Goal: Task Accomplishment & Management: Complete application form

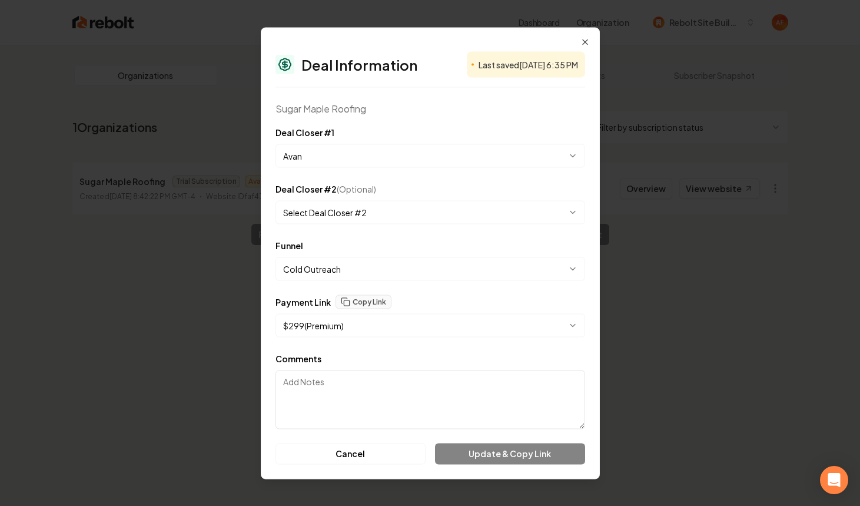
select select "**********"
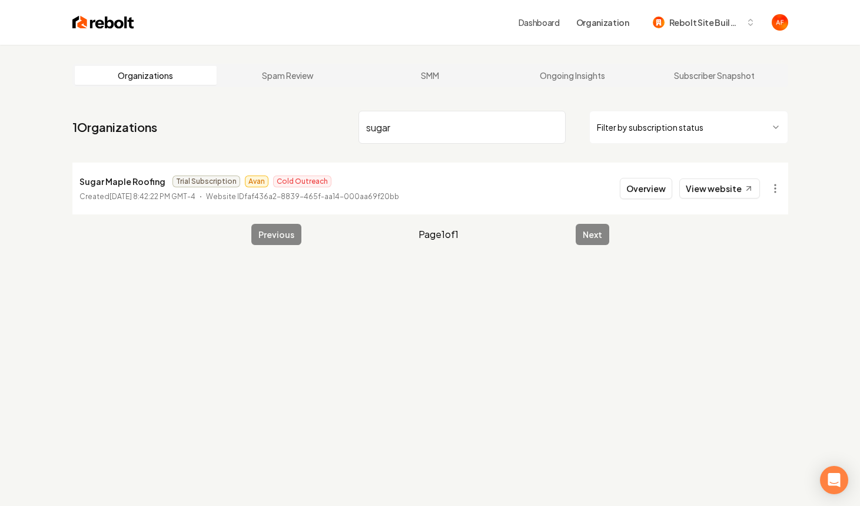
click at [74, 19] on img at bounding box center [103, 22] width 62 height 16
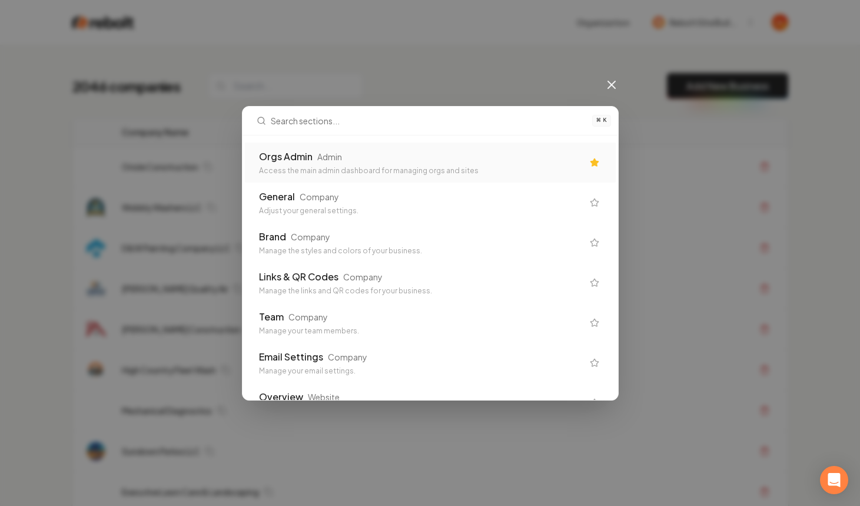
click at [287, 157] on div "Orgs Admin" at bounding box center [286, 157] width 54 height 14
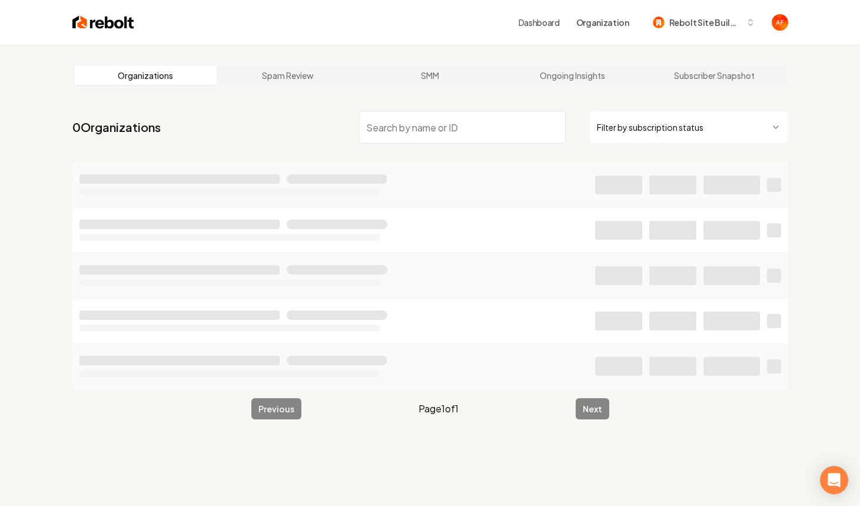
click at [396, 137] on input "search" at bounding box center [462, 127] width 207 height 33
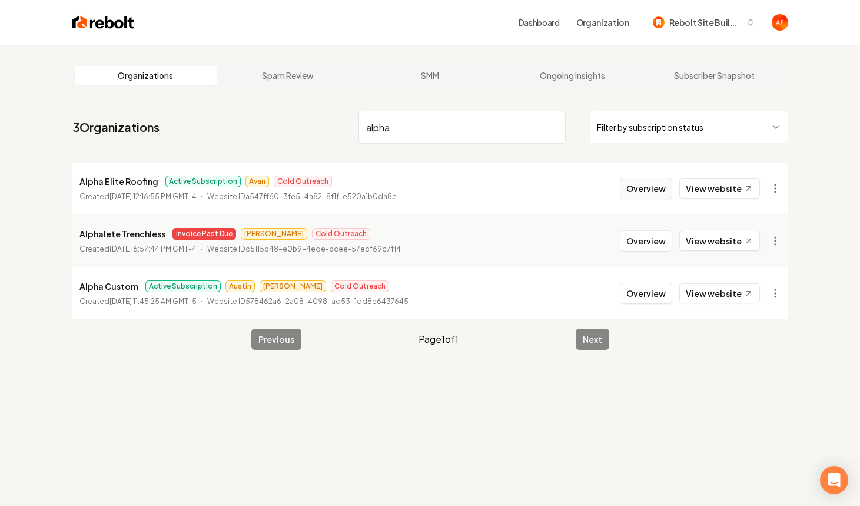
type input "alpha"
click at [642, 183] on button "Overview" at bounding box center [646, 188] width 52 height 21
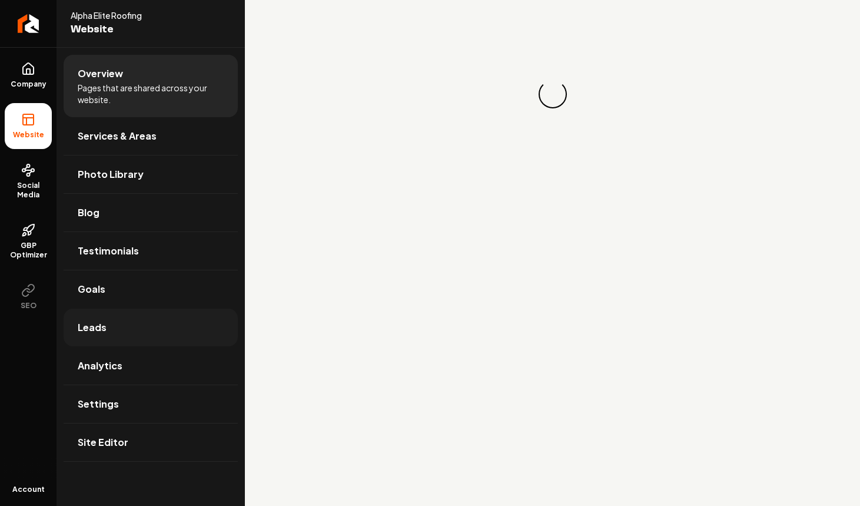
click at [154, 324] on link "Leads" at bounding box center [151, 328] width 174 height 38
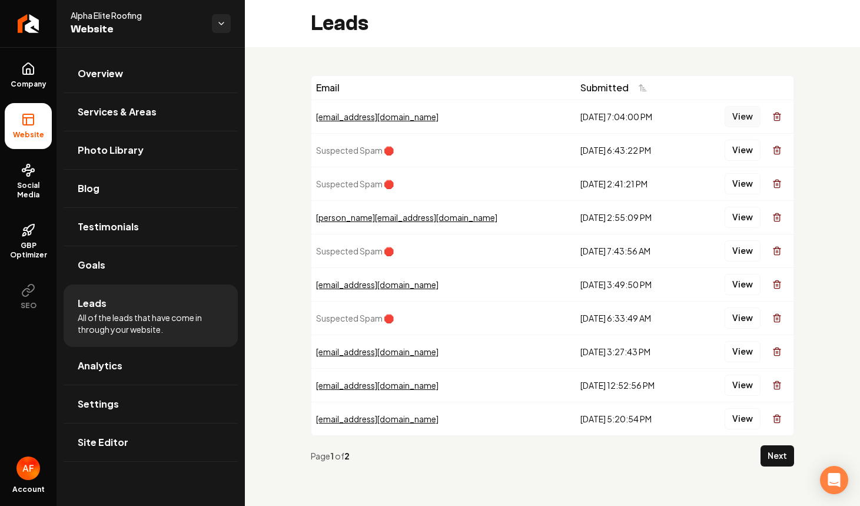
click at [750, 112] on button "View" at bounding box center [743, 116] width 36 height 21
click at [139, 367] on link "Analytics" at bounding box center [151, 366] width 174 height 38
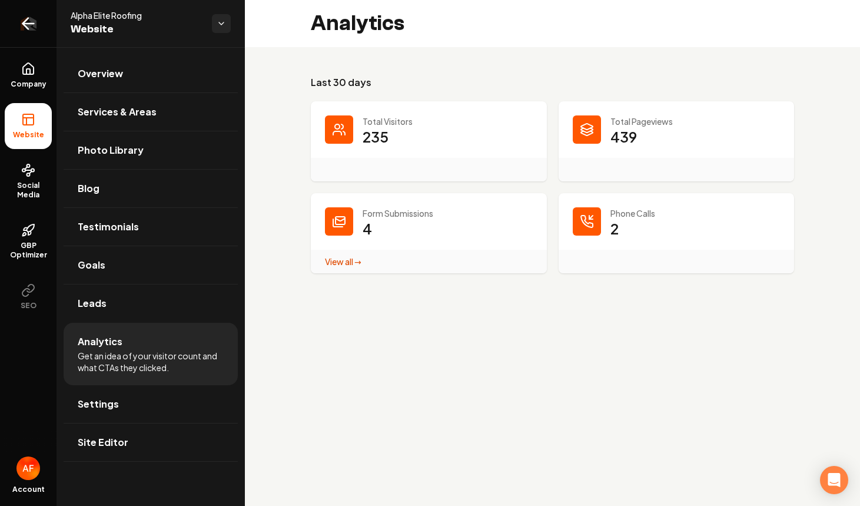
click at [15, 18] on link "Return to dashboard" at bounding box center [28, 23] width 57 height 47
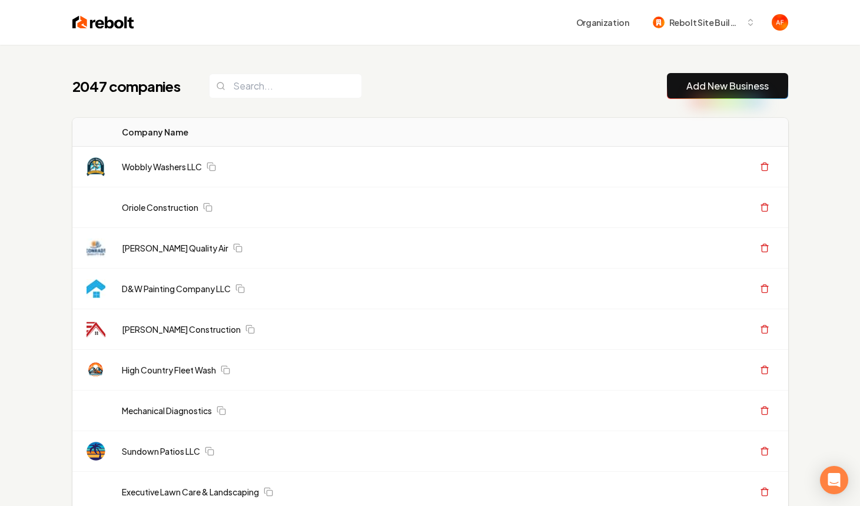
click at [690, 78] on button "Add New Business" at bounding box center [727, 86] width 121 height 26
click at [703, 90] on link "Add New Business" at bounding box center [728, 86] width 82 height 14
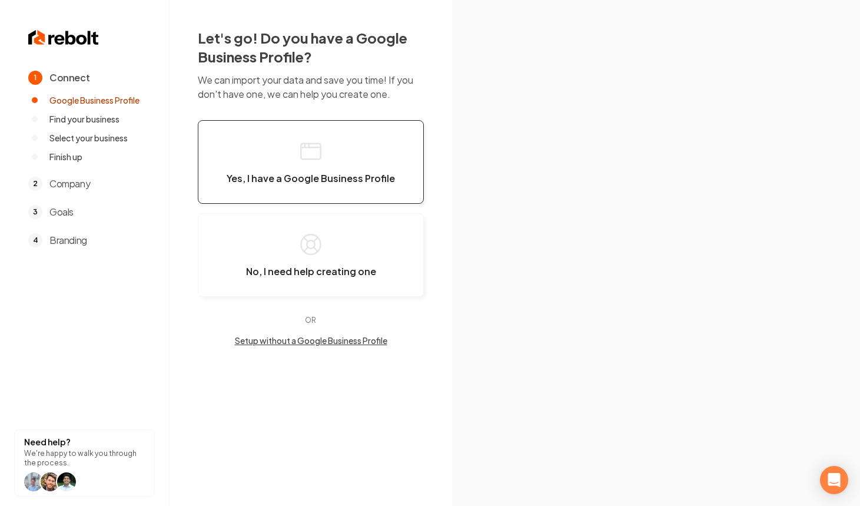
click at [283, 148] on button "Yes, I have a Google Business Profile" at bounding box center [311, 162] width 226 height 84
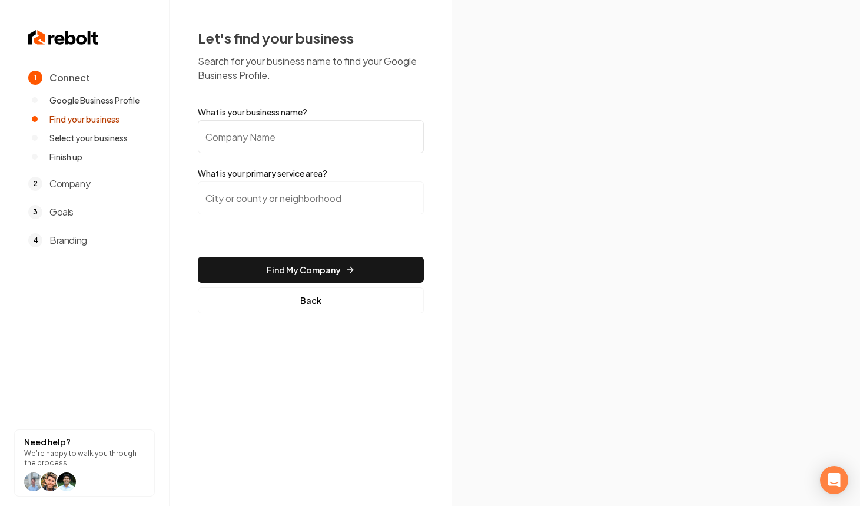
click at [226, 138] on input "What is your business name?" at bounding box center [311, 136] width 226 height 33
paste input "Carpenter Roofing Company, Inc."
type input "Carpenter Roofing Company, Inc."
click at [312, 202] on input "search" at bounding box center [311, 197] width 226 height 33
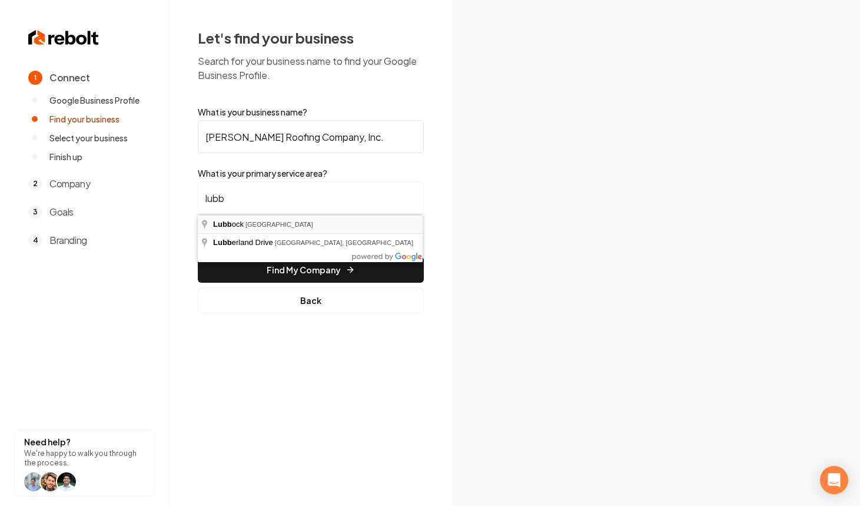
type input "Lubbock, TX"
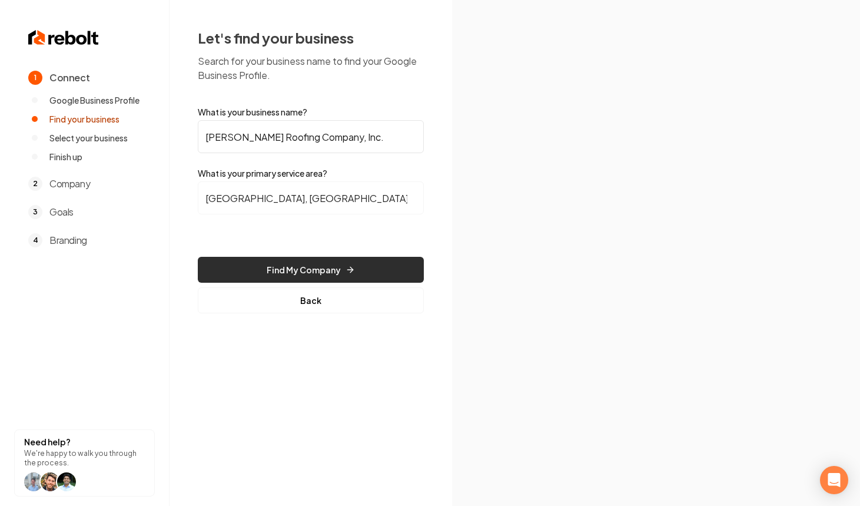
click at [271, 269] on button "Find My Company" at bounding box center [311, 270] width 226 height 26
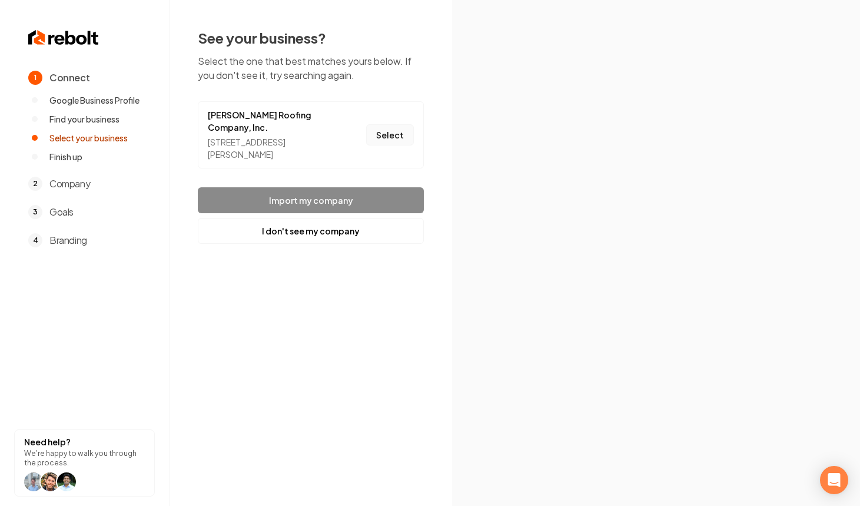
click at [388, 141] on button "Select" at bounding box center [390, 134] width 48 height 21
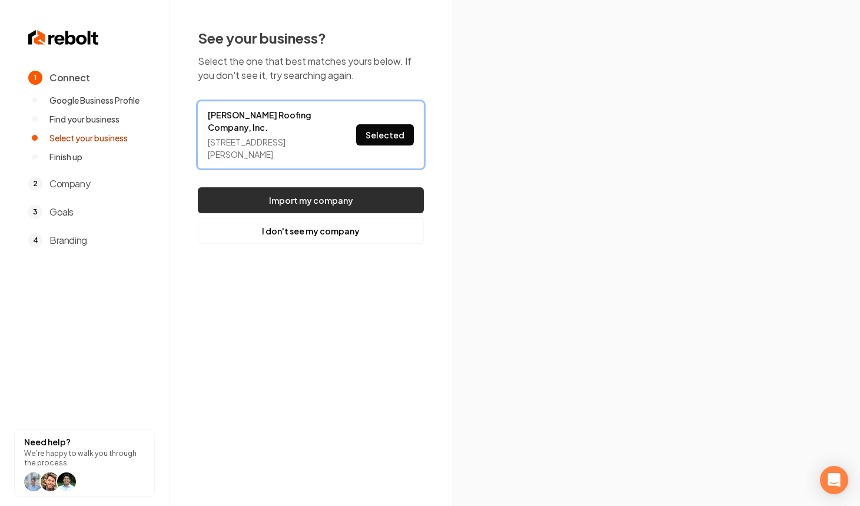
click at [364, 195] on button "Import my company" at bounding box center [311, 200] width 226 height 26
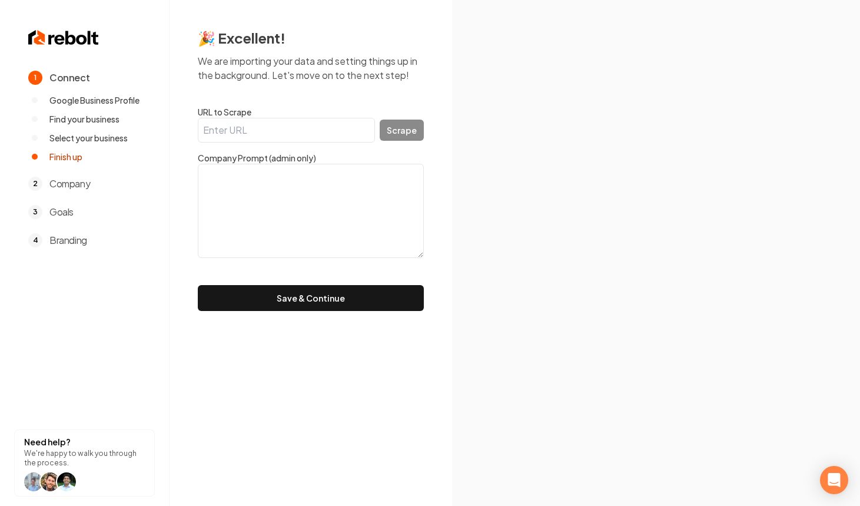
click at [238, 138] on input "URL to Scrape" at bounding box center [286, 130] width 177 height 25
paste input "https://carpenterroof.com/"
type input "https://carpenterroof.com/"
click at [395, 139] on button "Scrape" at bounding box center [402, 130] width 44 height 21
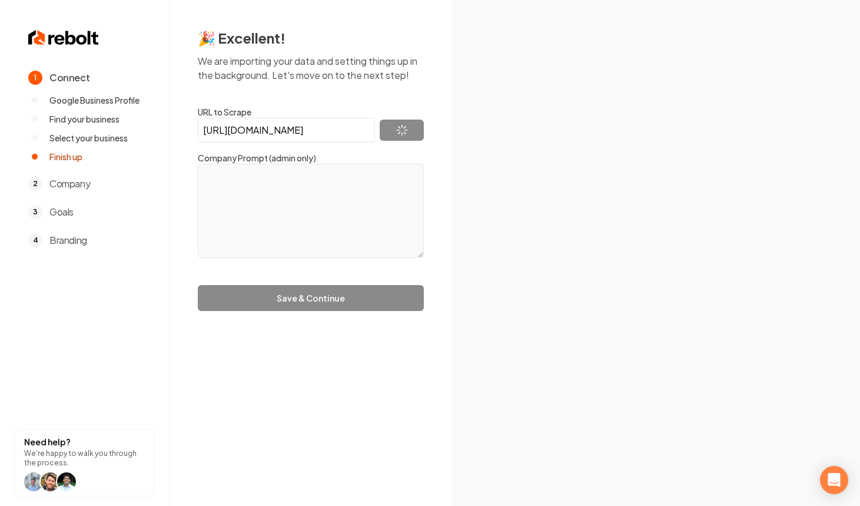
click at [406, 261] on form "URL to Scrape https://carpenterroof.com/ Scrape Company Prompt (admin only) Sav…" at bounding box center [311, 208] width 226 height 205
type textarea "At Carpenter Roofing, we understand the importance of a sturdy roof for your ho…"
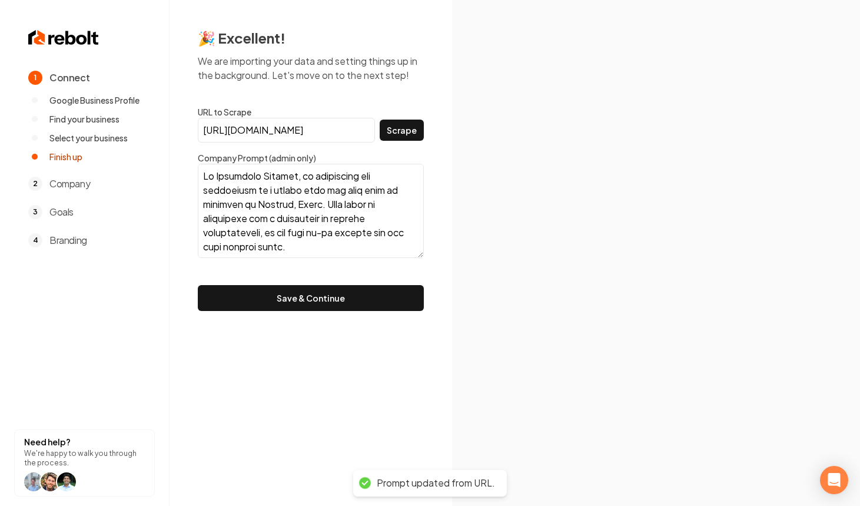
click at [383, 311] on div "🎉 Excellent! We are importing your data and setting things up in the background…" at bounding box center [311, 169] width 283 height 339
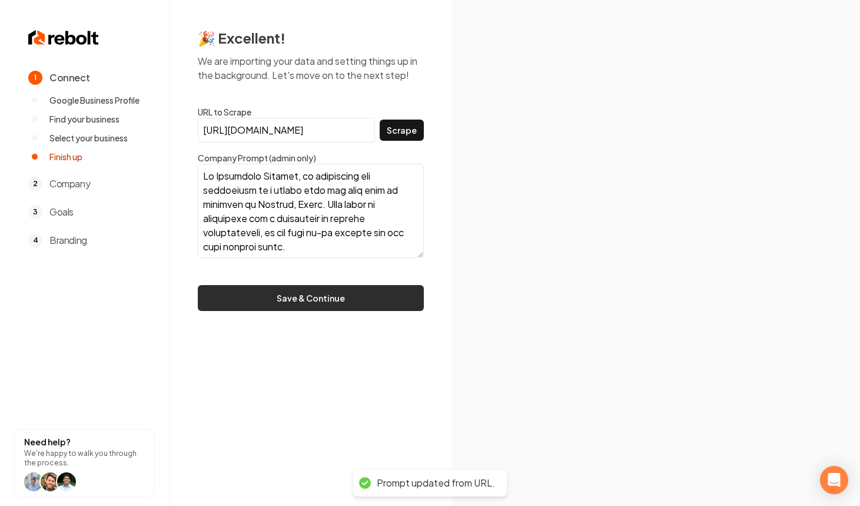
click at [386, 300] on button "Save & Continue" at bounding box center [311, 298] width 226 height 26
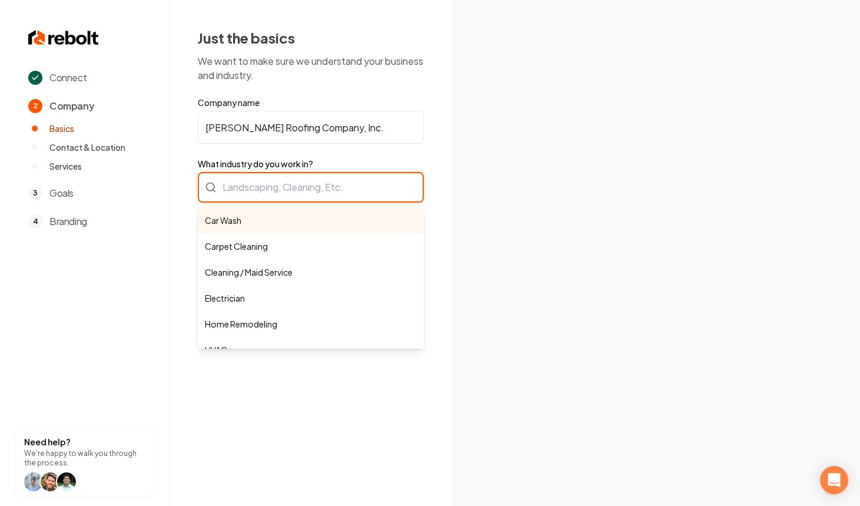
click at [267, 193] on div "Car Wash Carpet Cleaning Cleaning / Maid Service Electrician Home Remodeling HV…" at bounding box center [311, 187] width 226 height 31
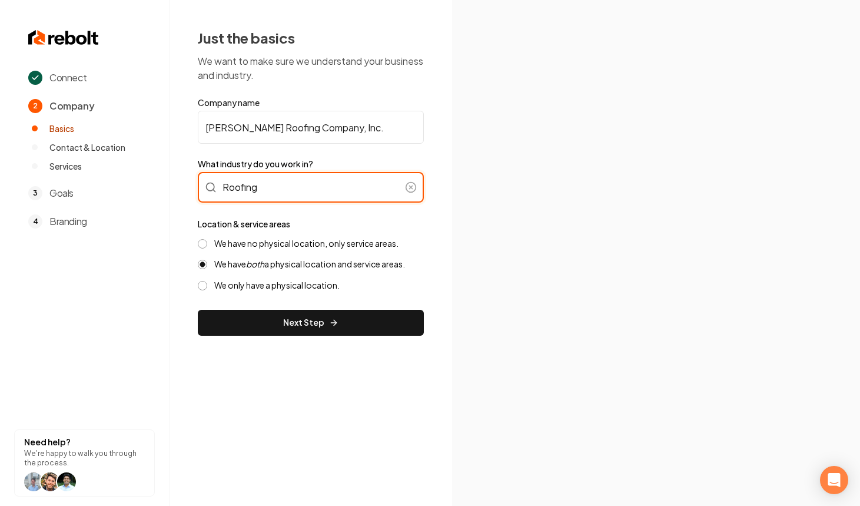
click at [270, 244] on label "We have no physical location, only service areas." at bounding box center [306, 243] width 184 height 11
type input "Roofing"
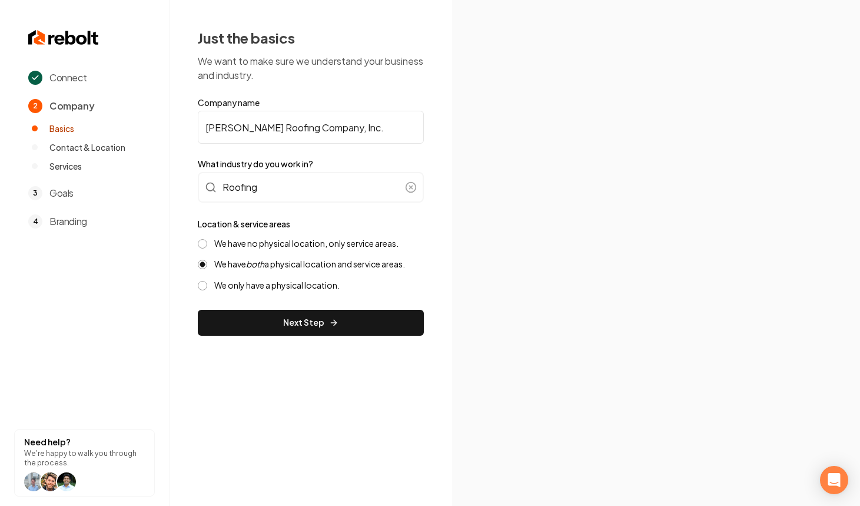
click at [207, 244] on button "We have no physical location, only service areas." at bounding box center [202, 243] width 9 height 9
click at [327, 314] on button "Next Step" at bounding box center [311, 323] width 226 height 26
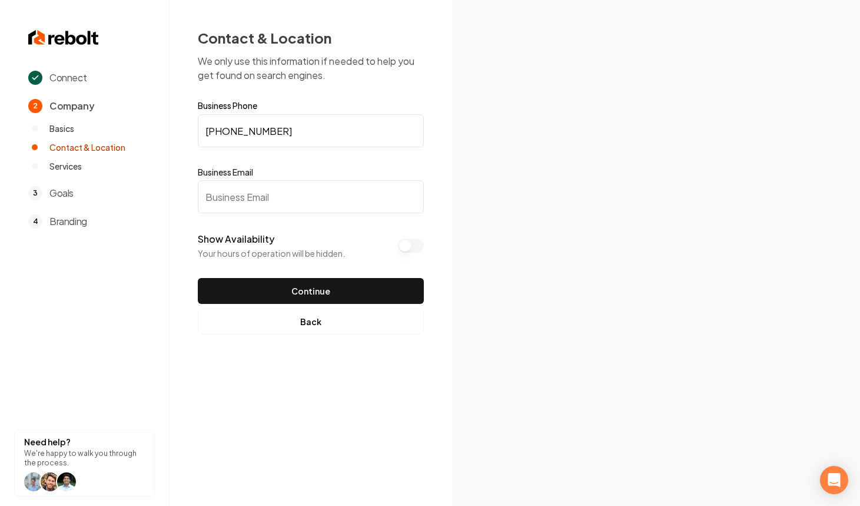
click at [344, 198] on input "Business Email" at bounding box center [311, 196] width 226 height 33
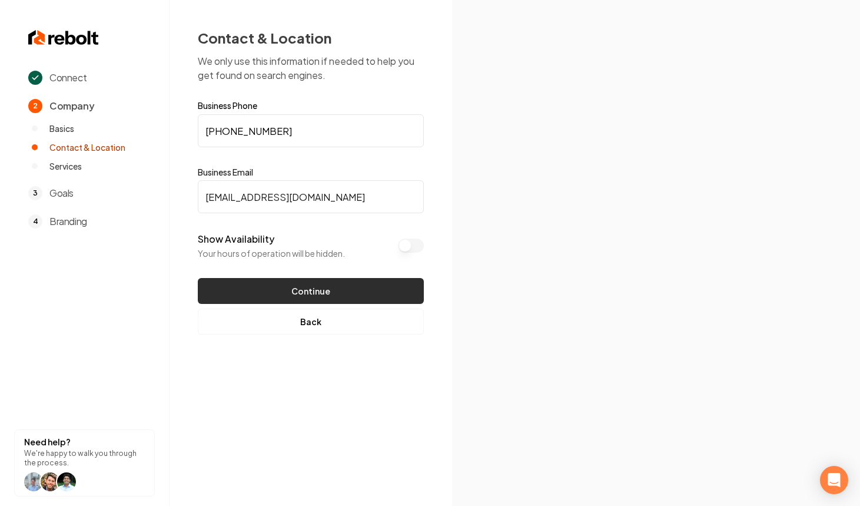
type input "Test@test.com"
click at [334, 286] on button "Continue" at bounding box center [311, 291] width 226 height 26
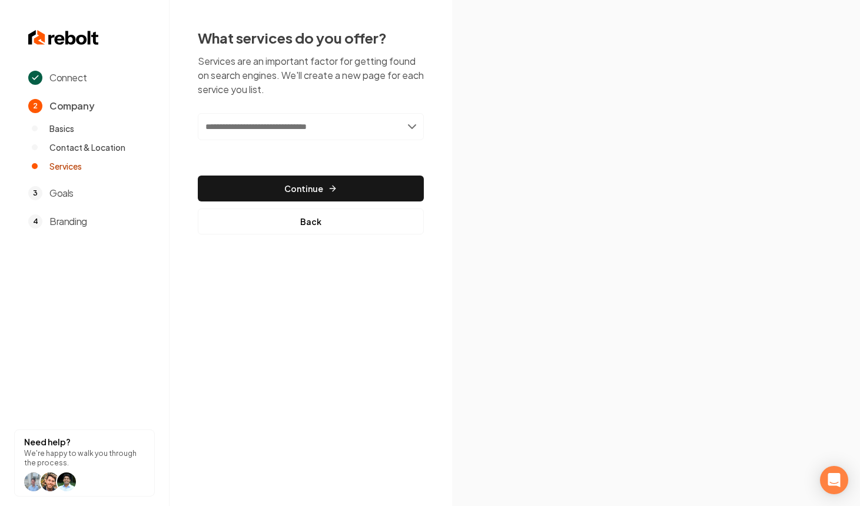
click at [317, 130] on input "text" at bounding box center [311, 126] width 226 height 27
click at [375, 133] on input "text" at bounding box center [311, 126] width 226 height 27
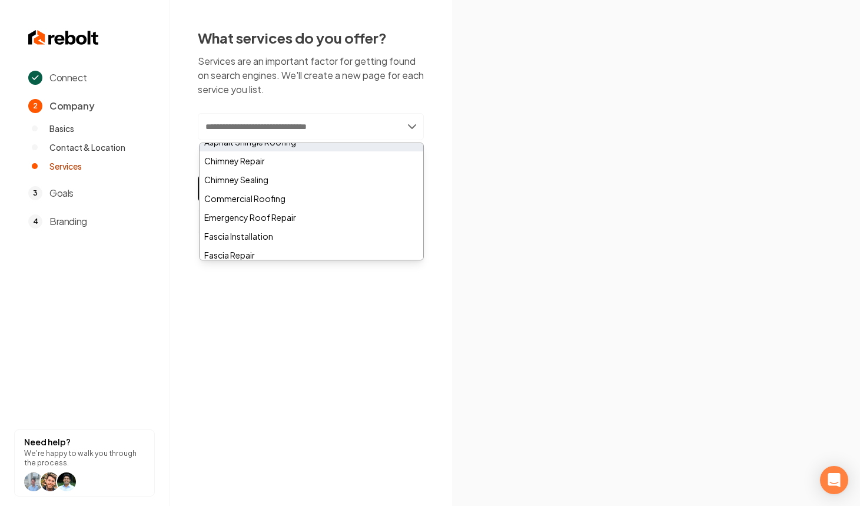
scroll to position [12, 0]
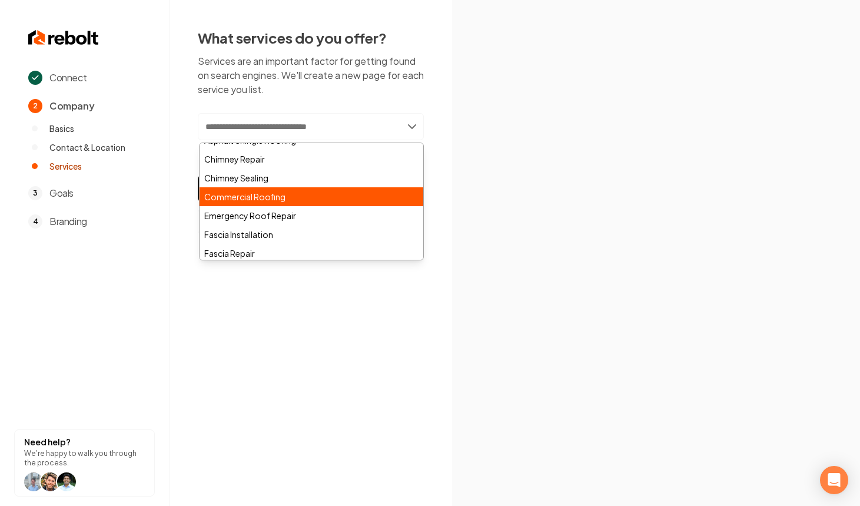
click at [301, 195] on div "Commercial Roofing" at bounding box center [312, 196] width 224 height 19
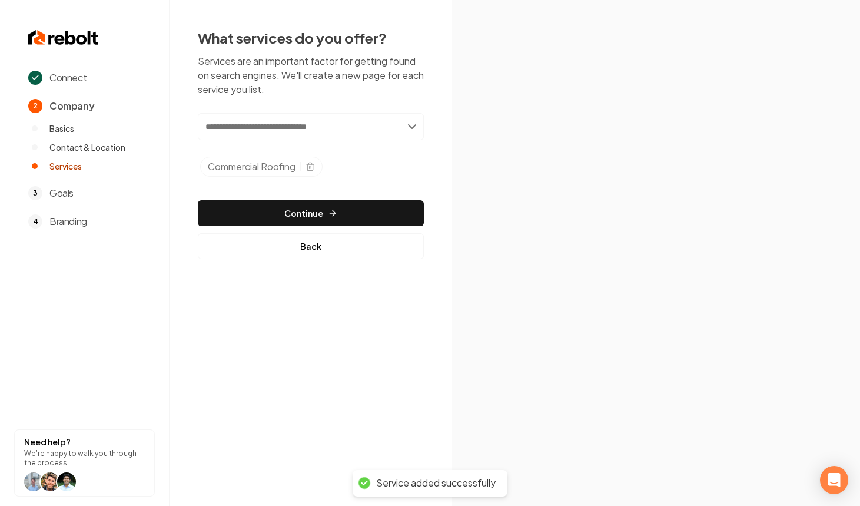
click at [389, 137] on input "text" at bounding box center [311, 126] width 226 height 27
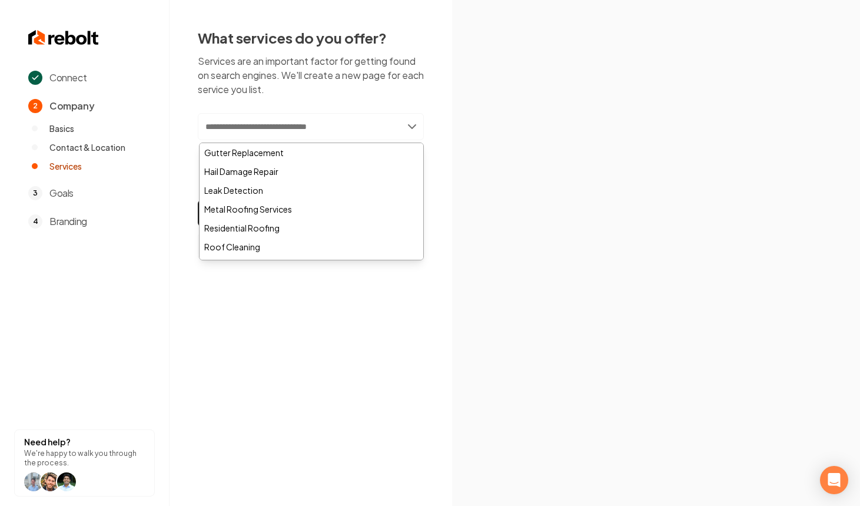
scroll to position [217, 0]
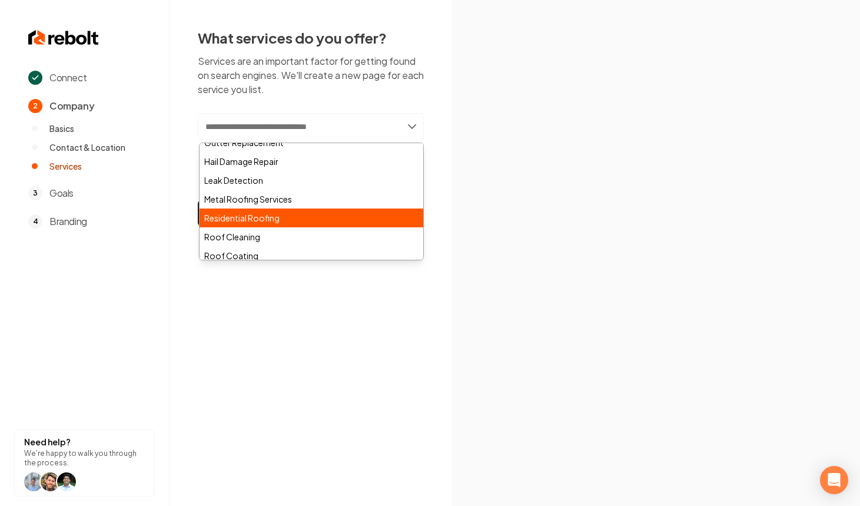
click at [297, 216] on div "Residential Roofing" at bounding box center [312, 217] width 224 height 19
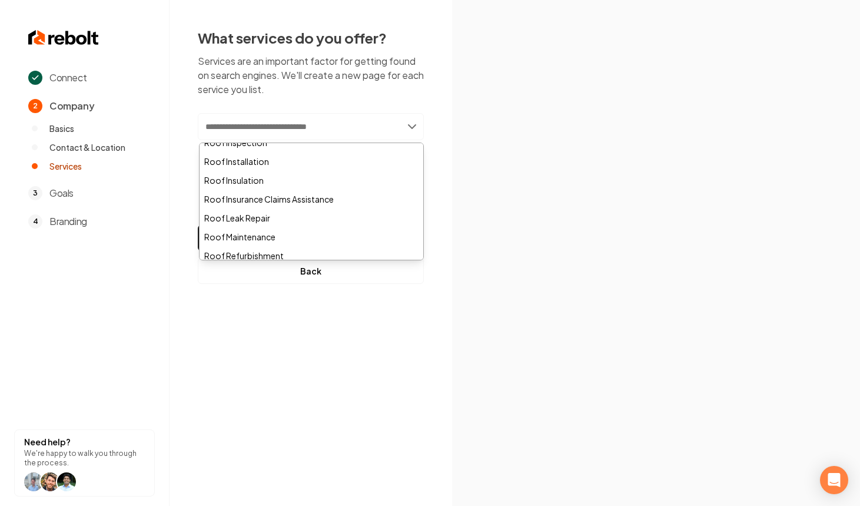
scroll to position [413, 0]
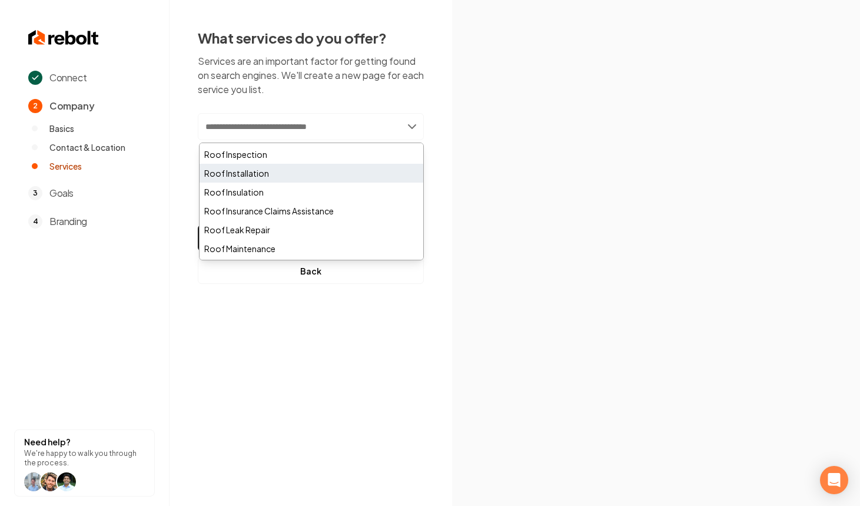
click at [286, 176] on div "Roof Installation" at bounding box center [312, 173] width 224 height 19
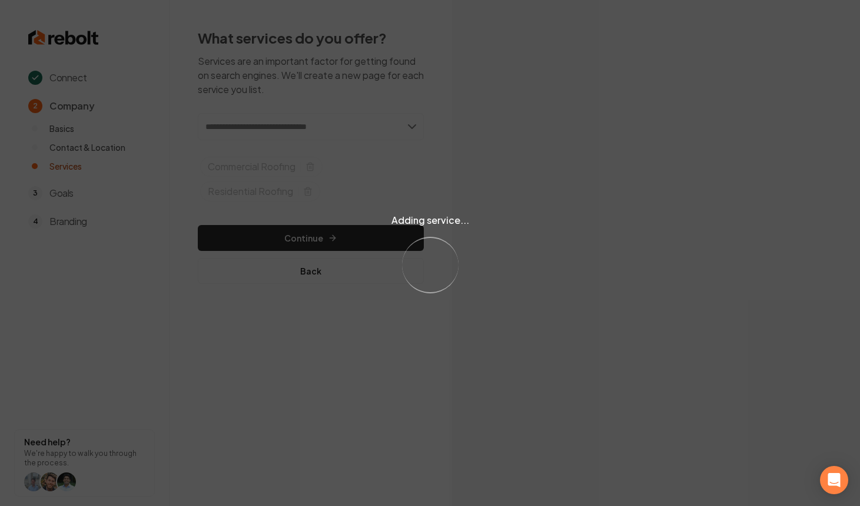
click at [355, 240] on div "Adding service... Loading..." at bounding box center [430, 253] width 860 height 506
click at [362, 238] on div "Adding service... Loading..." at bounding box center [430, 253] width 860 height 506
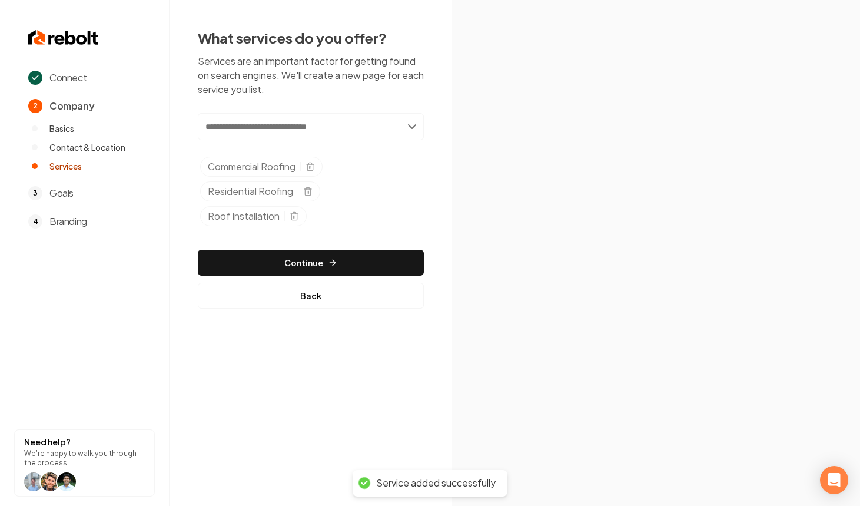
click at [345, 236] on div "Add new or select from suggestions Select a service Commercial Roofing Resident…" at bounding box center [311, 211] width 226 height 196
click at [343, 253] on button "Continue" at bounding box center [311, 263] width 226 height 26
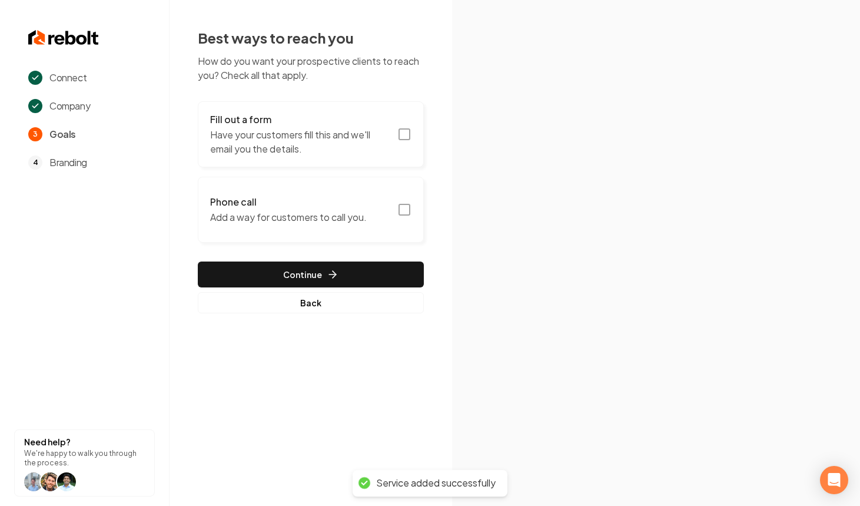
click at [372, 119] on h3 "Fill out a form" at bounding box center [300, 119] width 180 height 14
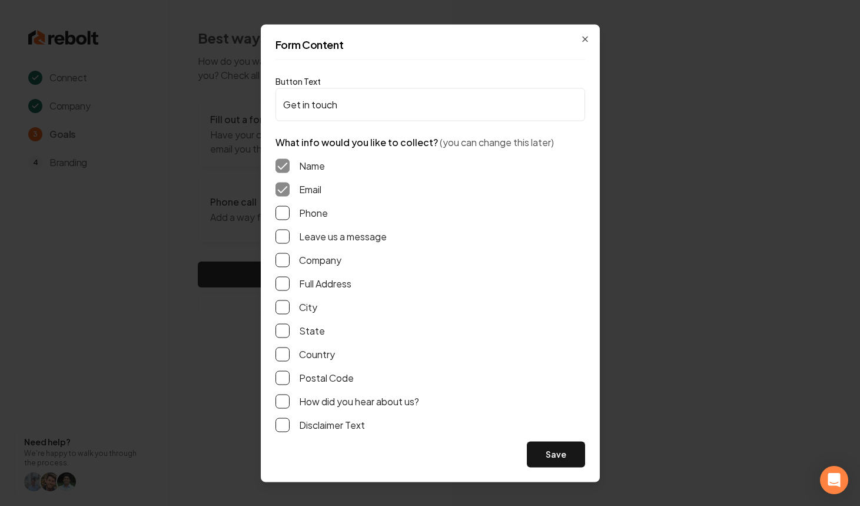
click at [289, 213] on div "Phone" at bounding box center [431, 213] width 310 height 14
click at [284, 229] on button "Leave us a message" at bounding box center [283, 236] width 14 height 14
click at [284, 212] on button "Phone" at bounding box center [283, 213] width 14 height 14
click at [284, 294] on div "Name Email Phone Leave us a message Company Full Address City State Country Pos…" at bounding box center [431, 295] width 310 height 292
click at [284, 289] on button "Full Address" at bounding box center [283, 283] width 14 height 14
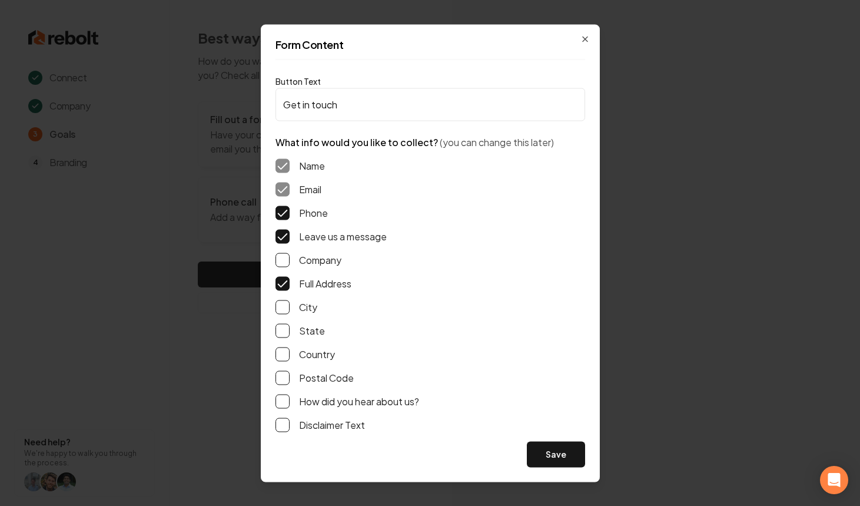
click at [286, 403] on button "How did you hear about us?" at bounding box center [283, 401] width 14 height 14
click at [555, 448] on button "Save" at bounding box center [556, 454] width 58 height 26
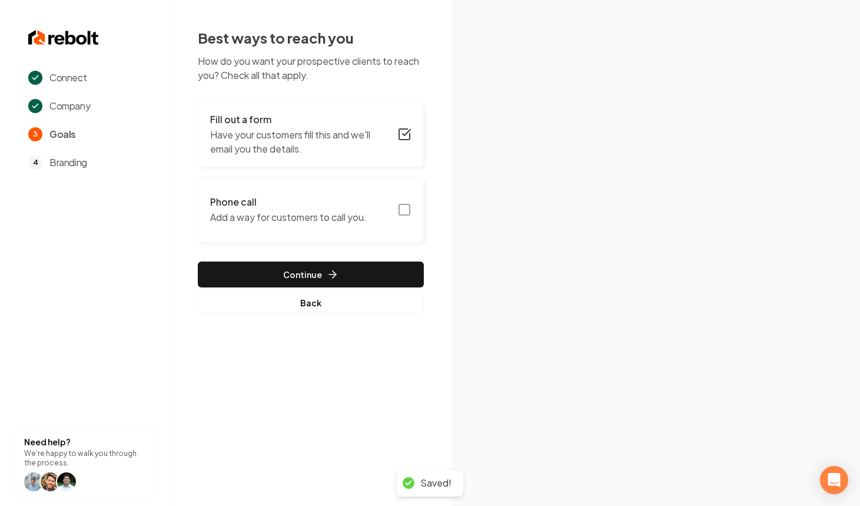
click at [406, 198] on button "Phone call Add a way for customers to call you." at bounding box center [311, 210] width 226 height 66
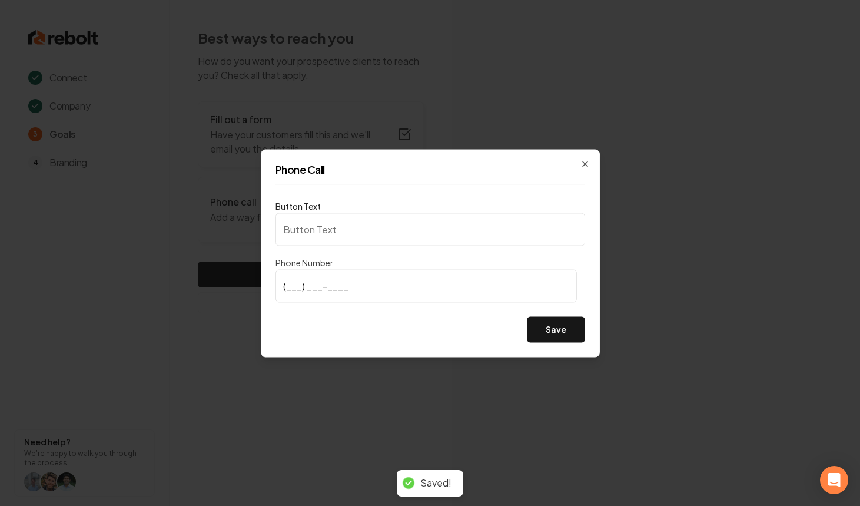
type input "Call us"
type input "(806) 799-7030"
click at [549, 328] on button "Save" at bounding box center [556, 329] width 58 height 26
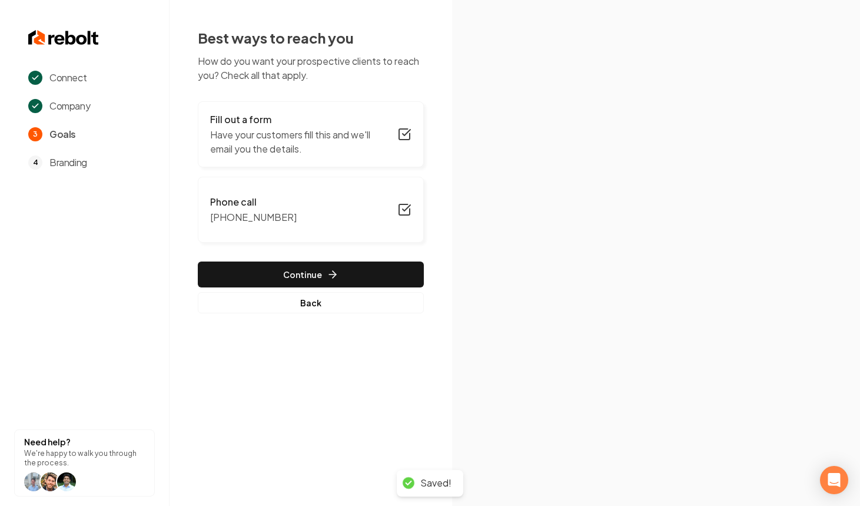
click at [277, 271] on button "Continue" at bounding box center [311, 274] width 226 height 26
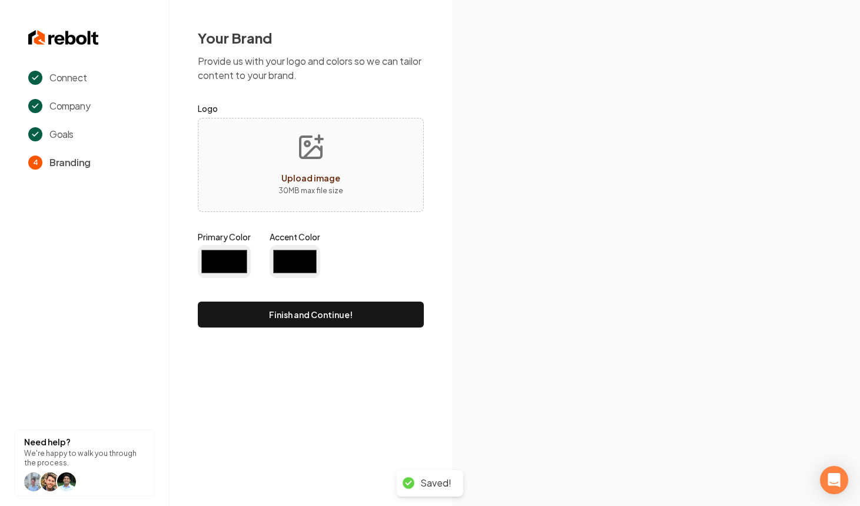
type input "#194d33"
type input "#70be00"
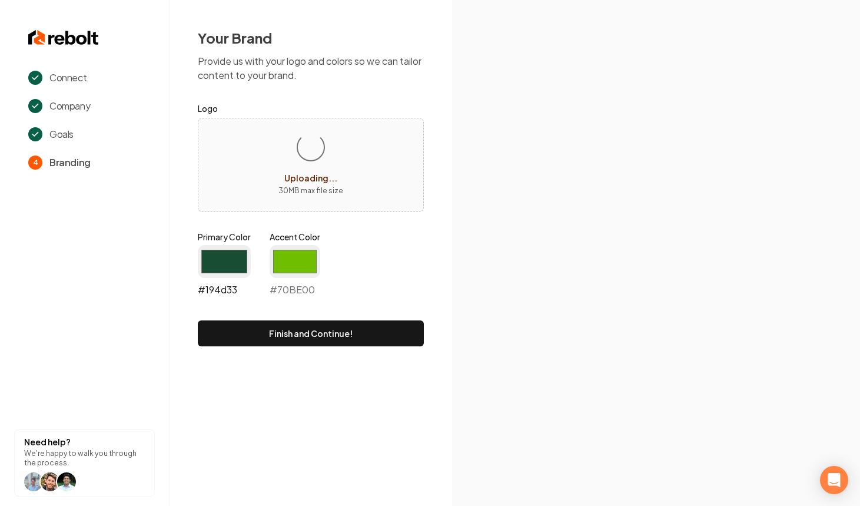
click at [226, 253] on input "#194d33" at bounding box center [224, 261] width 53 height 33
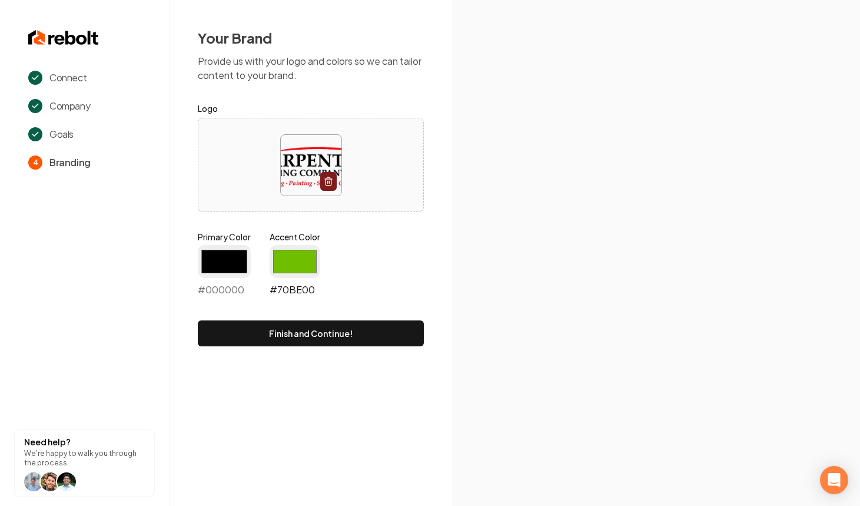
type input "#000000"
click at [293, 251] on input "#70be00" at bounding box center [295, 261] width 51 height 33
type input "#ee111c"
click at [431, 225] on div "Your Brand Provide us with your logo and colors so we can tailor content to you…" at bounding box center [311, 187] width 283 height 375
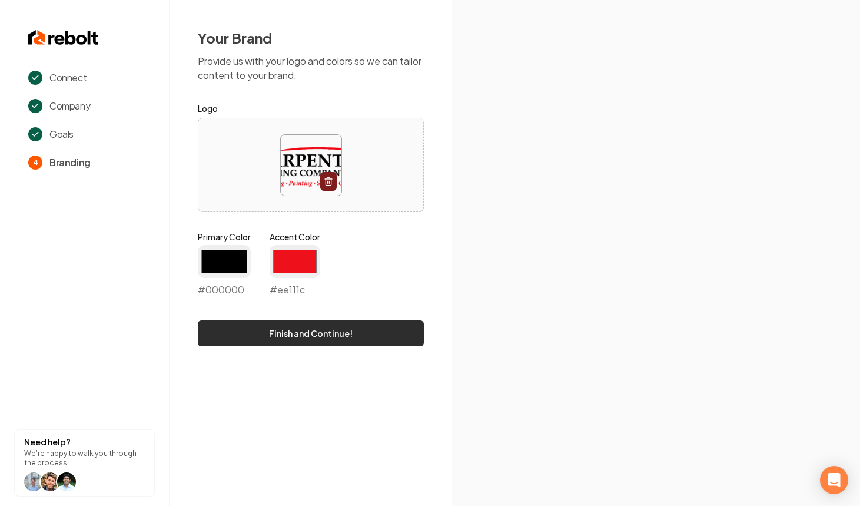
click at [379, 336] on button "Finish and Continue!" at bounding box center [311, 333] width 226 height 26
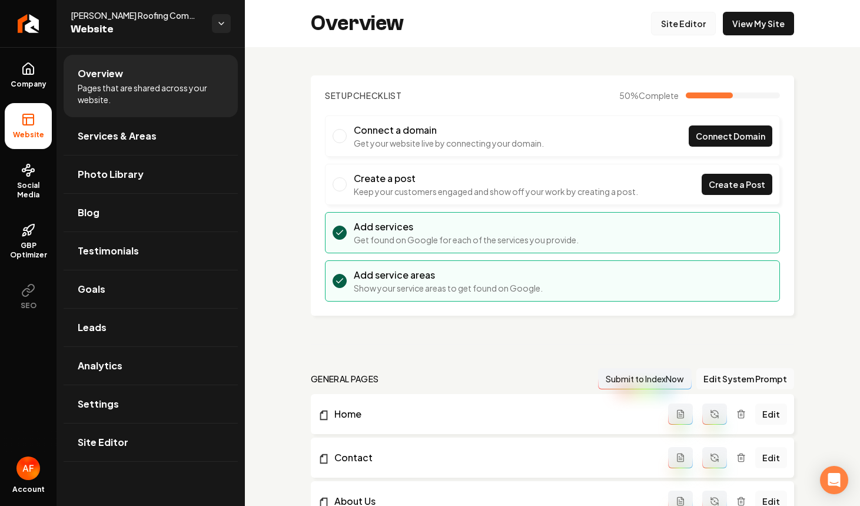
click at [704, 28] on link "Site Editor" at bounding box center [683, 24] width 65 height 24
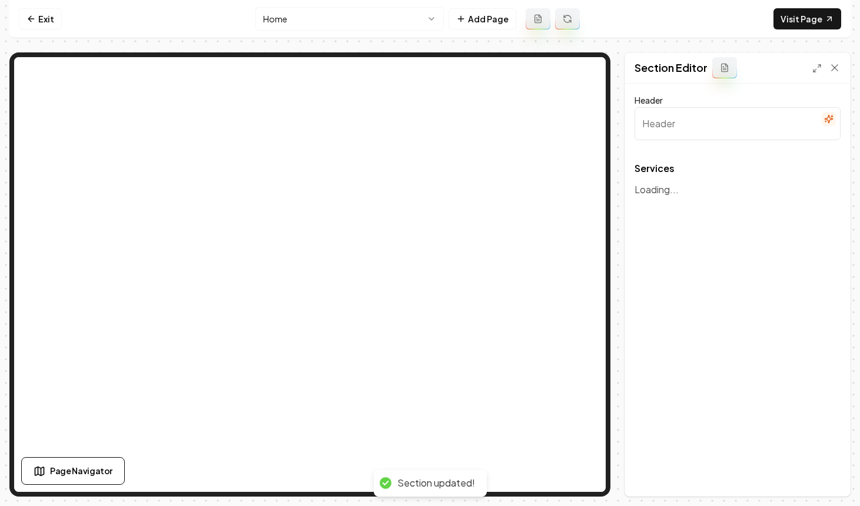
type input "Our Roofing Services"
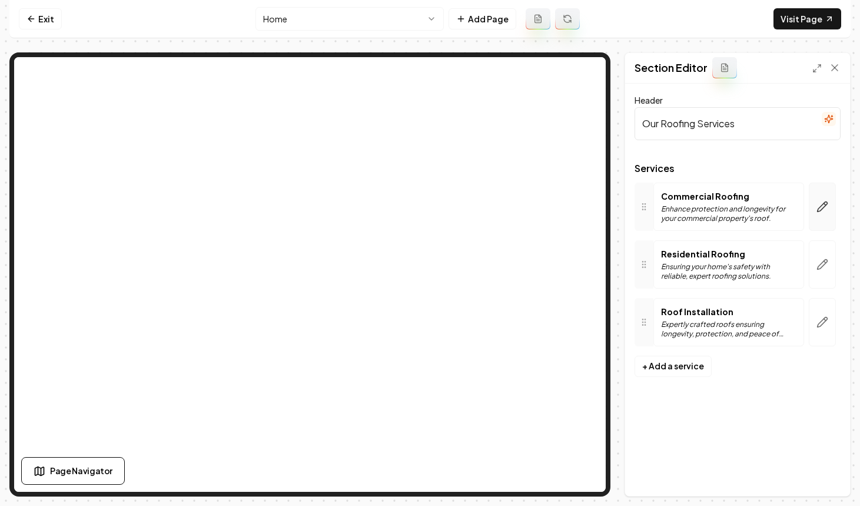
click at [816, 216] on button "button" at bounding box center [822, 207] width 27 height 48
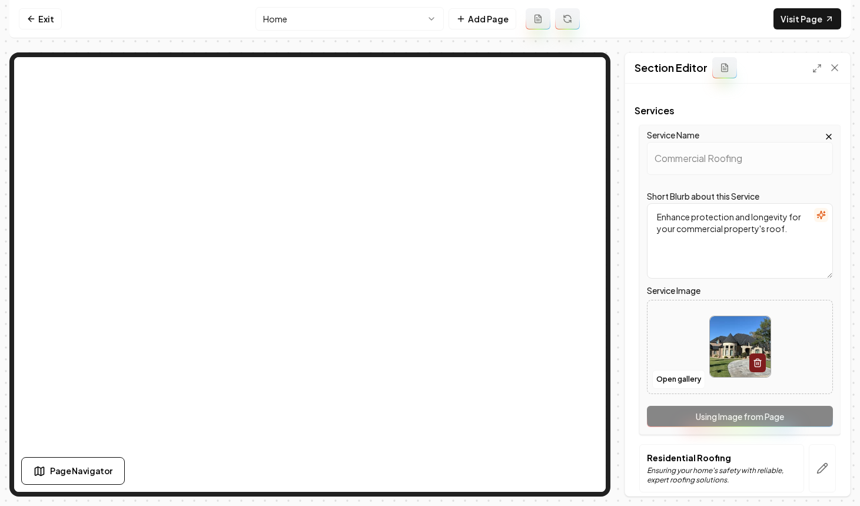
scroll to position [65, 0]
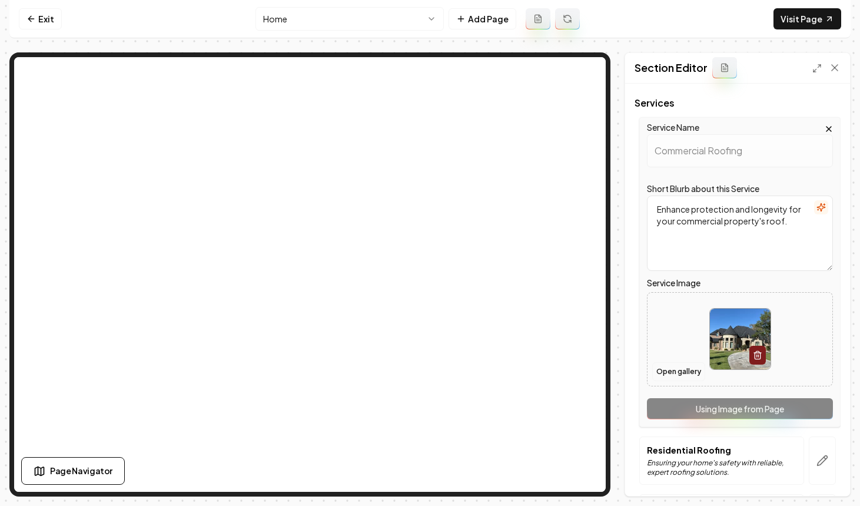
click at [672, 372] on button "Open gallery" at bounding box center [678, 371] width 53 height 19
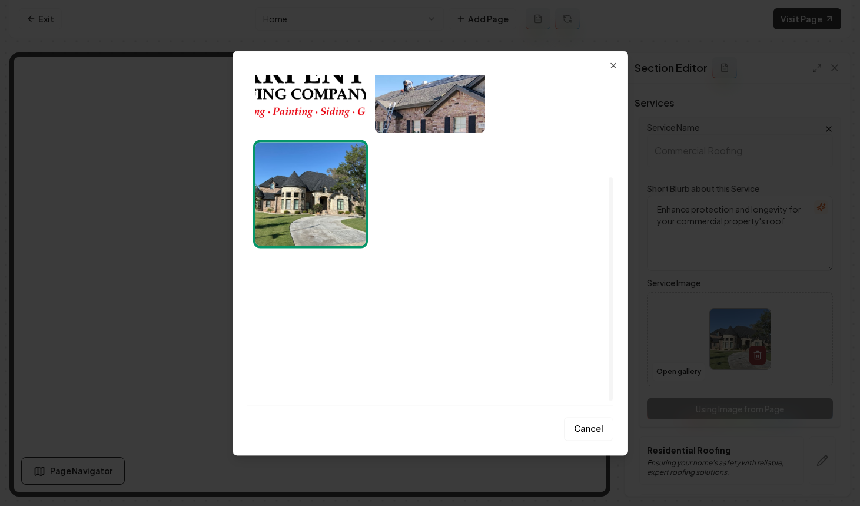
scroll to position [155, 0]
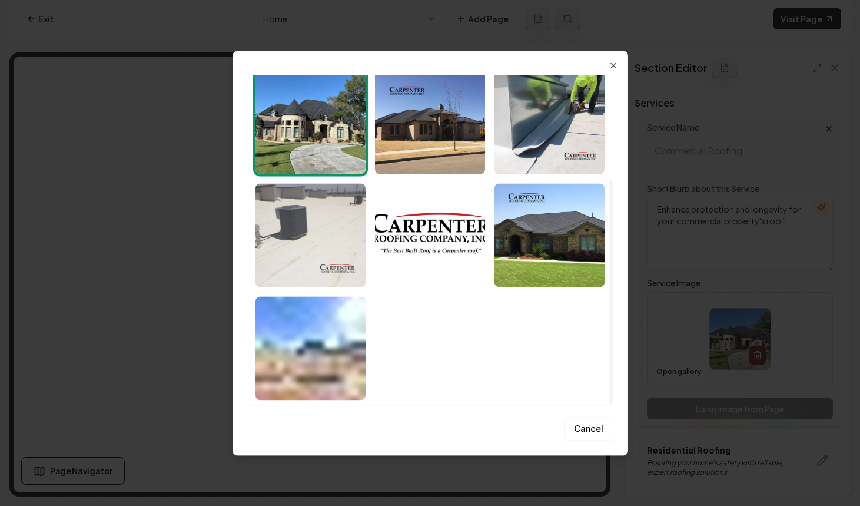
click at [349, 249] on img "Select image image_68a48f055c7cd75eb8ffdb02.jpeg" at bounding box center [311, 235] width 110 height 104
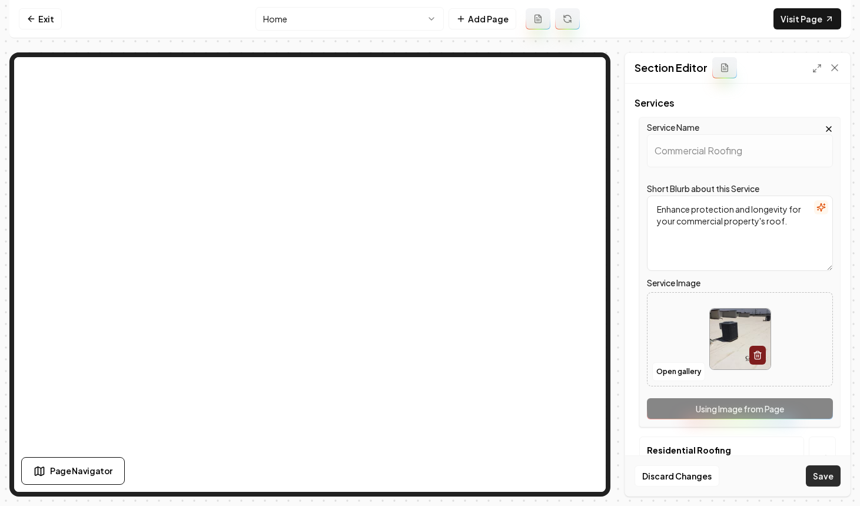
click at [820, 475] on button "Save" at bounding box center [823, 475] width 35 height 21
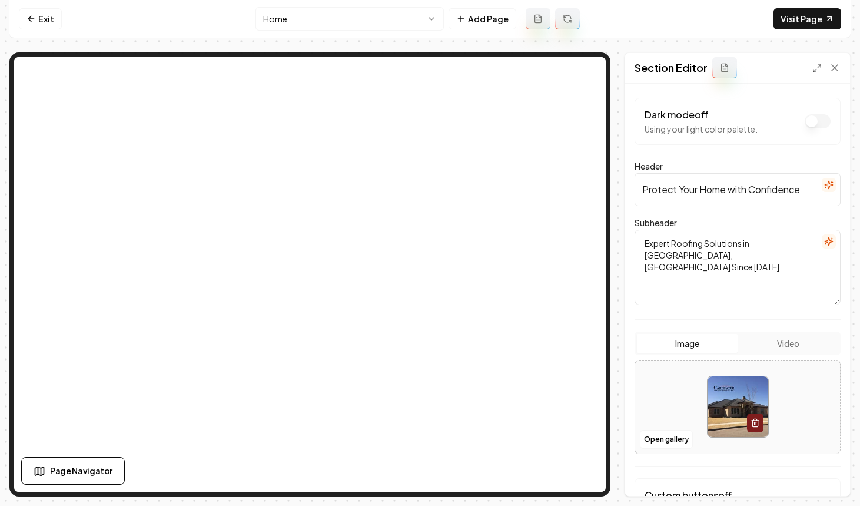
scroll to position [92, 0]
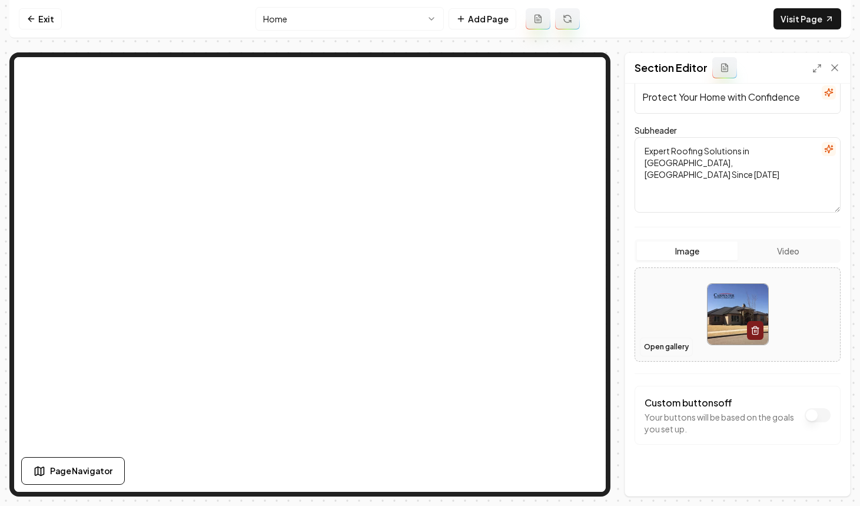
click at [655, 353] on button "Open gallery" at bounding box center [666, 346] width 53 height 19
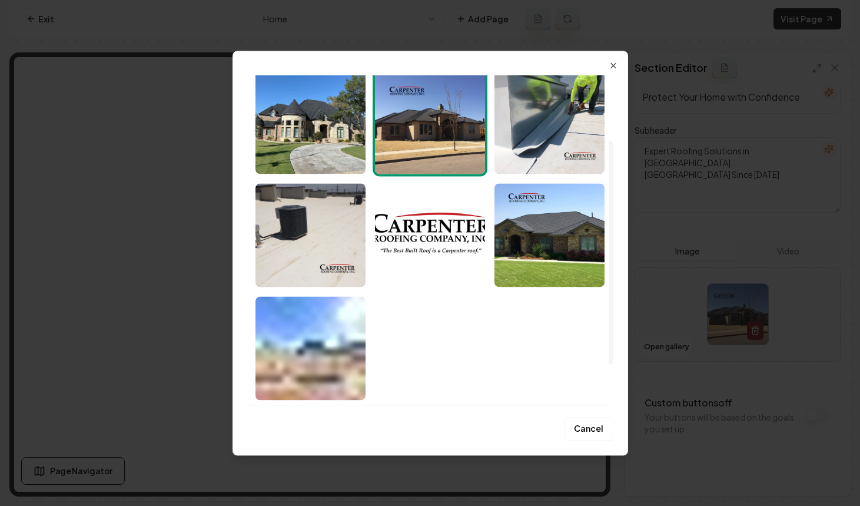
scroll to position [0, 0]
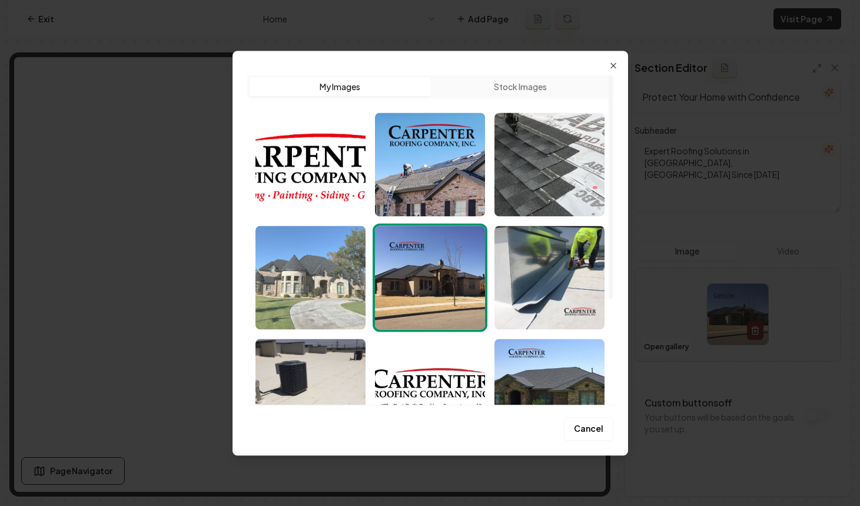
click at [324, 239] on img "Select image image_68a48f065c7cd75eb8ffdebe.jpeg" at bounding box center [311, 278] width 110 height 104
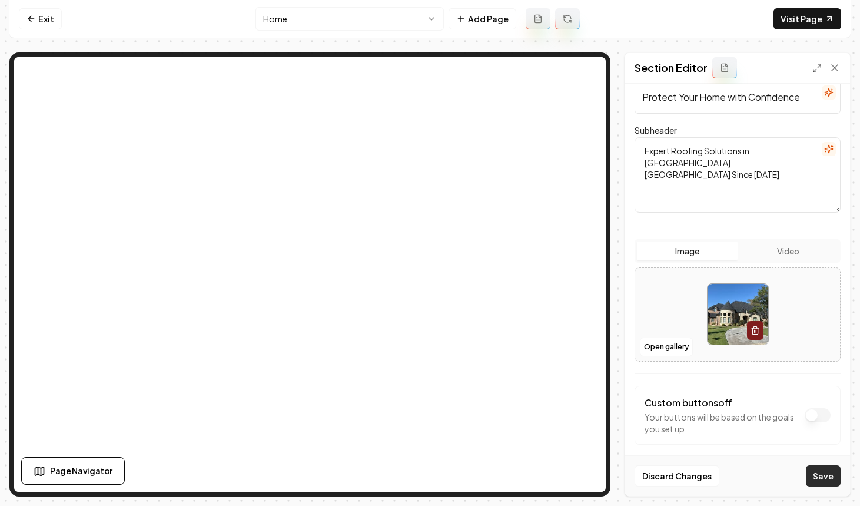
click at [831, 476] on button "Save" at bounding box center [823, 475] width 35 height 21
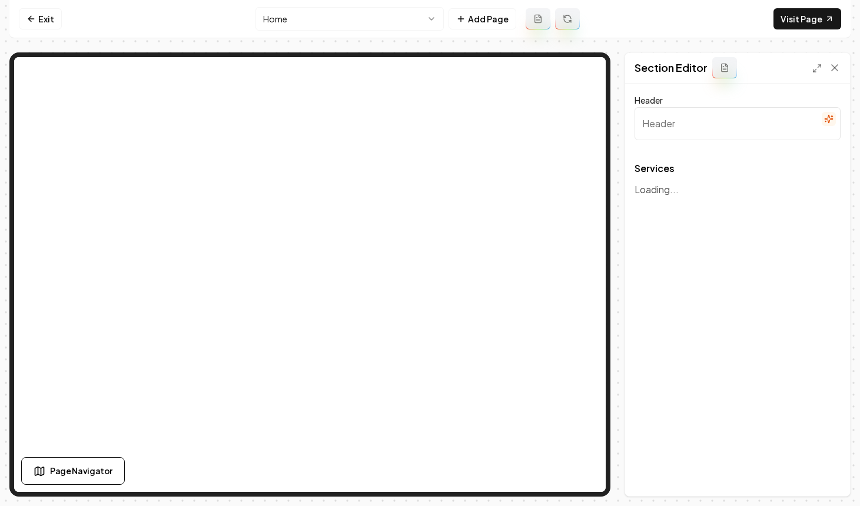
type input "Our Roofing Services"
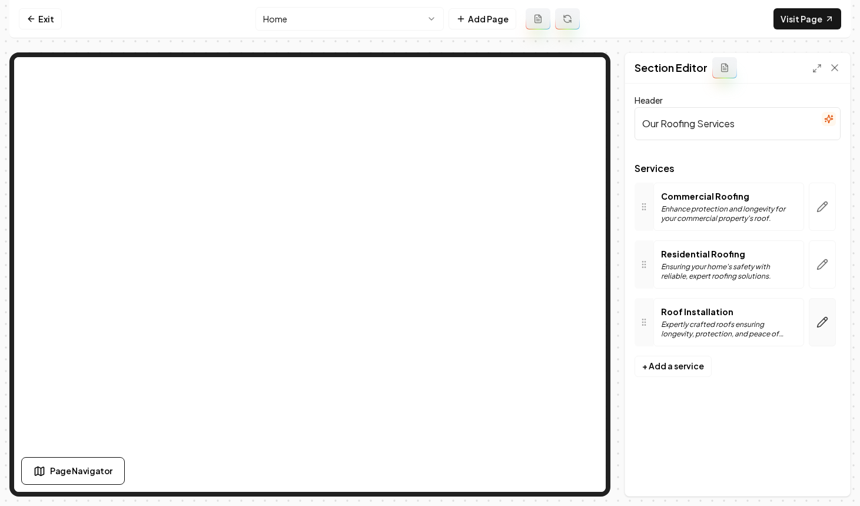
click at [820, 332] on button "button" at bounding box center [822, 322] width 27 height 48
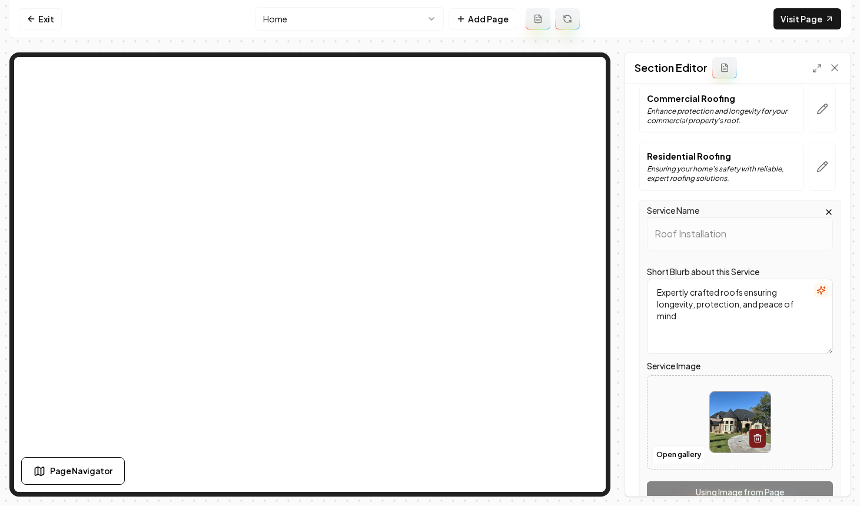
scroll to position [166, 0]
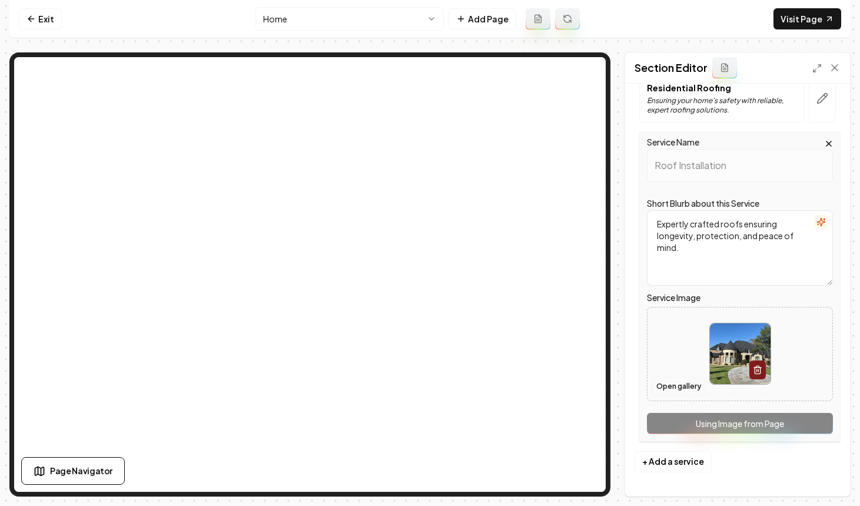
click at [673, 384] on button "Open gallery" at bounding box center [678, 386] width 53 height 19
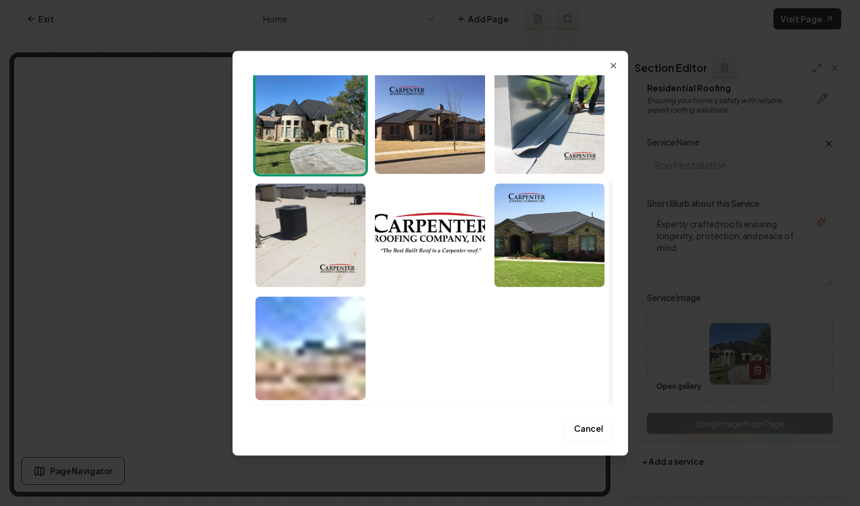
scroll to position [0, 0]
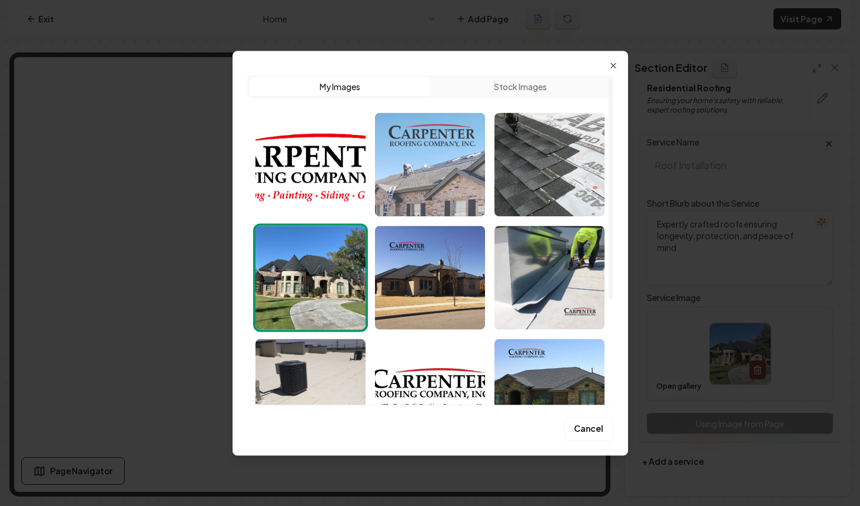
click at [415, 199] on img "Select image image_68a48f055c7cd75eb8ffdc2a.jpeg" at bounding box center [430, 164] width 110 height 104
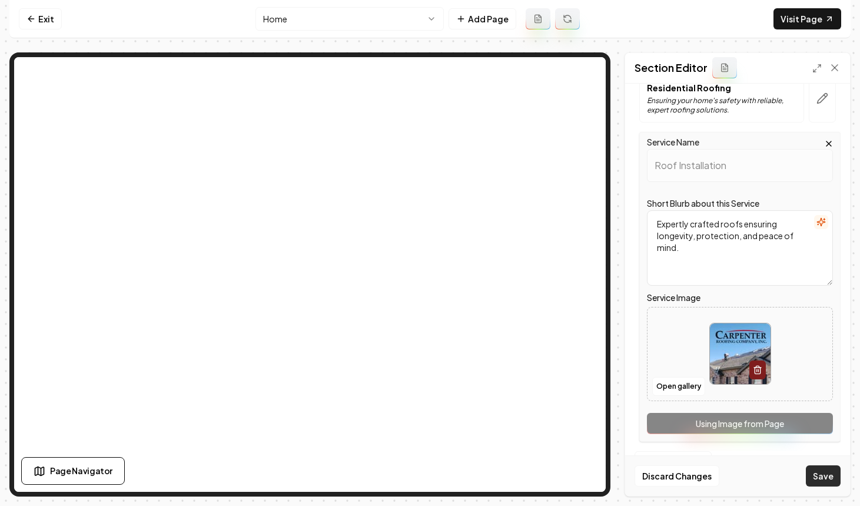
click at [823, 469] on button "Save" at bounding box center [823, 475] width 35 height 21
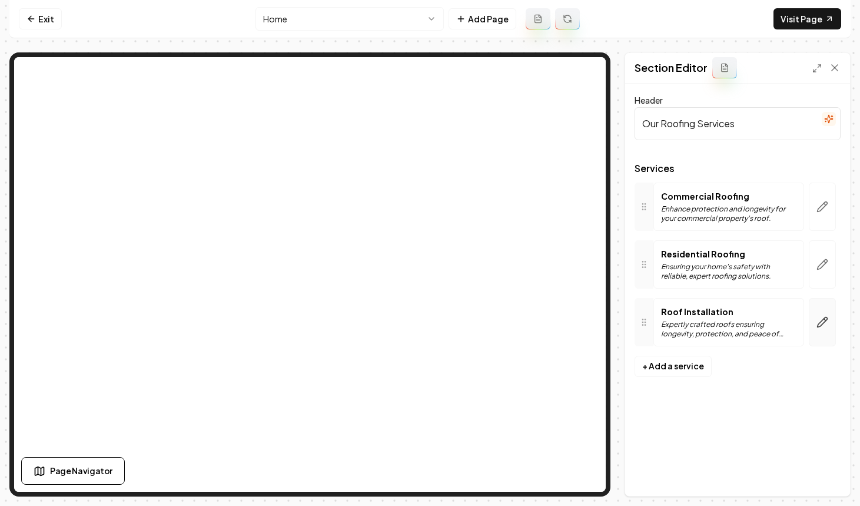
click at [814, 304] on button "button" at bounding box center [822, 322] width 27 height 48
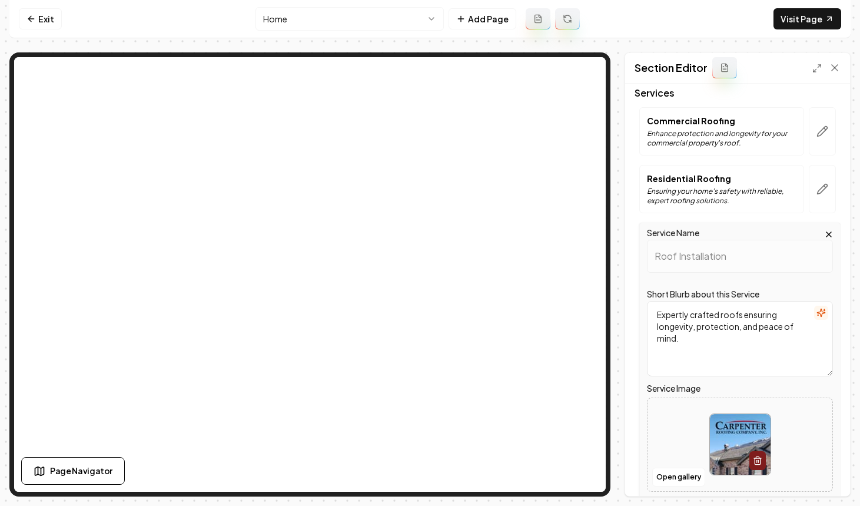
scroll to position [166, 0]
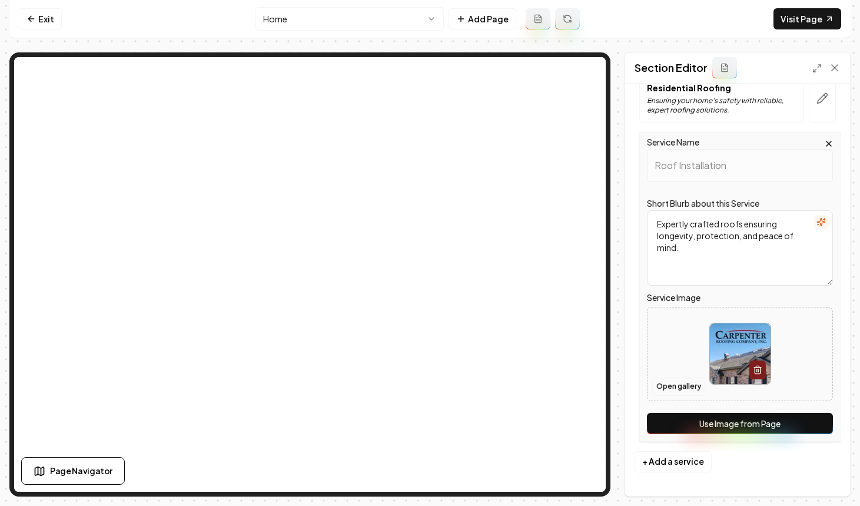
click at [693, 389] on button "Open gallery" at bounding box center [678, 386] width 53 height 19
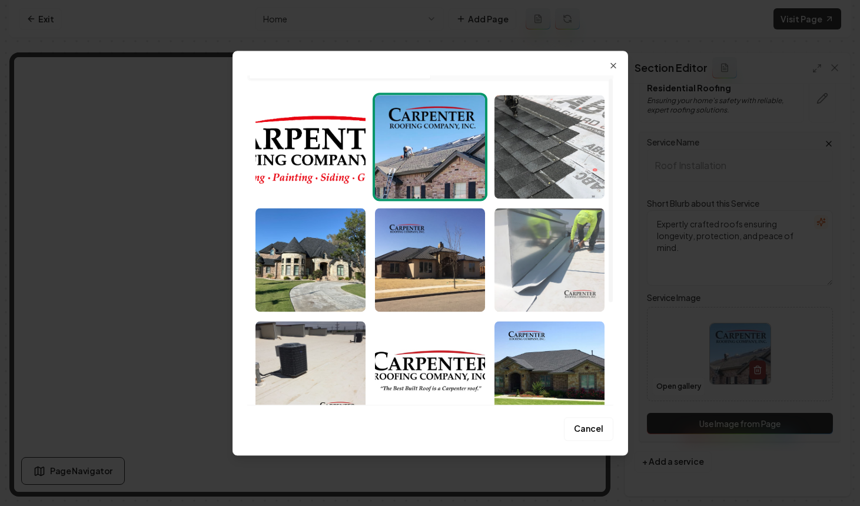
scroll to position [0, 0]
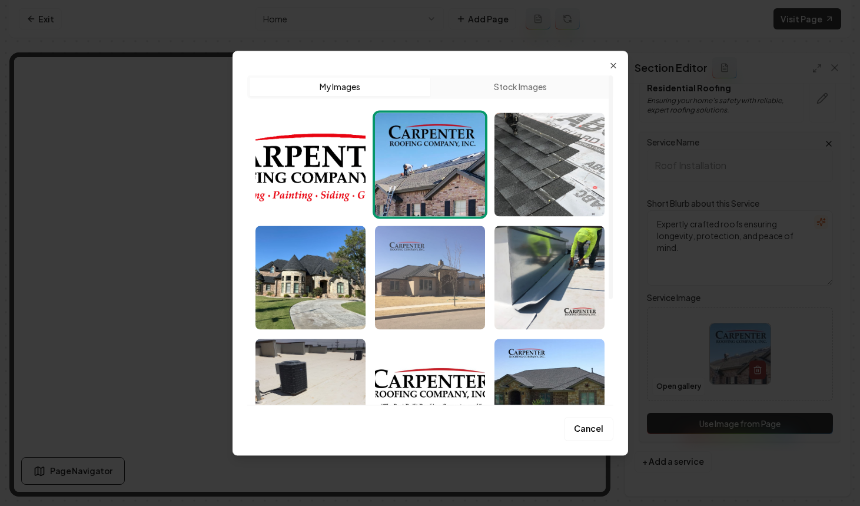
click at [450, 277] on img "Select image image_68a48f055c7cd75eb8ffdb80.jpeg" at bounding box center [430, 278] width 110 height 104
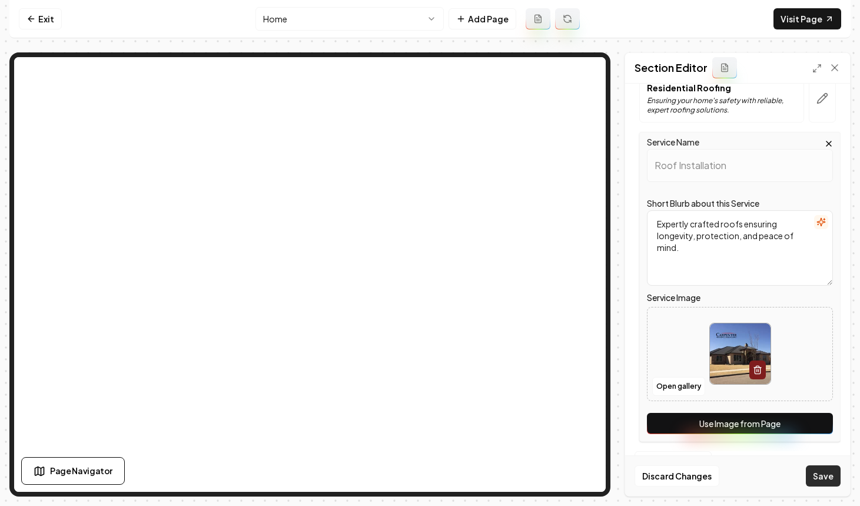
click at [831, 476] on button "Save" at bounding box center [823, 475] width 35 height 21
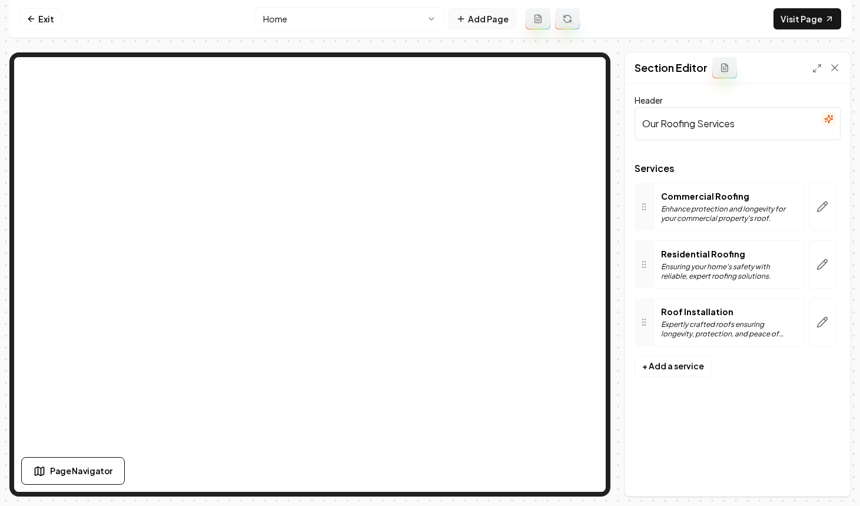
click at [479, 18] on button "Add Page" at bounding box center [483, 18] width 68 height 21
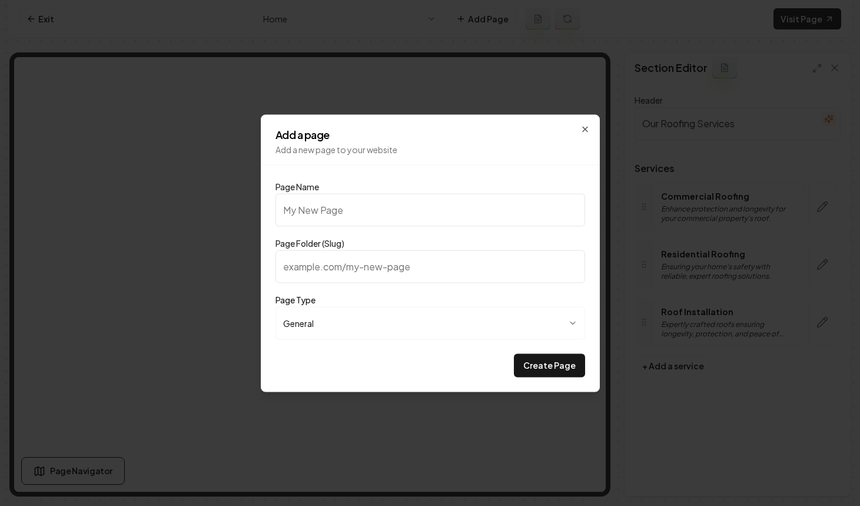
type input "P"
type input "p"
type input "PR"
type input "pr"
type input "PRi"
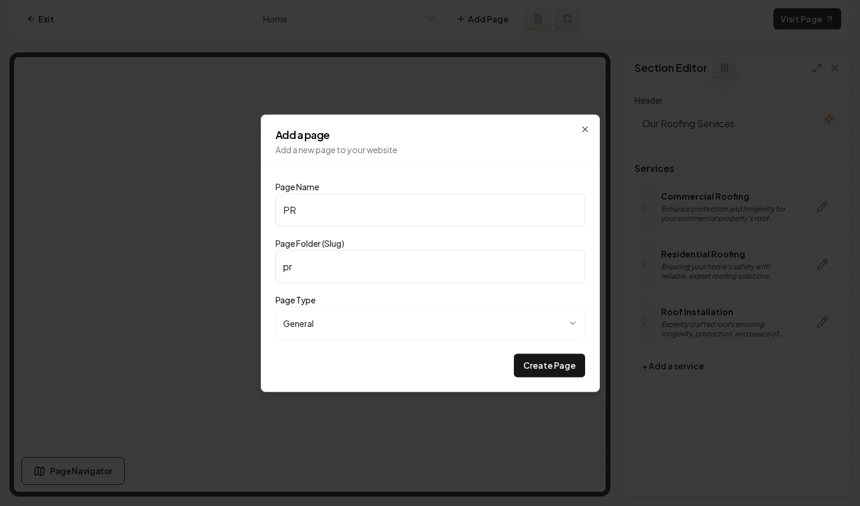
type input "pri"
type input "PRic"
type input "pric"
type input "PRici"
type input "prici"
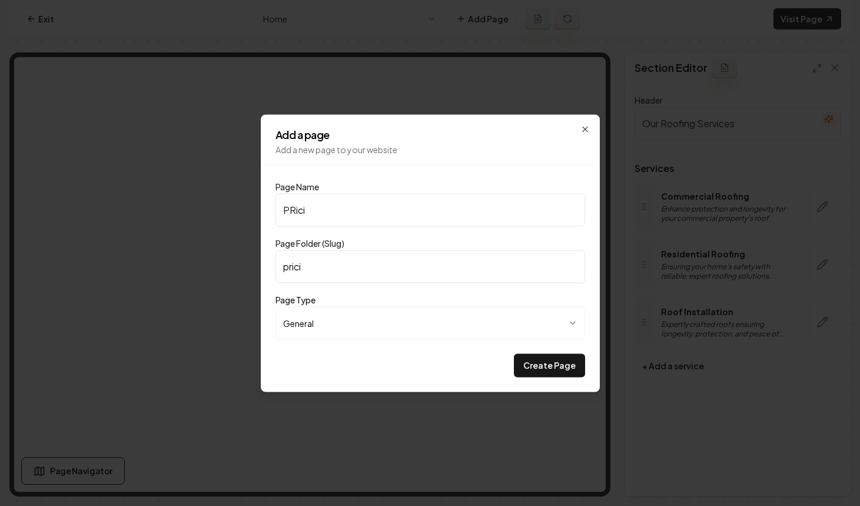
type input "PRicin"
type input "pricin"
type input "PRicing"
type input "pricing"
click at [293, 211] on input "PRicing" at bounding box center [431, 209] width 310 height 33
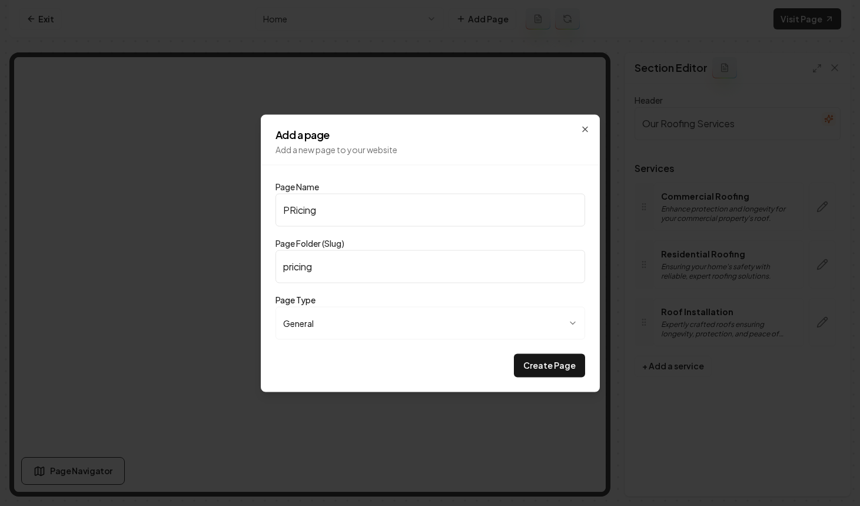
type input "Picing"
type input "picing"
type input "Pricing"
type input "pricing"
type input "Pricing"
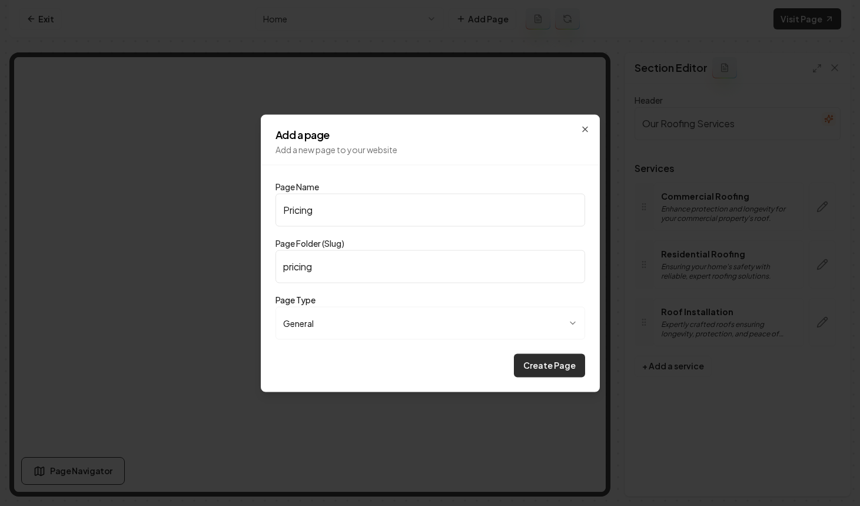
click at [544, 358] on button "Create Page" at bounding box center [549, 365] width 71 height 24
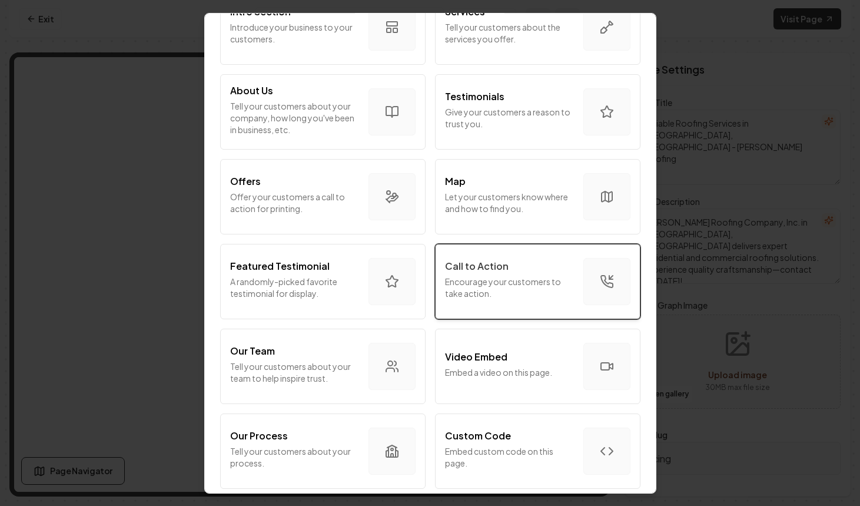
scroll to position [118, 0]
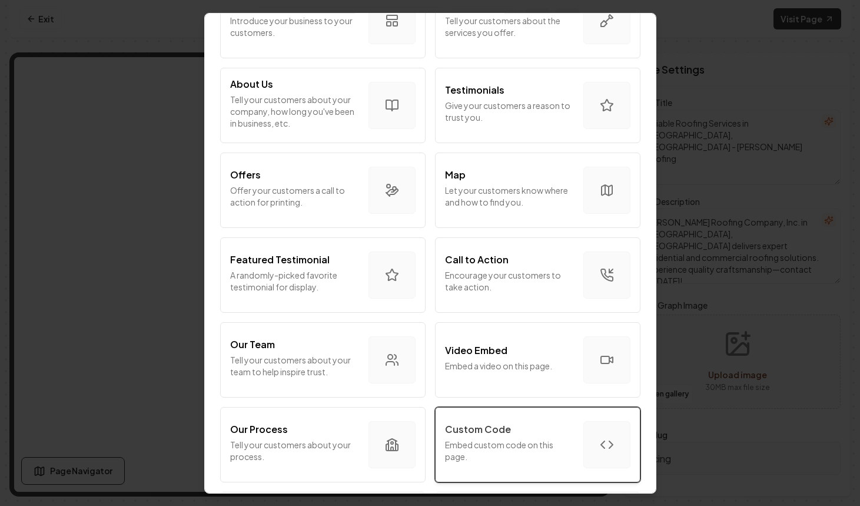
click at [499, 446] on p "Embed custom code on this page." at bounding box center [509, 450] width 129 height 24
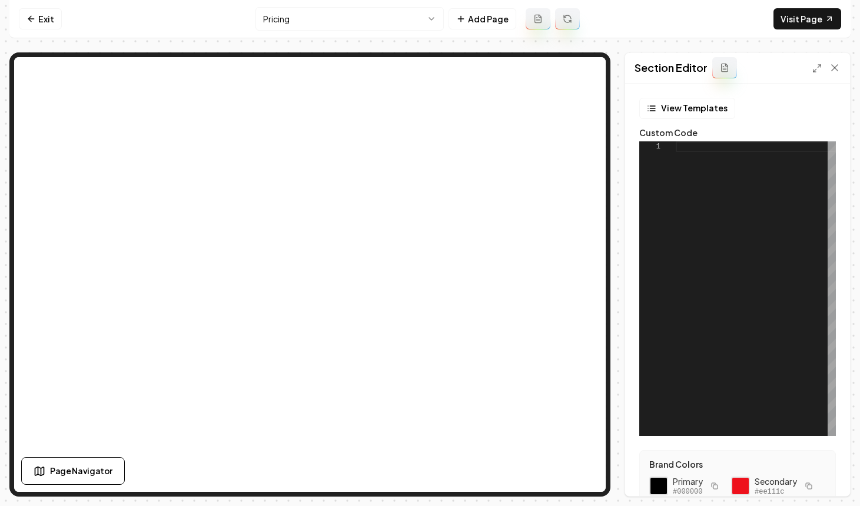
click at [723, 70] on icon at bounding box center [724, 70] width 3 height 0
click at [698, 113] on button "View Templates" at bounding box center [688, 108] width 96 height 21
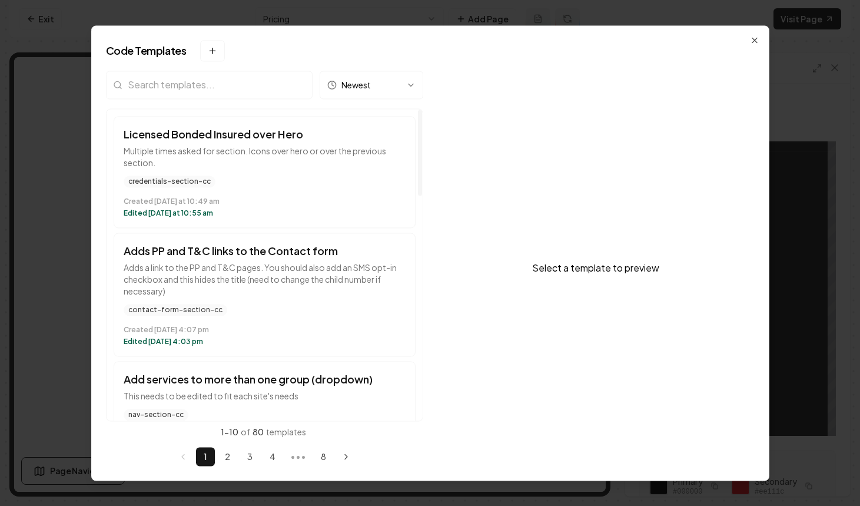
click at [269, 92] on input "search" at bounding box center [209, 85] width 207 height 28
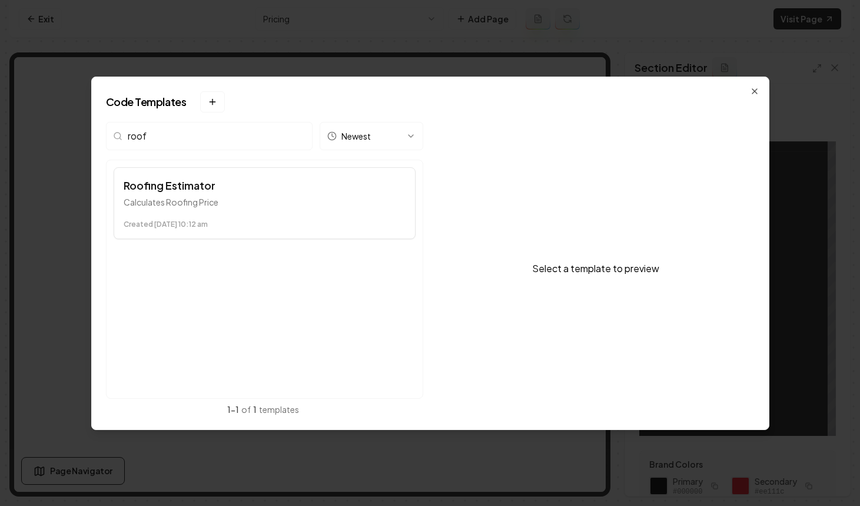
type input "roof"
click at [302, 200] on p "Calculates Roofing Price" at bounding box center [265, 202] width 282 height 12
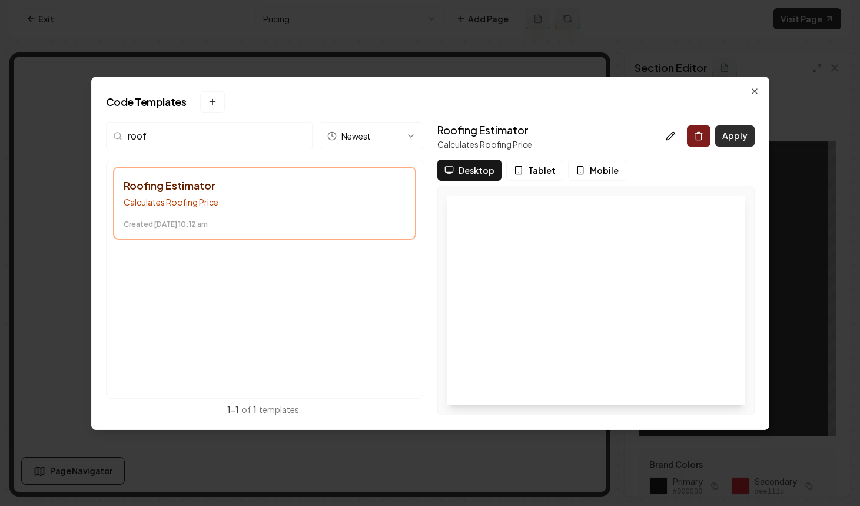
click at [750, 137] on button "Apply" at bounding box center [734, 135] width 39 height 21
type textarea "*********"
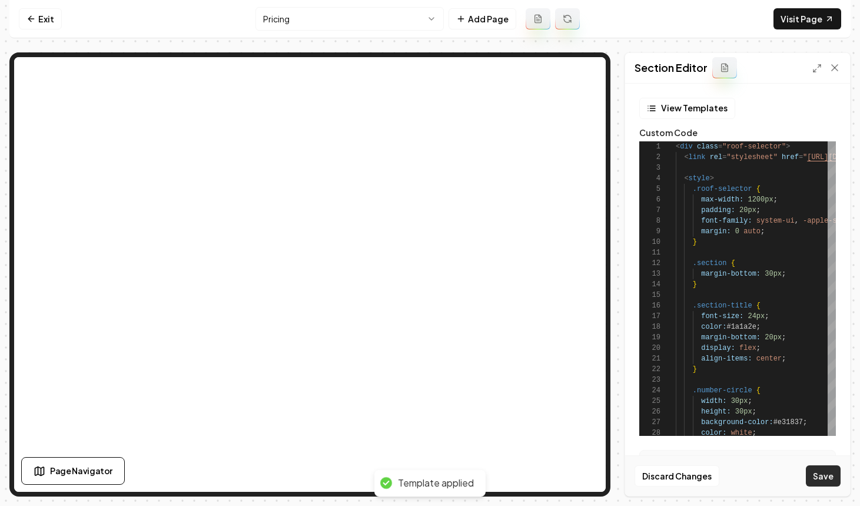
click at [819, 478] on button "Save" at bounding box center [823, 475] width 35 height 21
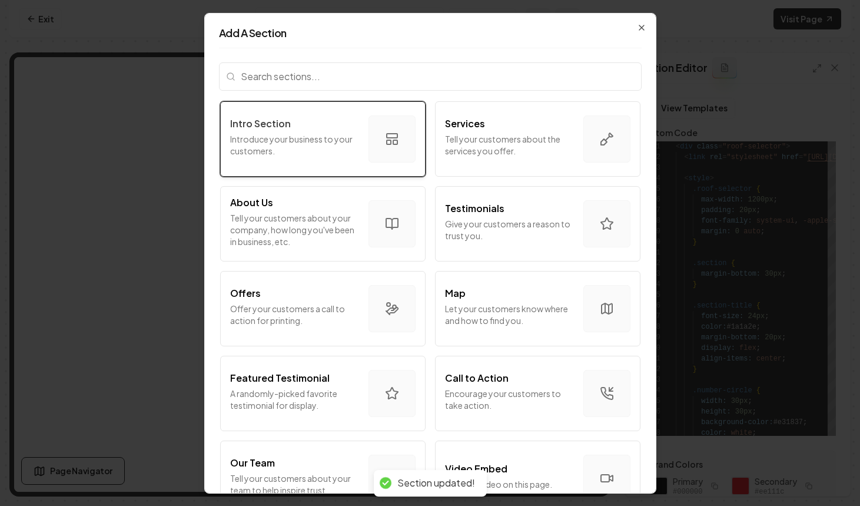
click at [250, 158] on div "Intro Section Introduce your business to your customers." at bounding box center [294, 138] width 129 height 45
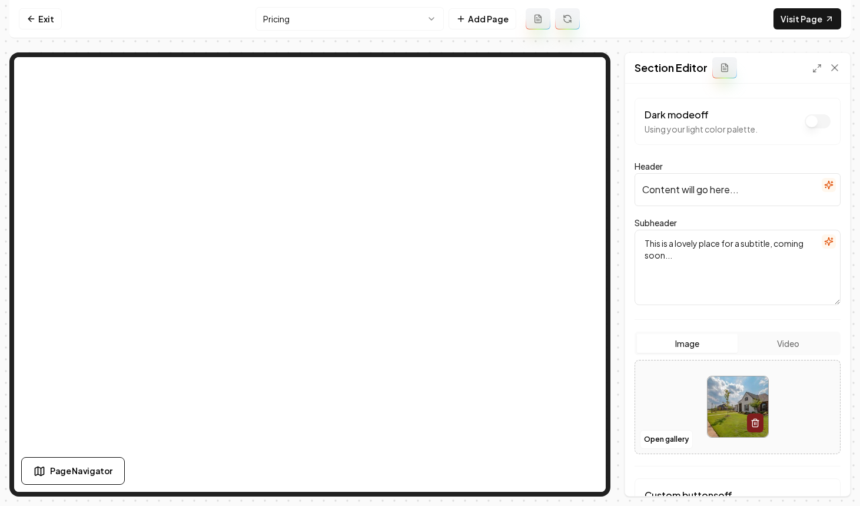
click at [661, 450] on div "Open gallery" at bounding box center [738, 407] width 206 height 94
click at [657, 444] on button "Open gallery" at bounding box center [666, 439] width 53 height 19
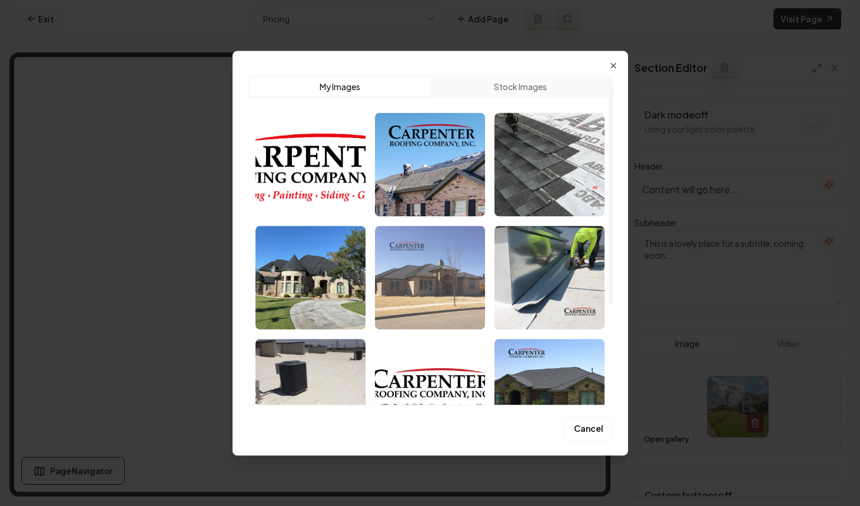
scroll to position [155, 0]
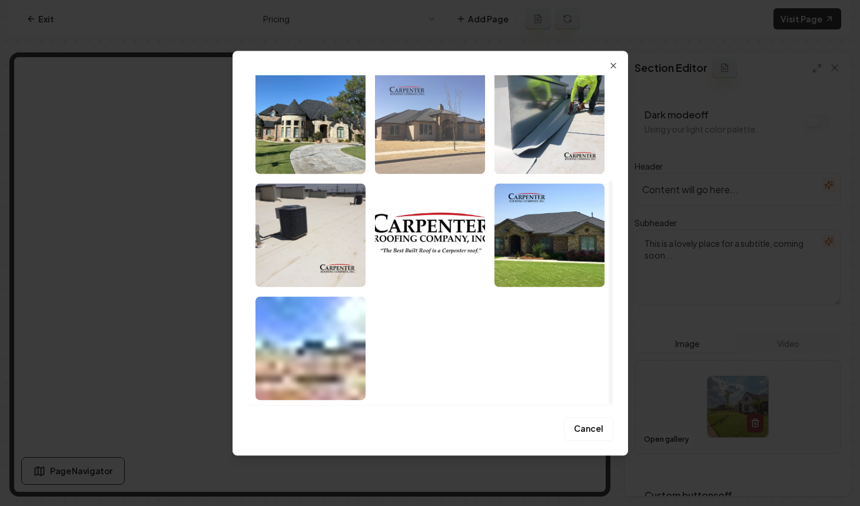
click at [420, 146] on img "Select image image_68a48f055c7cd75eb8ffdb80.jpeg" at bounding box center [430, 122] width 110 height 104
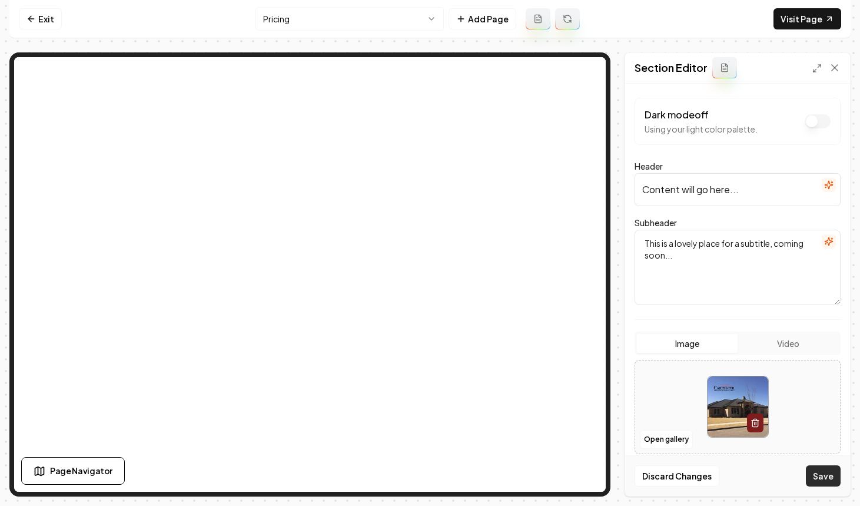
click at [817, 473] on button "Save" at bounding box center [823, 475] width 35 height 21
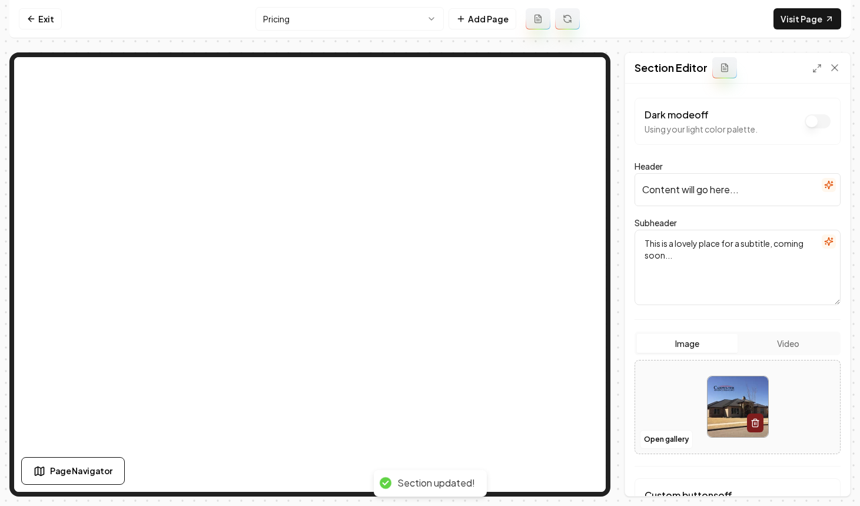
click at [826, 187] on icon "button" at bounding box center [826, 187] width 0 height 1
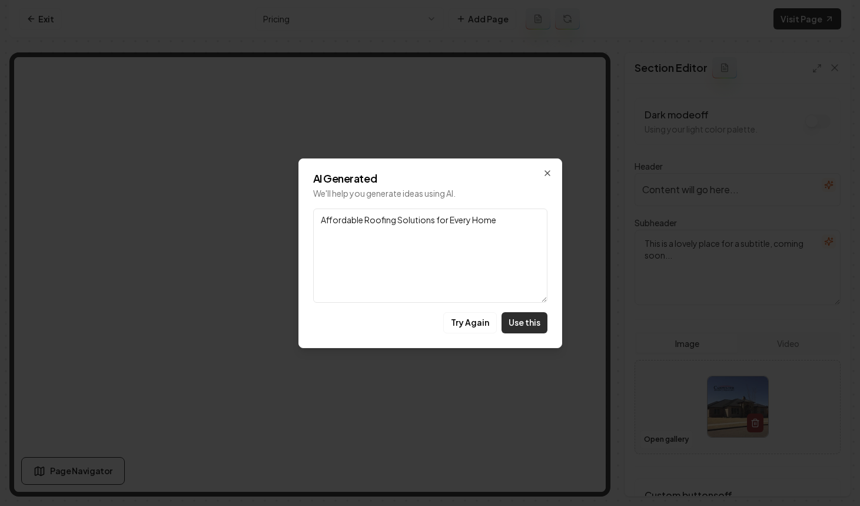
click at [524, 317] on button "Use this" at bounding box center [525, 322] width 46 height 21
type input "Affordable Roofing Solutions for Every Home"
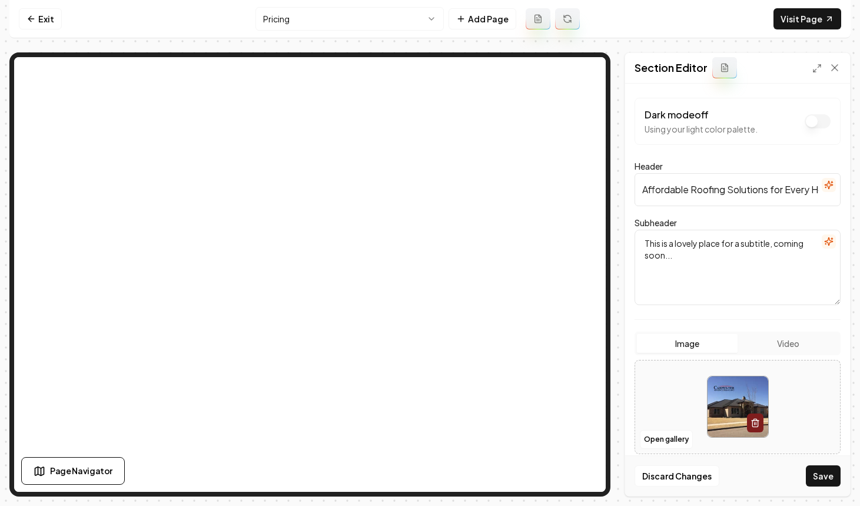
click at [831, 245] on icon "button" at bounding box center [828, 241] width 9 height 9
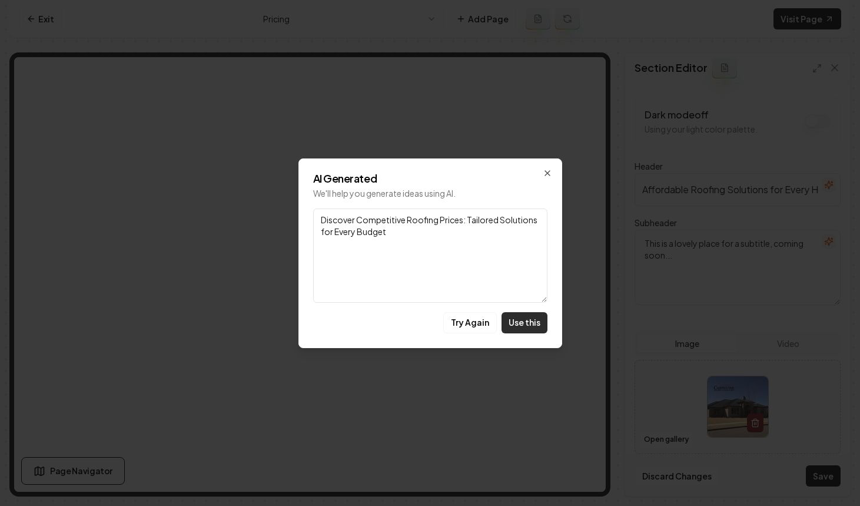
click at [518, 318] on button "Use this" at bounding box center [525, 322] width 46 height 21
type textarea "Discover Competitive Roofing Prices: Tailored Solutions for Every Budget"
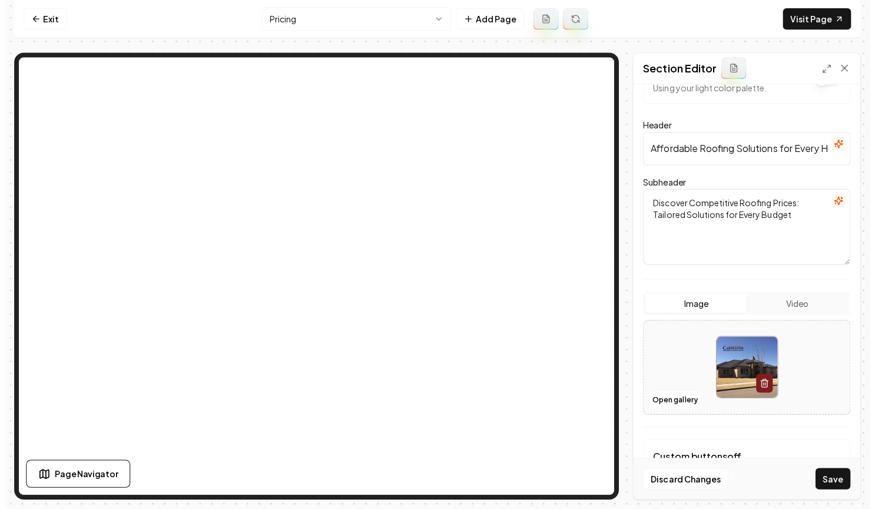
scroll to position [102, 0]
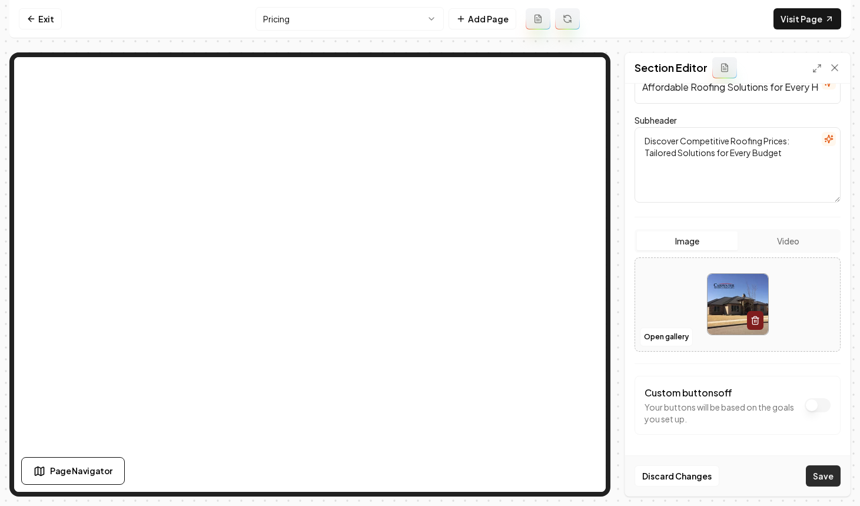
click at [825, 469] on button "Save" at bounding box center [823, 475] width 35 height 21
click at [805, 21] on link "Visit Page" at bounding box center [808, 18] width 68 height 21
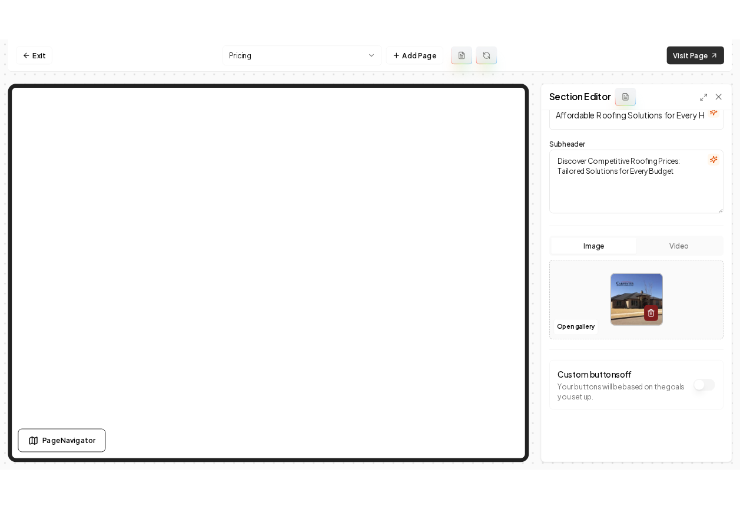
scroll to position [100, 0]
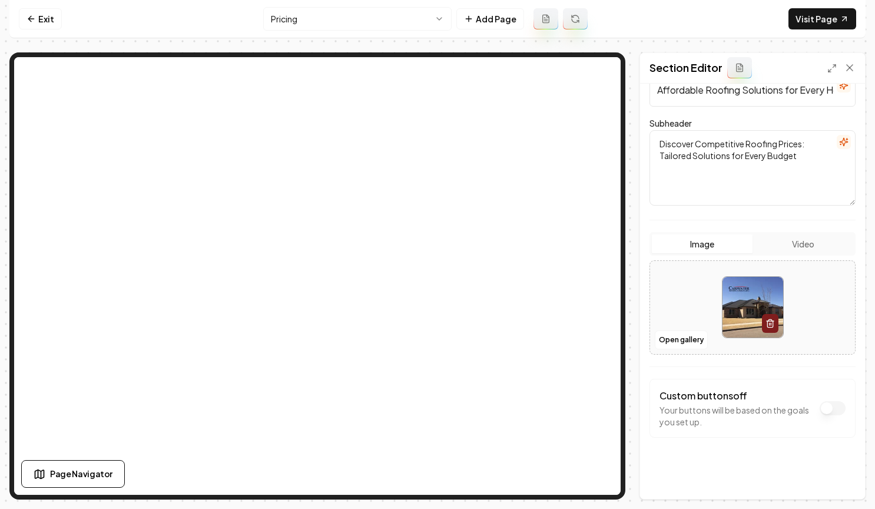
click at [36, 6] on nav "Exit Pricing Add Page Visit Page" at bounding box center [437, 19] width 856 height 38
click at [36, 21] on link "Exit" at bounding box center [40, 18] width 43 height 21
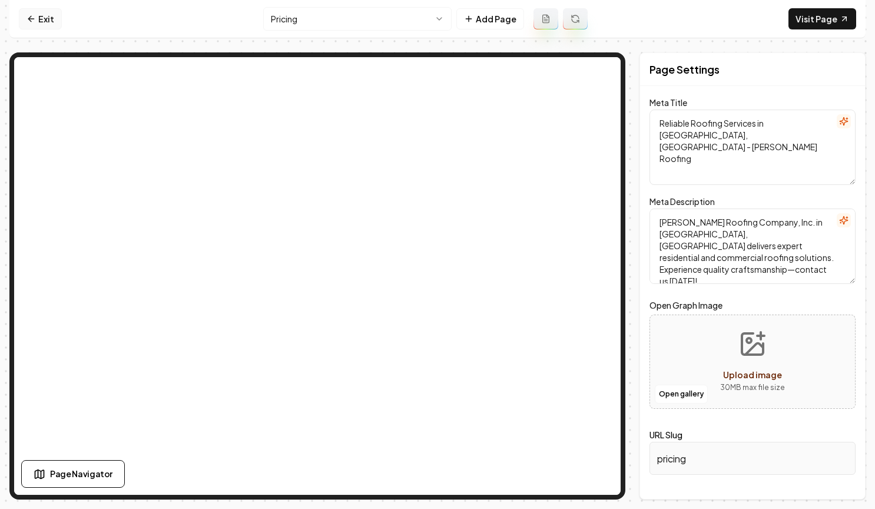
click at [46, 21] on link "Exit" at bounding box center [40, 18] width 43 height 21
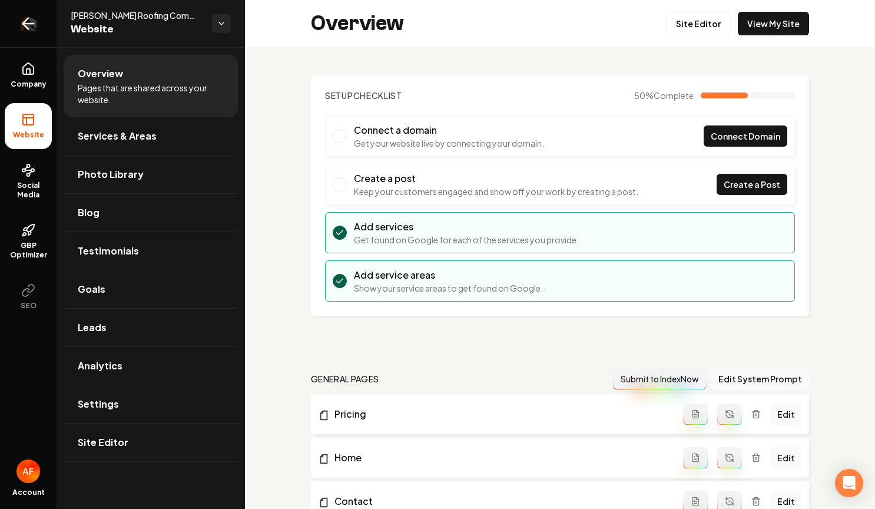
click at [42, 32] on link "Return to dashboard" at bounding box center [28, 23] width 57 height 47
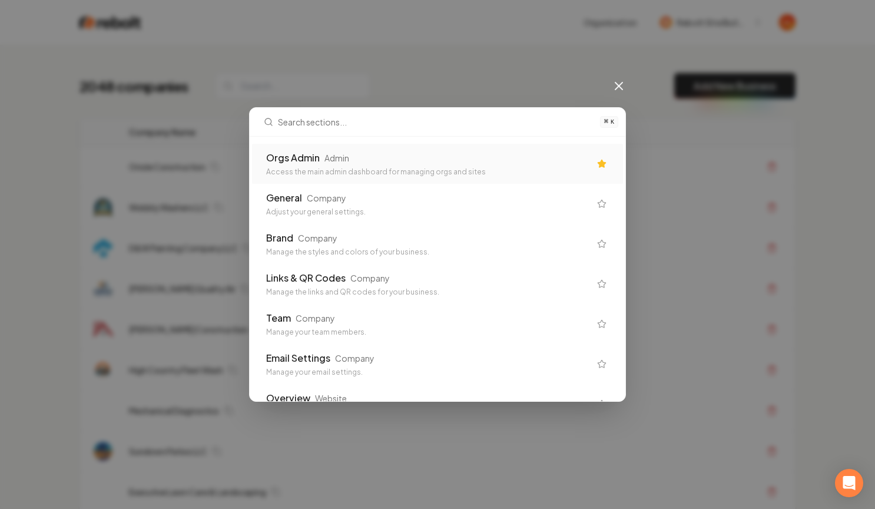
click at [357, 153] on div "Orgs Admin Admin" at bounding box center [428, 158] width 324 height 14
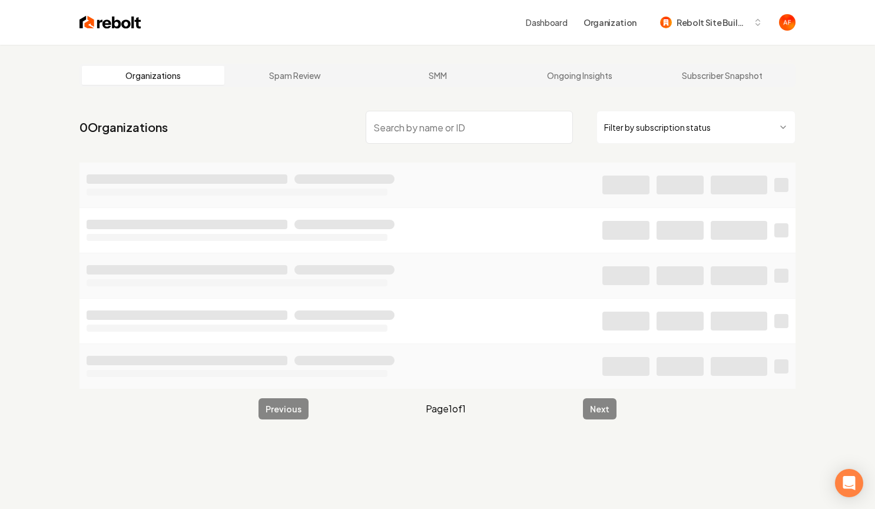
click at [394, 117] on input "search" at bounding box center [469, 127] width 207 height 33
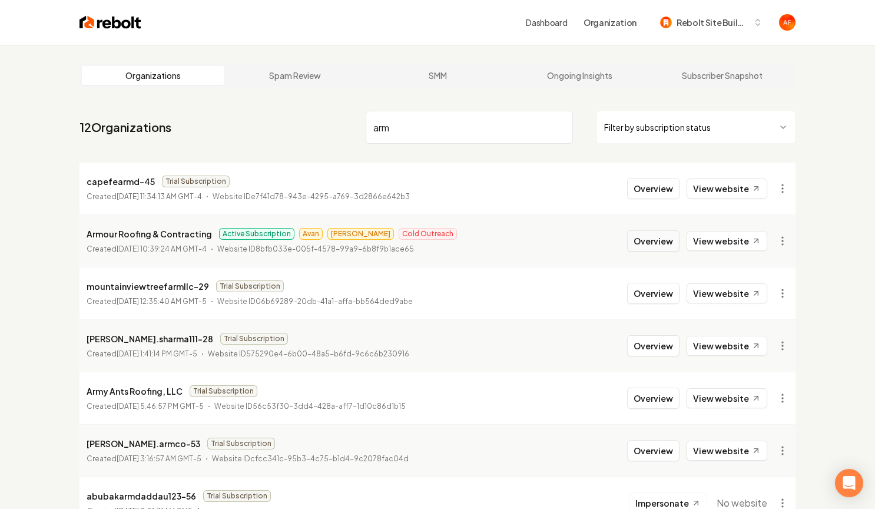
type input "arm"
click at [644, 247] on button "Overview" at bounding box center [653, 240] width 52 height 21
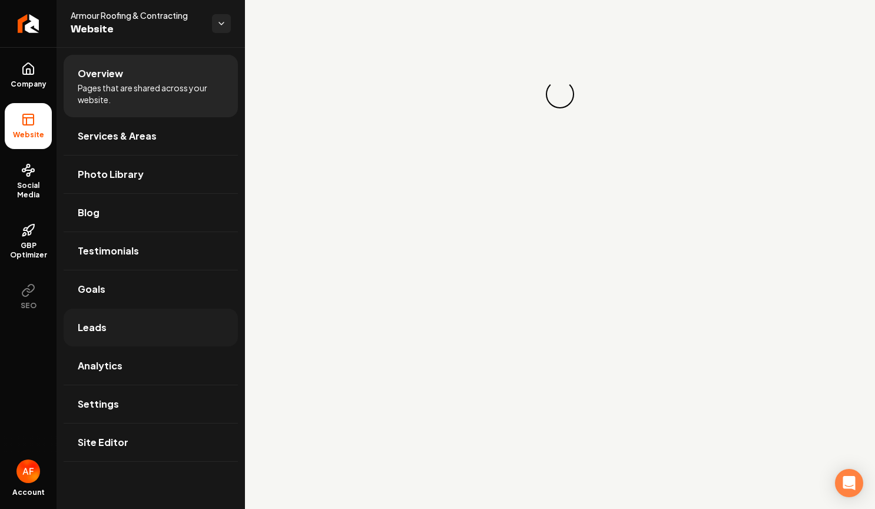
click at [136, 333] on link "Leads" at bounding box center [151, 328] width 174 height 38
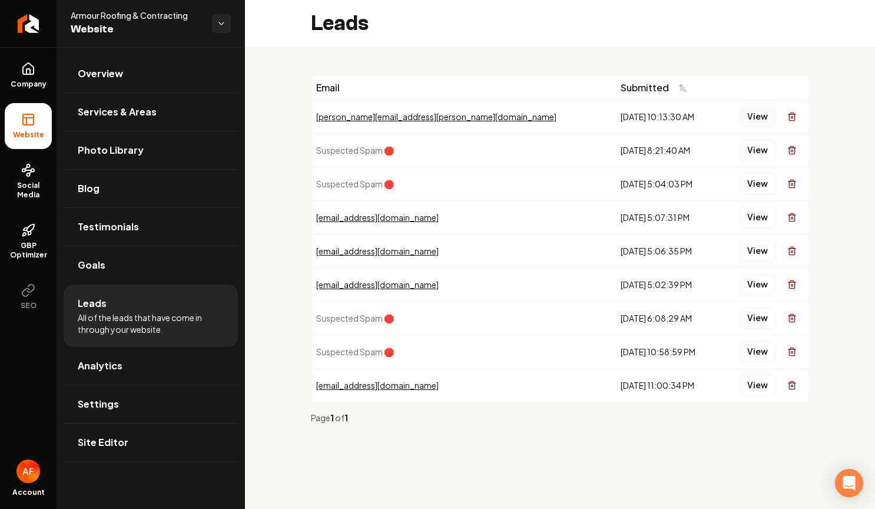
click at [765, 114] on button "View" at bounding box center [758, 116] width 36 height 21
click at [147, 343] on li "Leads All of the leads that have come in through your website." at bounding box center [151, 315] width 174 height 62
click at [147, 353] on link "Analytics" at bounding box center [151, 366] width 174 height 38
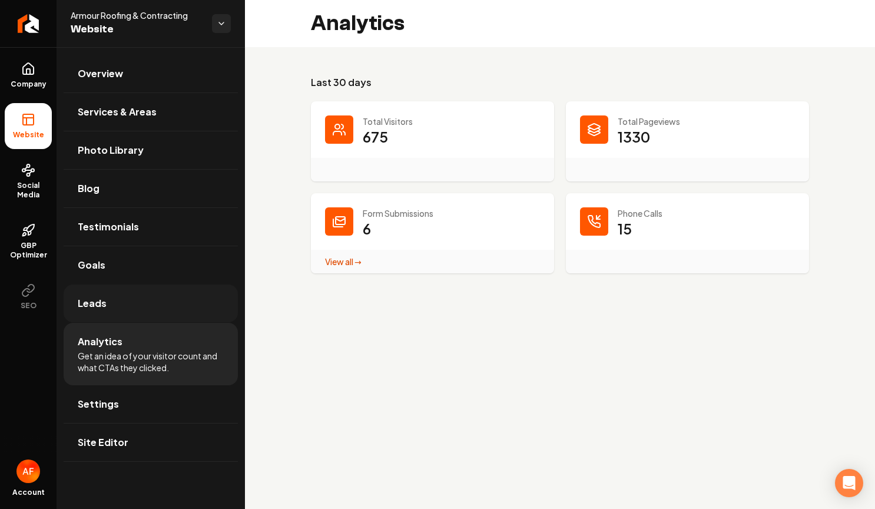
click at [143, 310] on link "Leads" at bounding box center [151, 303] width 174 height 38
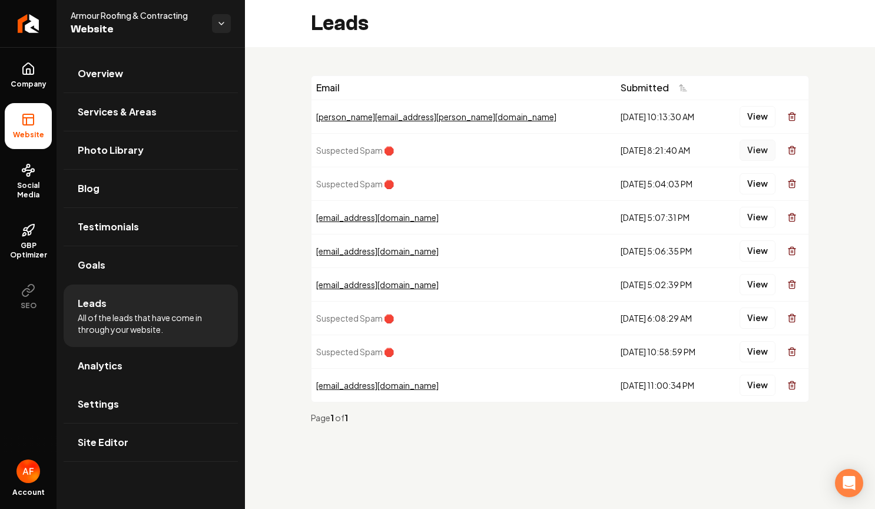
click at [754, 145] on button "View" at bounding box center [758, 150] width 36 height 21
click at [760, 190] on button "View" at bounding box center [758, 183] width 36 height 21
click at [760, 160] on div "View" at bounding box center [764, 150] width 80 height 24
click at [760, 149] on button "View" at bounding box center [758, 150] width 36 height 21
click at [747, 181] on button "View" at bounding box center [758, 183] width 36 height 21
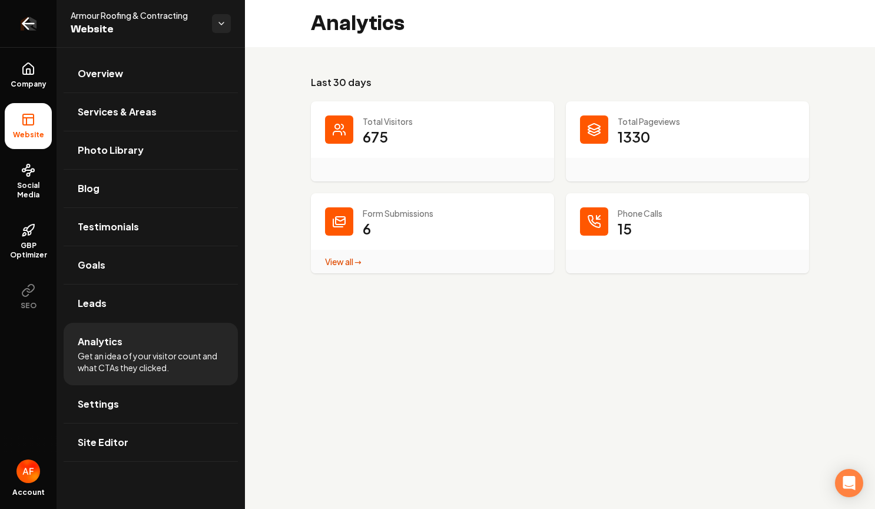
click at [18, 19] on link "Return to dashboard" at bounding box center [28, 23] width 57 height 47
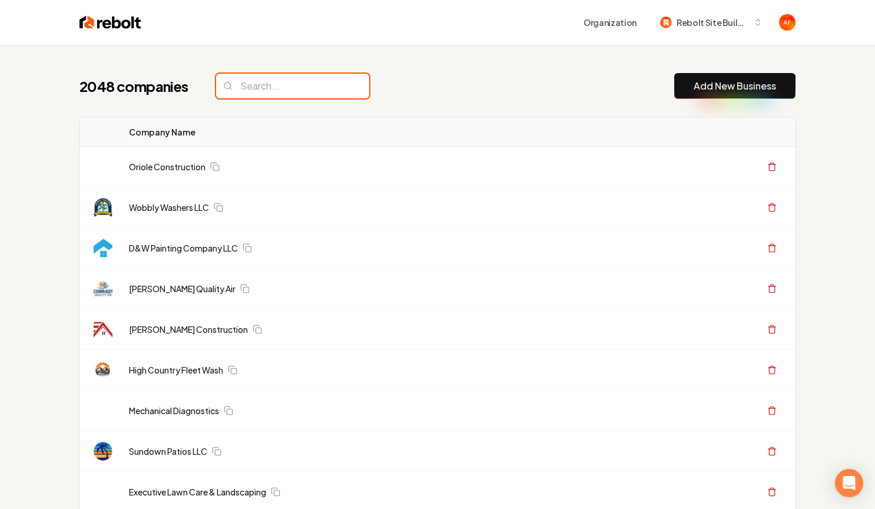
click at [309, 92] on input "search" at bounding box center [292, 86] width 153 height 25
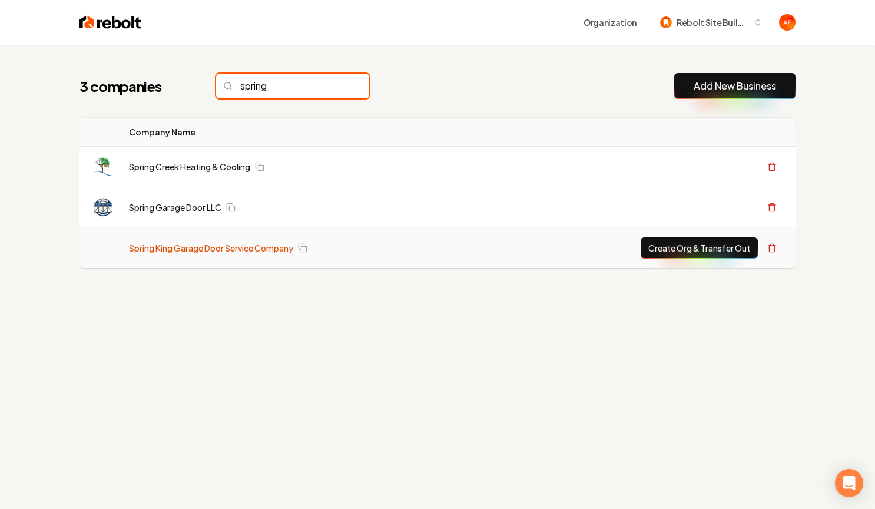
type input "spring"
click at [172, 242] on link "Spring King Garage Door Service Company" at bounding box center [211, 248] width 164 height 12
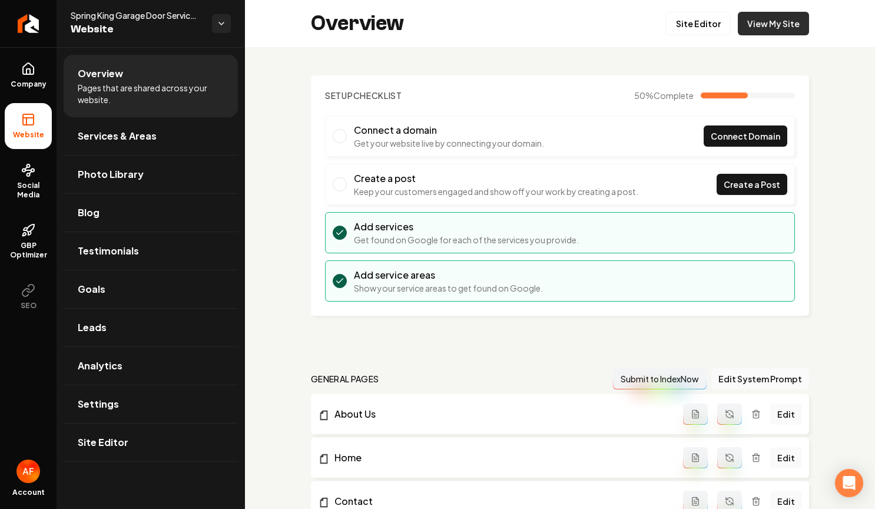
click at [797, 24] on link "View My Site" at bounding box center [773, 24] width 71 height 24
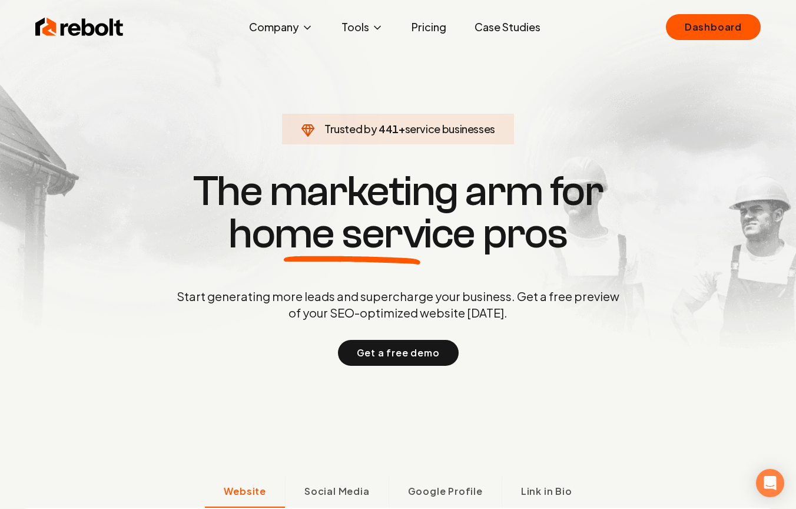
click at [707, 12] on div "Rebolt Company About Blog Jobs Tools Google Review QR Code Generator Google Bus…" at bounding box center [398, 26] width 754 height 35
click at [701, 22] on link "Dashboard" at bounding box center [713, 27] width 95 height 26
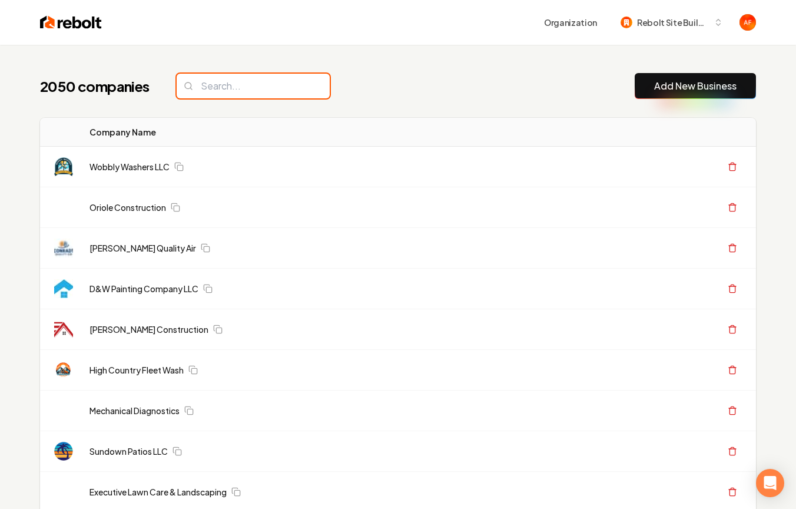
click at [244, 90] on input "search" at bounding box center [253, 86] width 153 height 25
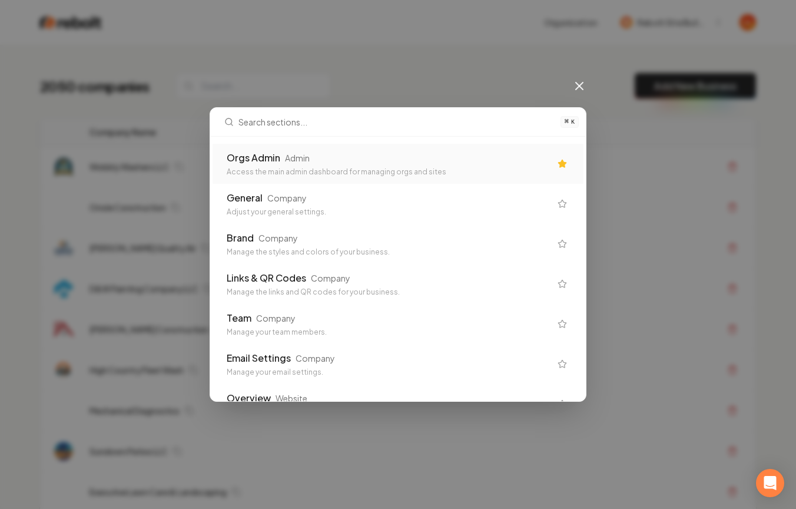
click at [254, 132] on input "text" at bounding box center [395, 122] width 315 height 28
click at [254, 161] on div "Orgs Admin" at bounding box center [254, 158] width 54 height 14
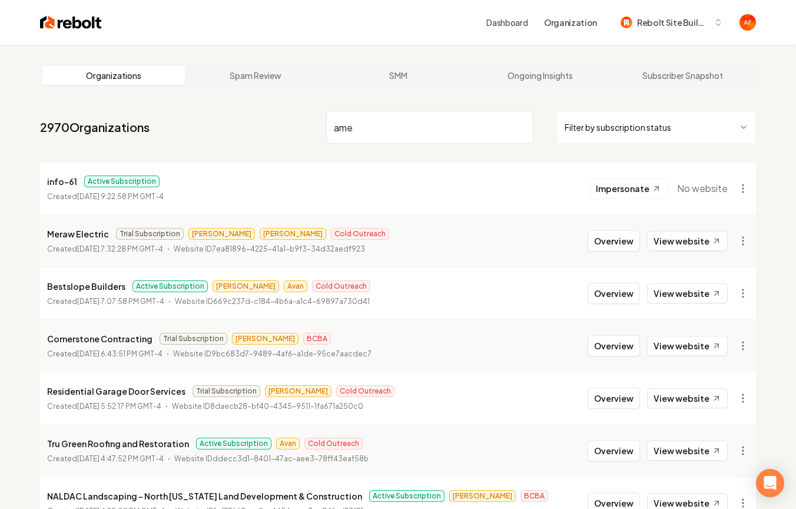
type input "amer"
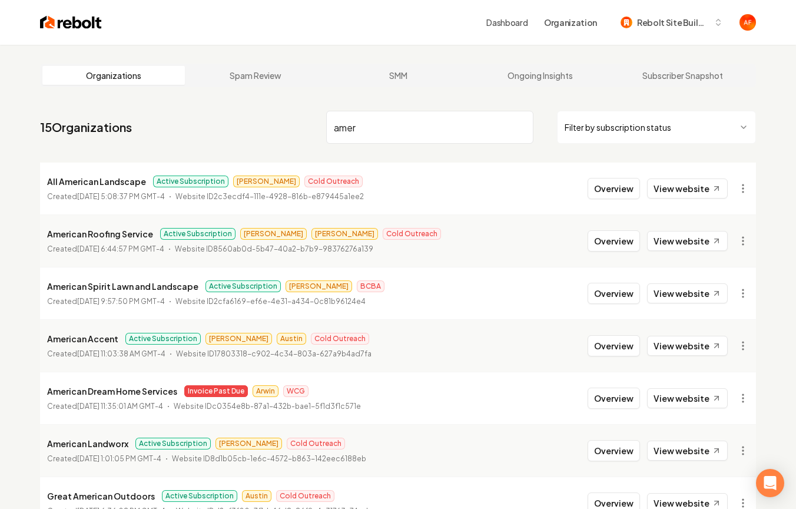
click at [521, 130] on input "amer" at bounding box center [429, 127] width 207 height 33
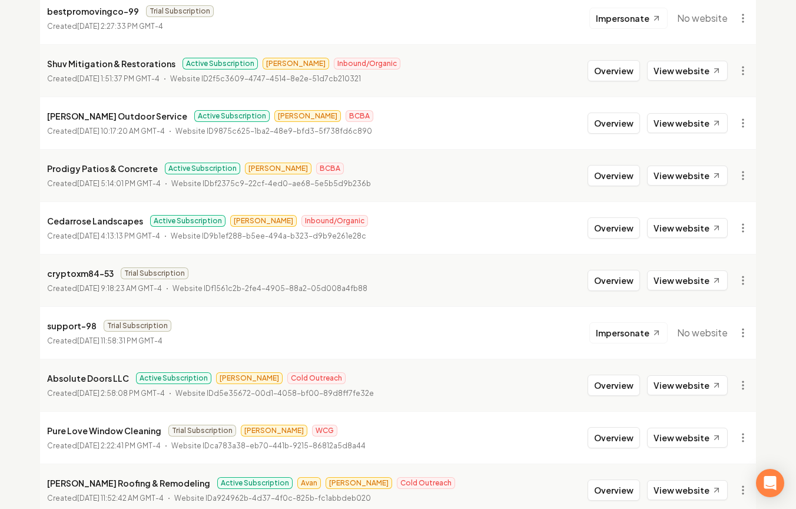
scroll to position [591, 0]
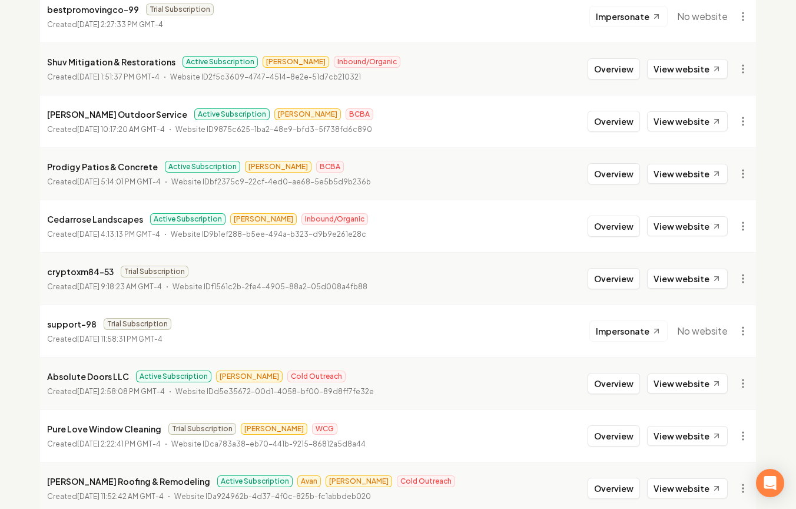
click at [665, 395] on li "Absolute Doors LLC Active Subscription Omar Cold Outreach Created August 16, 20…" at bounding box center [398, 383] width 716 height 52
click at [679, 378] on link "View website" at bounding box center [687, 383] width 81 height 20
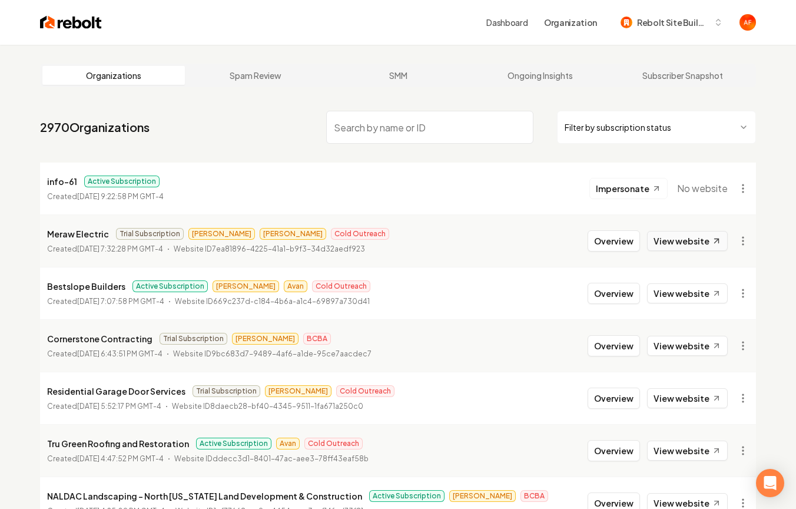
click at [689, 247] on link "View website" at bounding box center [687, 241] width 81 height 20
click at [684, 261] on li "Meraw Electric Trial Subscription Andrew James Cold Outreach Created August 18,…" at bounding box center [398, 240] width 716 height 52
click at [684, 246] on link "View website" at bounding box center [687, 241] width 81 height 20
click at [393, 122] on input "search" at bounding box center [429, 127] width 207 height 33
click at [74, 11] on div "Dashboard Organization Rebolt Site Builder" at bounding box center [398, 22] width 754 height 45
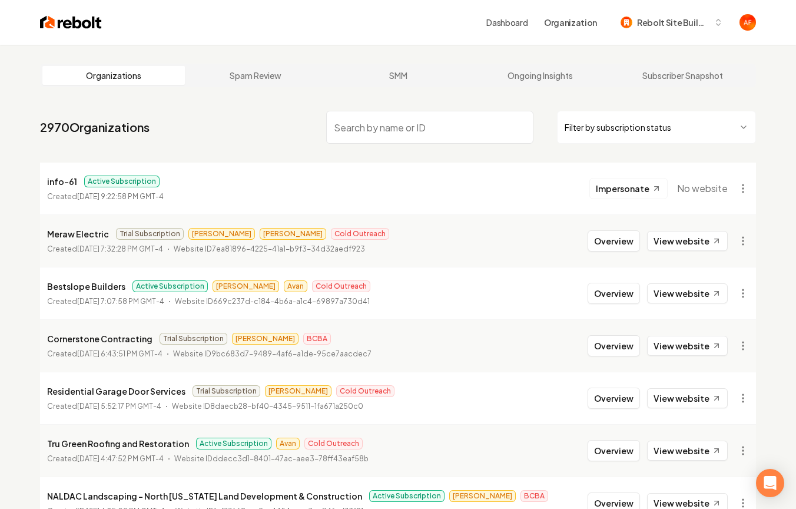
click at [74, 24] on img at bounding box center [71, 22] width 62 height 16
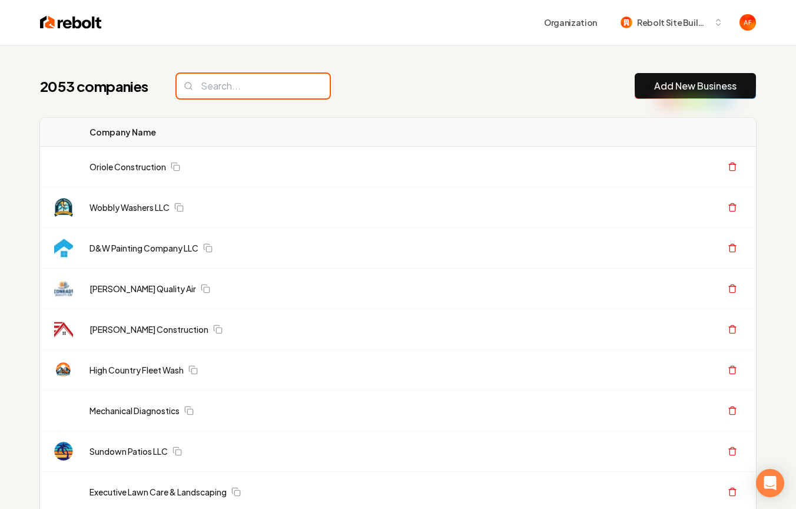
click at [265, 92] on input "search" at bounding box center [253, 86] width 153 height 25
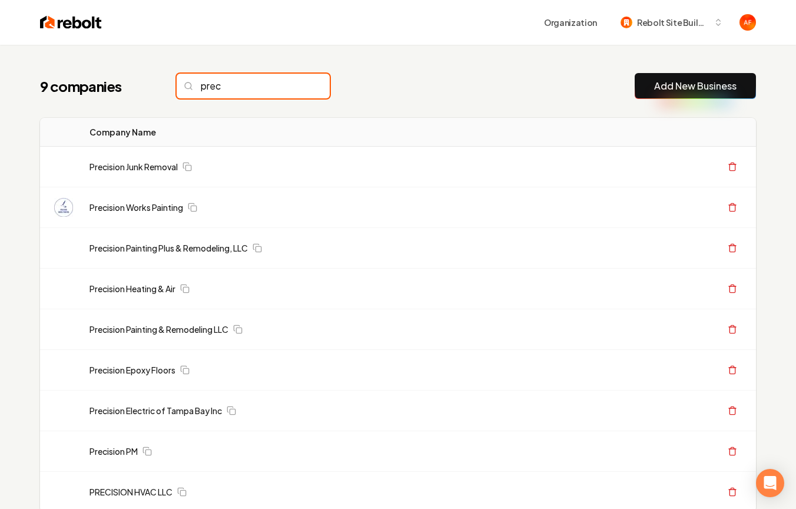
type input "prec"
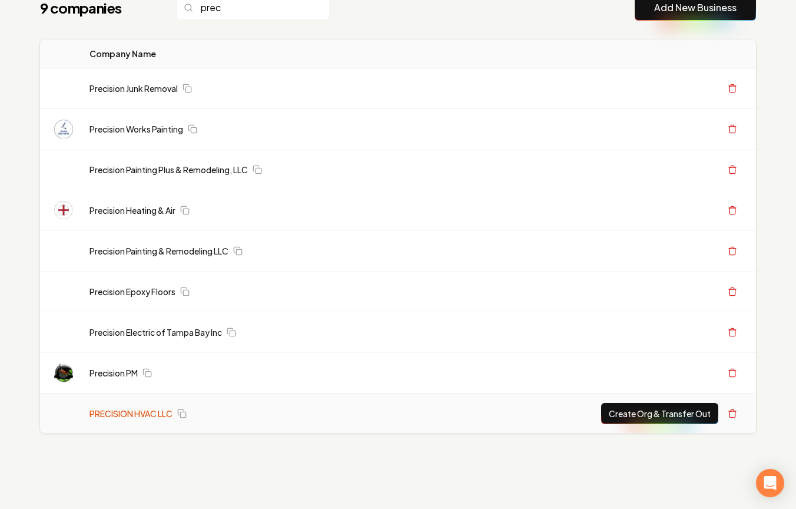
click at [155, 413] on link "PRECISION HVAC LLC" at bounding box center [131, 414] width 83 height 12
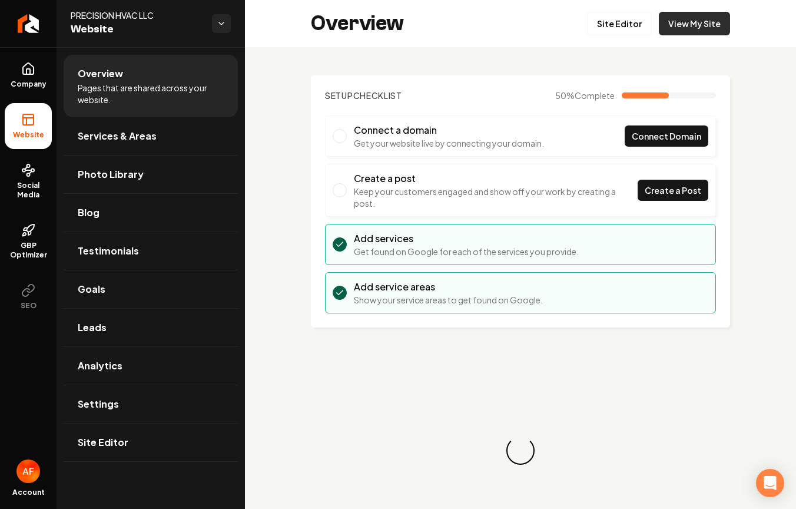
click at [723, 25] on link "View My Site" at bounding box center [694, 24] width 71 height 24
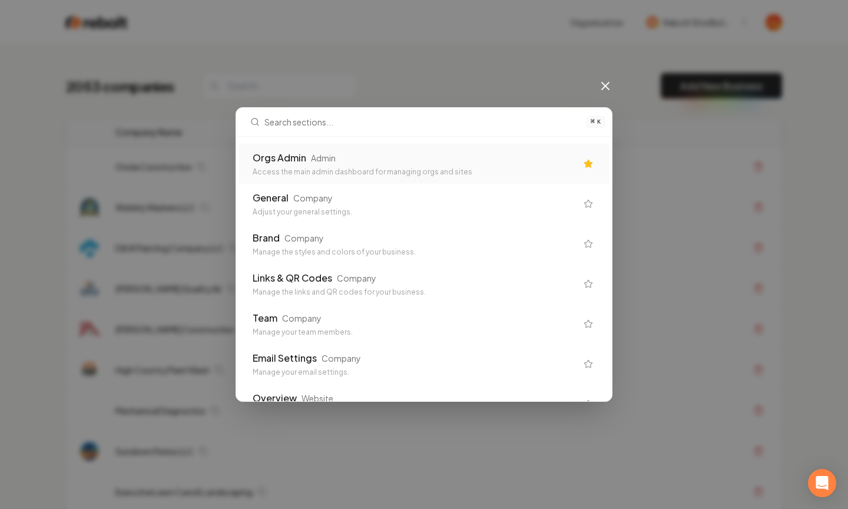
click at [334, 174] on div "Access the main admin dashboard for managing orgs and sites" at bounding box center [415, 171] width 324 height 9
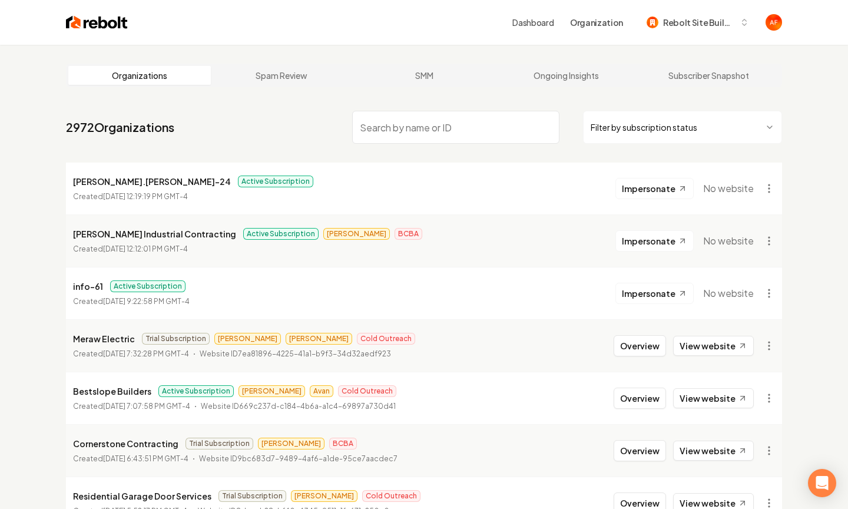
click at [379, 125] on input "search" at bounding box center [455, 127] width 207 height 33
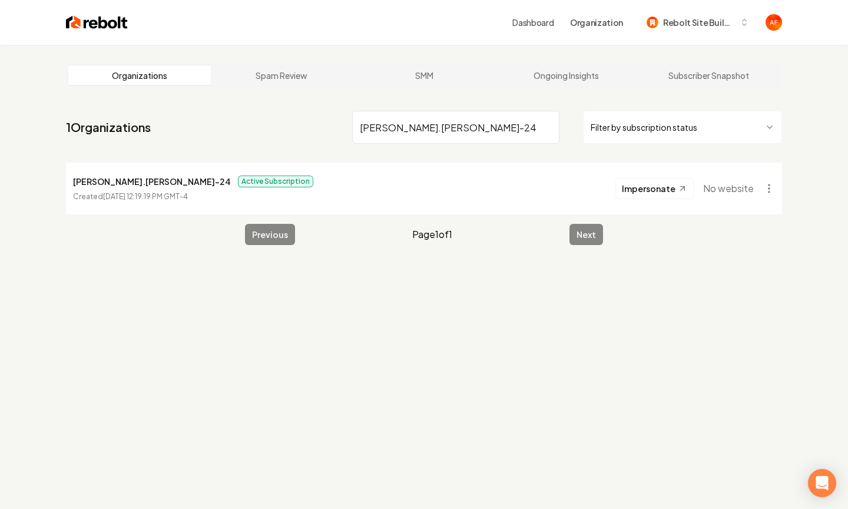
type input "cody.bateman-24"
click at [84, 21] on img at bounding box center [97, 22] width 62 height 16
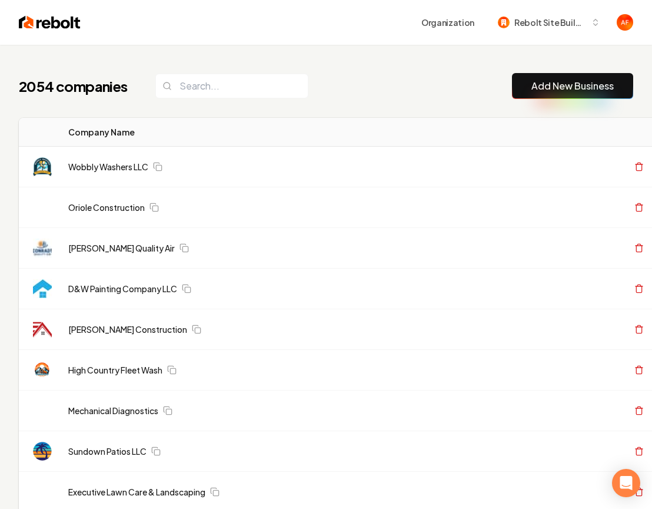
click at [47, 93] on h1 "2054 companies" at bounding box center [75, 86] width 113 height 19
click at [60, 83] on h1 "2054 companies" at bounding box center [75, 86] width 113 height 19
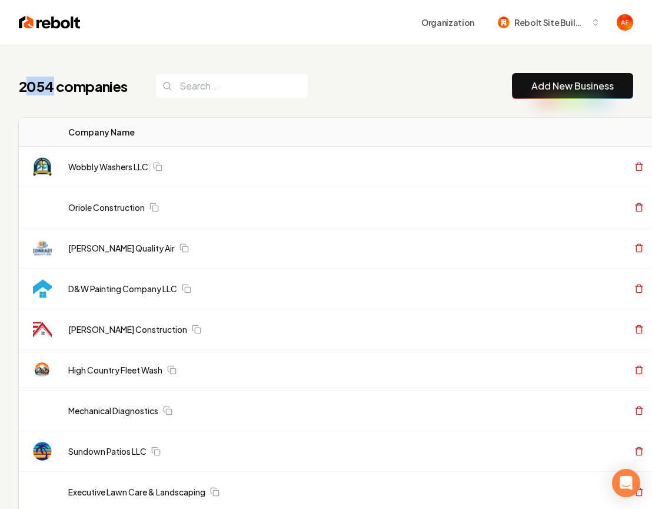
drag, startPoint x: 49, startPoint y: 84, endPoint x: 28, endPoint y: 83, distance: 21.2
click at [28, 83] on h1 "2054 companies" at bounding box center [75, 86] width 113 height 19
drag, startPoint x: 28, startPoint y: 83, endPoint x: 42, endPoint y: 82, distance: 14.1
click at [42, 82] on h1 "2054 companies" at bounding box center [75, 86] width 113 height 19
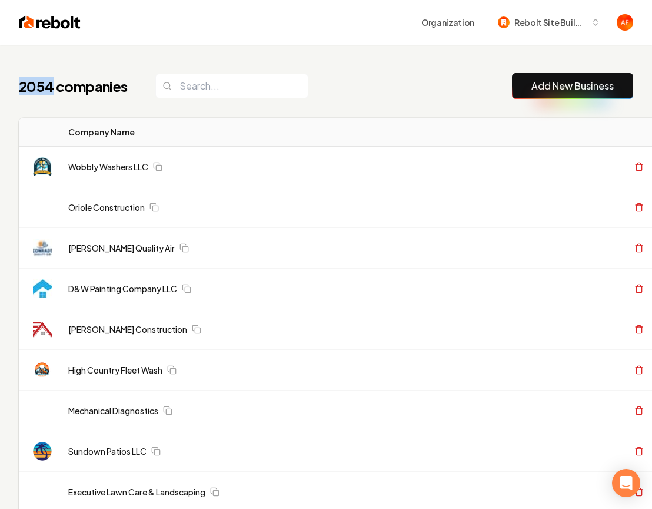
click at [42, 82] on h1 "2054 companies" at bounding box center [75, 86] width 113 height 19
drag, startPoint x: 42, startPoint y: 88, endPoint x: 30, endPoint y: 84, distance: 13.0
click at [30, 84] on h1 "2054 companies" at bounding box center [75, 86] width 113 height 19
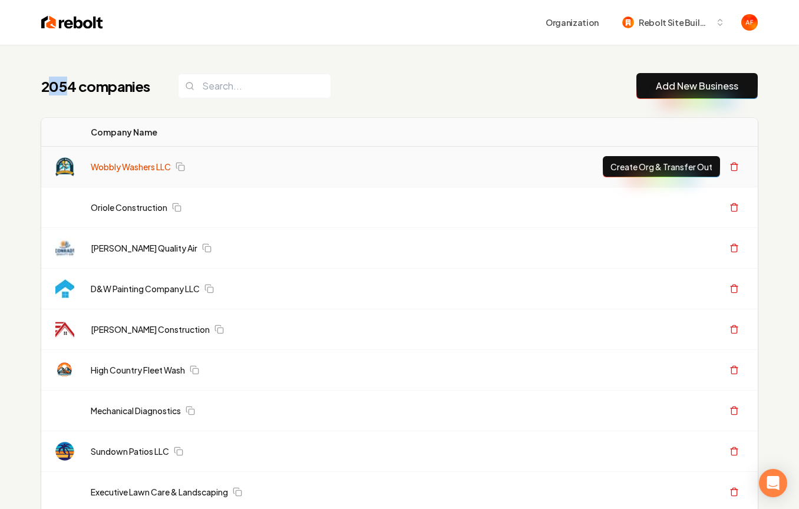
click at [135, 164] on link "Wobbly Washers LLC" at bounding box center [131, 167] width 80 height 12
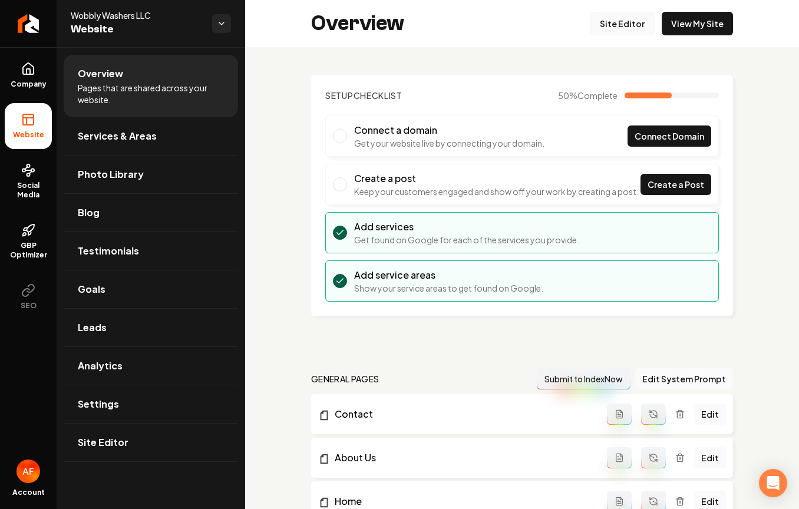
click at [628, 21] on link "Site Editor" at bounding box center [621, 24] width 65 height 24
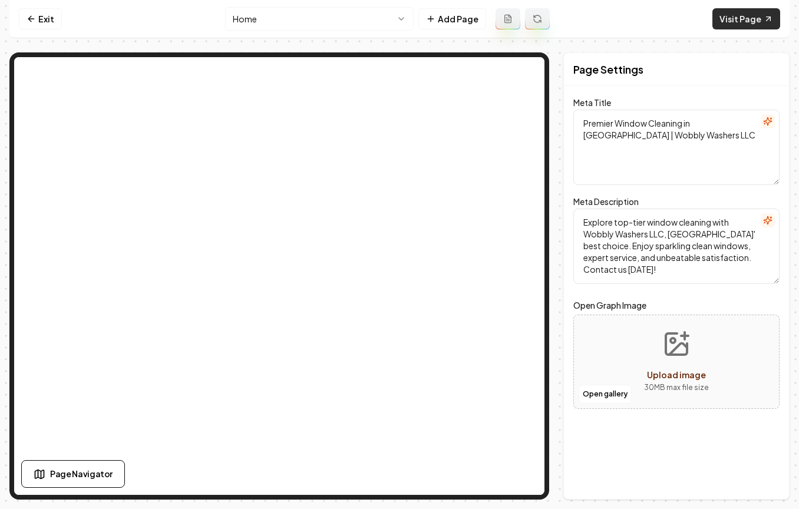
click at [723, 22] on link "Visit Page" at bounding box center [746, 18] width 68 height 21
click at [29, 16] on icon at bounding box center [30, 18] width 9 height 9
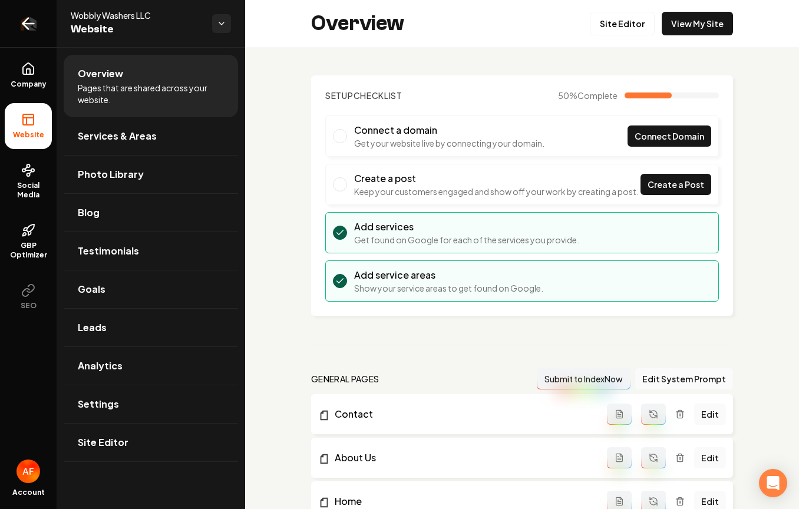
click at [41, 29] on link "Return to dashboard" at bounding box center [28, 23] width 57 height 47
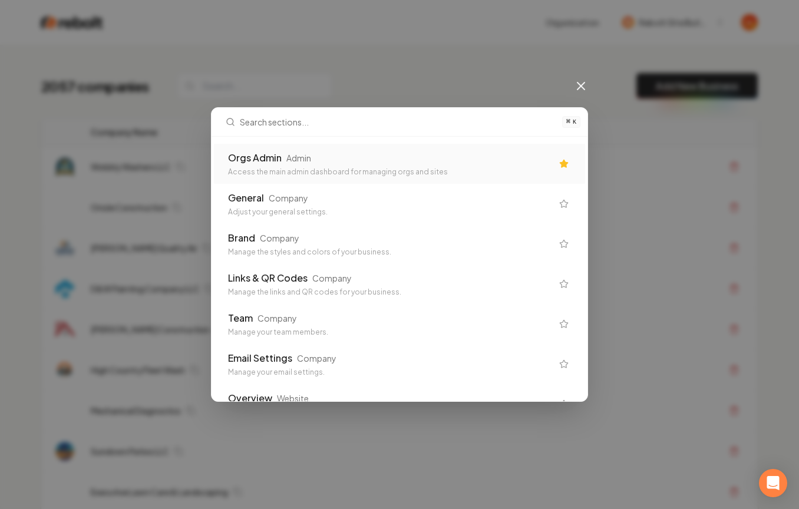
click at [291, 170] on div "Access the main admin dashboard for managing orgs and sites" at bounding box center [390, 171] width 324 height 9
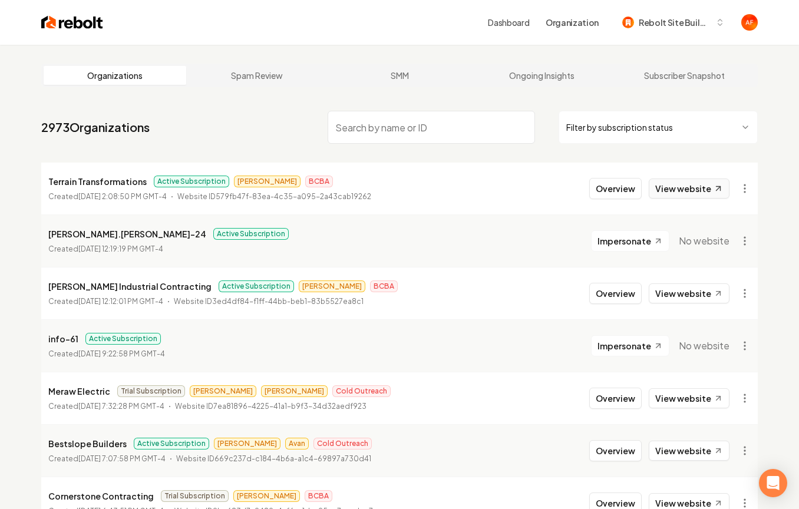
click at [694, 187] on link "View website" at bounding box center [688, 188] width 81 height 20
click at [751, 247] on html "Dashboard Organization Rebolt Site Builder Organizations Spam Review SMM Ongoin…" at bounding box center [399, 254] width 799 height 509
click at [701, 288] on div "Get Payment Link" at bounding box center [715, 286] width 75 height 19
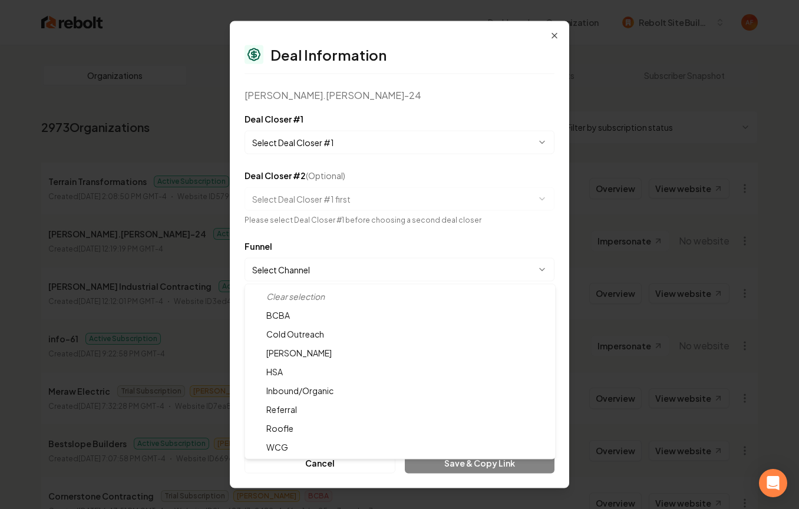
click at [305, 268] on body "Dashboard Organization Rebolt Site Builder Organizations Spam Review SMM Ongoin…" at bounding box center [399, 254] width 799 height 509
select select "**********"
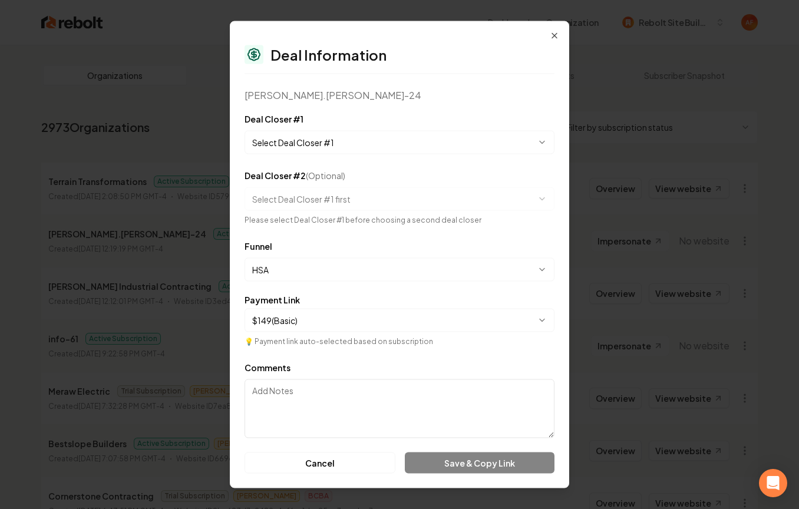
click at [320, 145] on body "Dashboard Organization Rebolt Site Builder Organizations Spam Review SMM Ongoin…" at bounding box center [399, 254] width 799 height 509
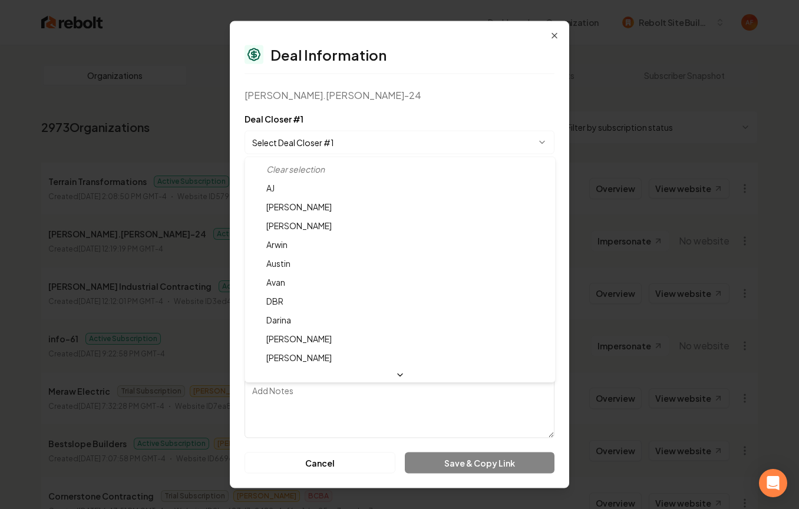
select select "**********"
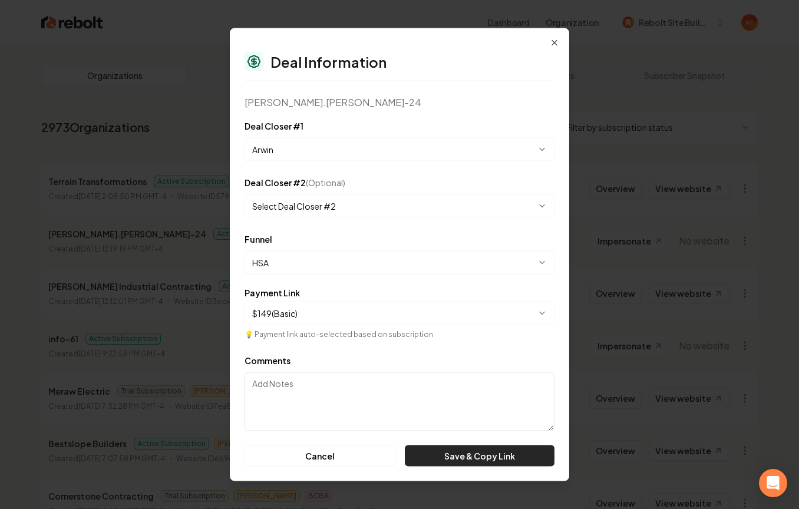
click at [475, 458] on button "Save & Copy Link" at bounding box center [480, 455] width 150 height 21
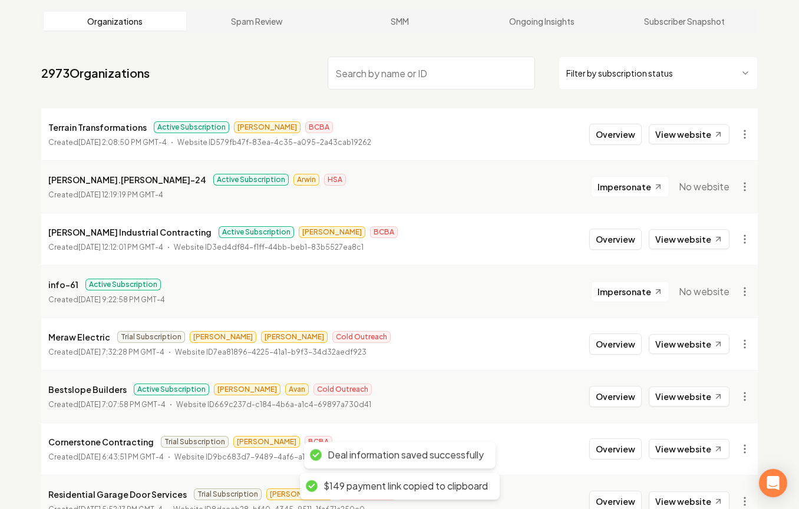
scroll to position [69, 0]
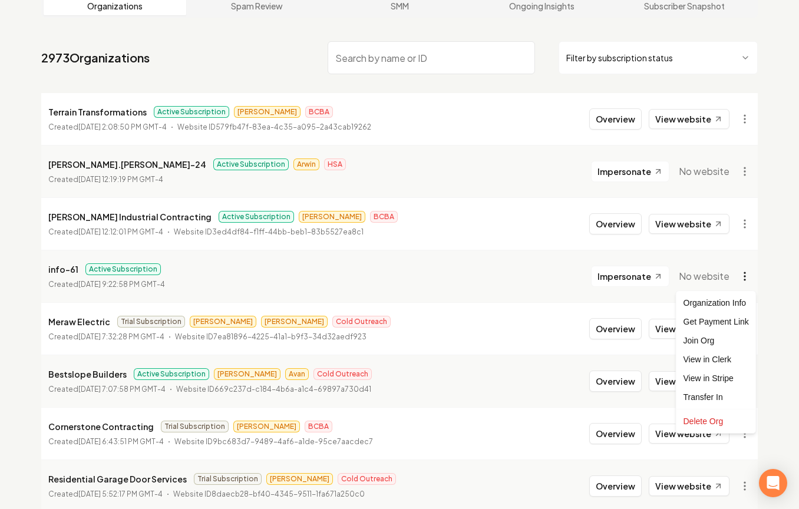
click at [736, 277] on html "Dashboard Organization Rebolt Site Builder Organizations Spam Review SMM Ongoin…" at bounding box center [399, 185] width 799 height 509
click at [711, 320] on div "Get Payment Link" at bounding box center [715, 321] width 75 height 19
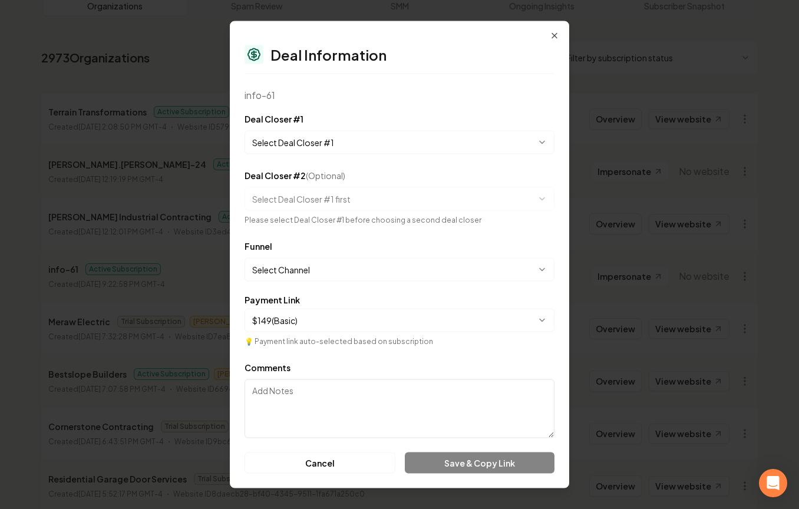
click at [376, 140] on body "Dashboard Organization Rebolt Site Builder Organizations Spam Review SMM Ongoin…" at bounding box center [399, 185] width 799 height 509
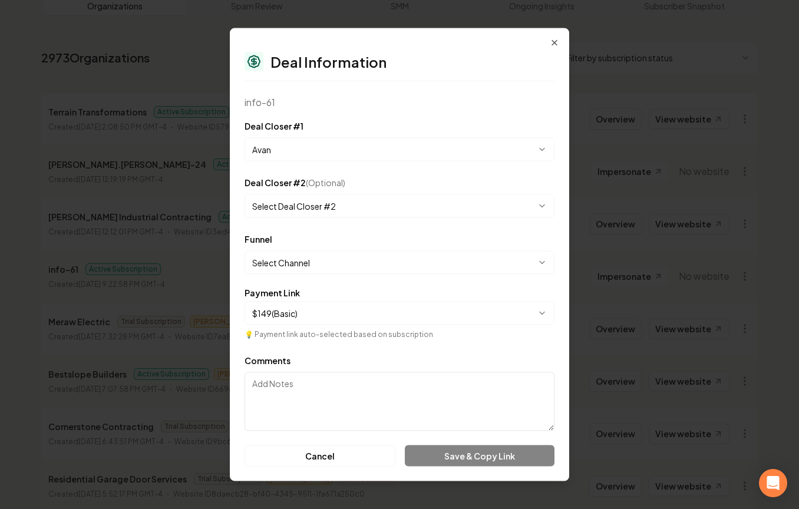
click at [320, 147] on body "Dashboard Organization Rebolt Site Builder Organizations Spam Review SMM Ongoin…" at bounding box center [399, 185] width 799 height 509
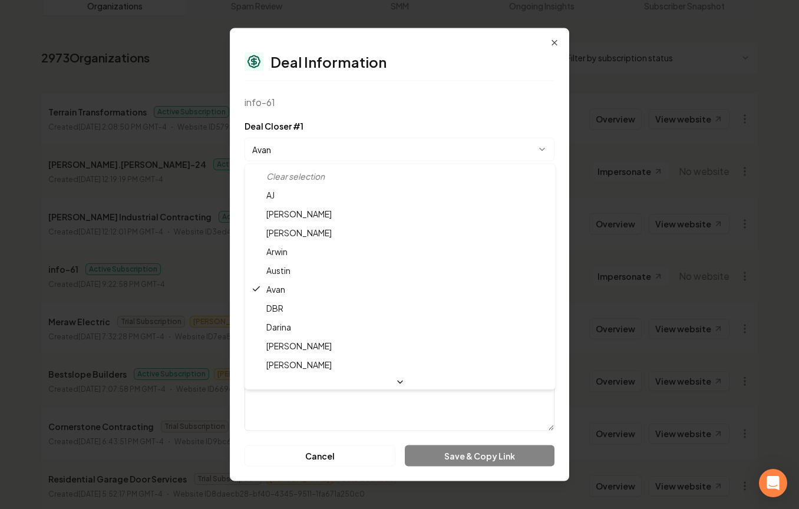
select select "**********"
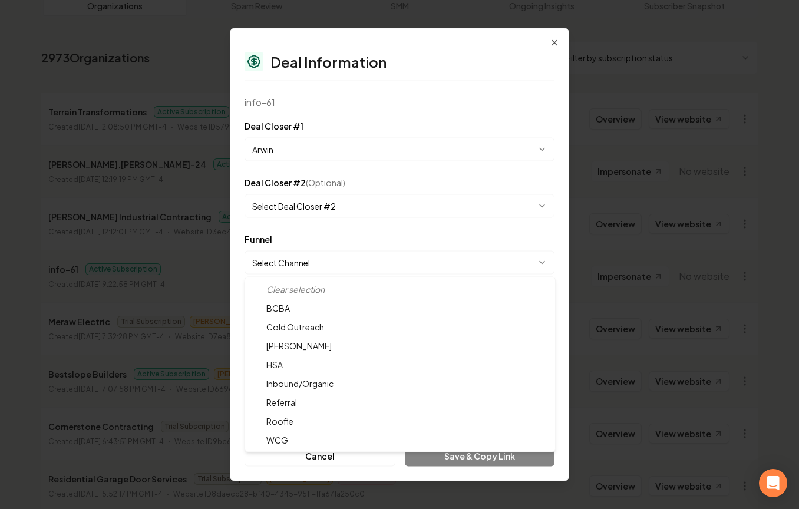
click at [320, 257] on body "Dashboard Organization Rebolt Site Builder Organizations Spam Review SMM Ongoin…" at bounding box center [399, 185] width 799 height 509
click at [390, 267] on body "Dashboard Organization Rebolt Site Builder Organizations Spam Review SMM Ongoin…" at bounding box center [399, 185] width 799 height 509
select select "**********"
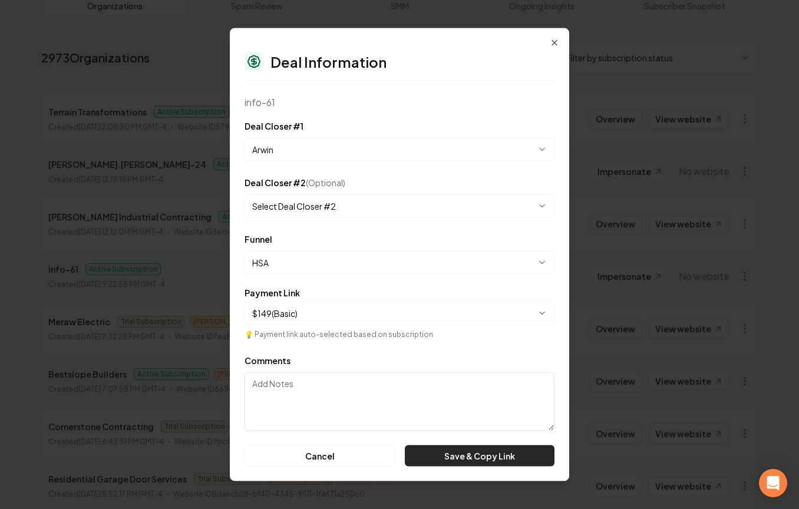
click at [491, 460] on button "Save & Copy Link" at bounding box center [480, 455] width 150 height 21
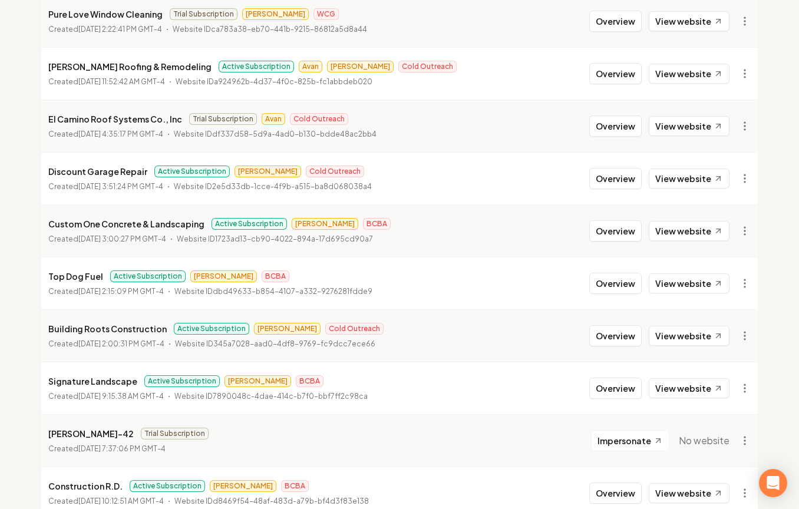
scroll to position [1170, 0]
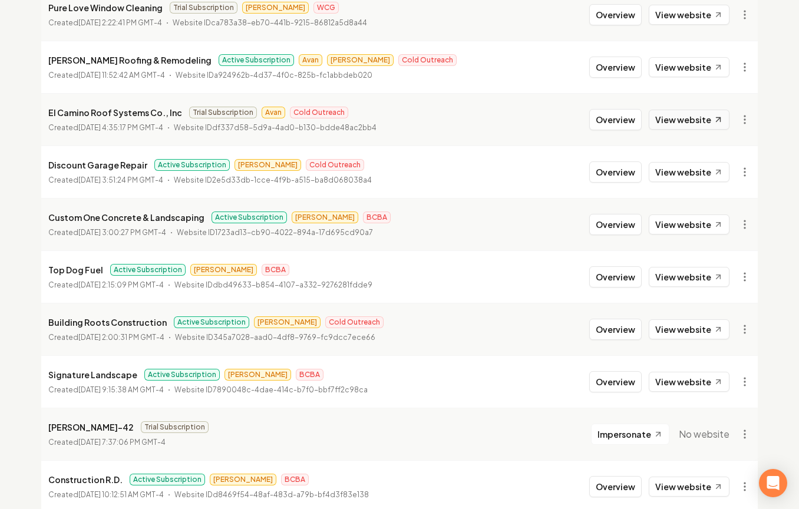
click at [690, 118] on link "View website" at bounding box center [688, 120] width 81 height 20
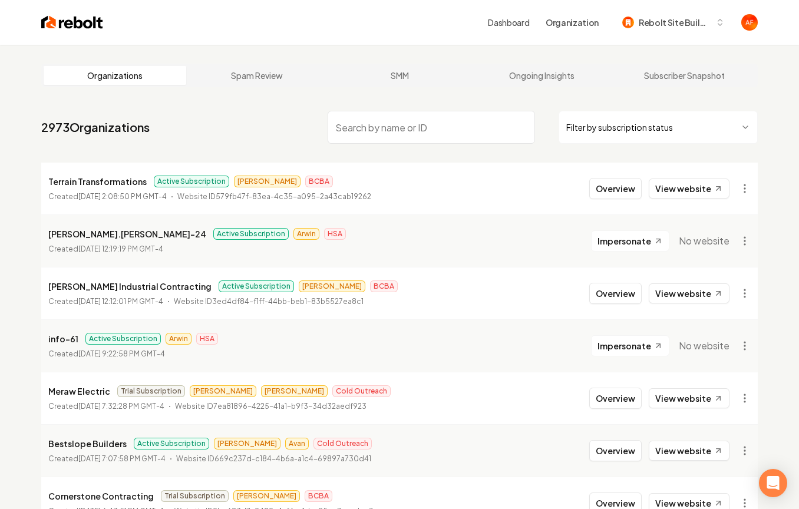
click at [353, 126] on input "search" at bounding box center [430, 127] width 207 height 33
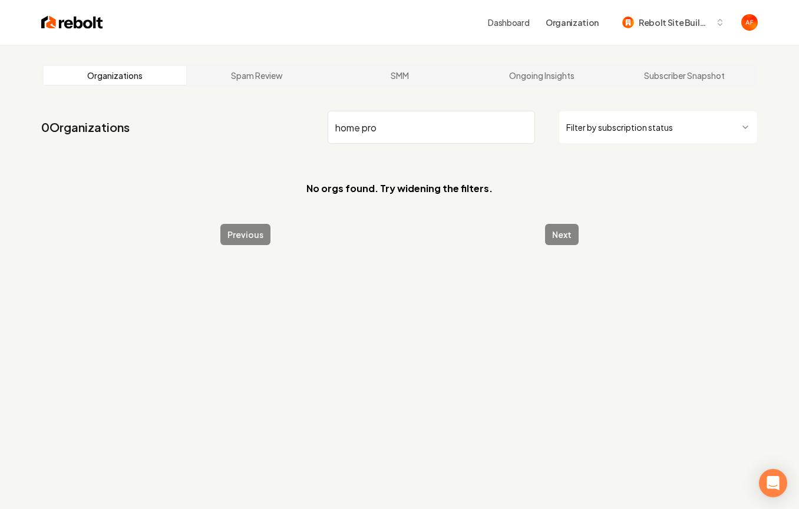
click at [361, 134] on input "home pro" at bounding box center [430, 127] width 207 height 33
click at [365, 127] on input "home pro" at bounding box center [430, 127] width 207 height 33
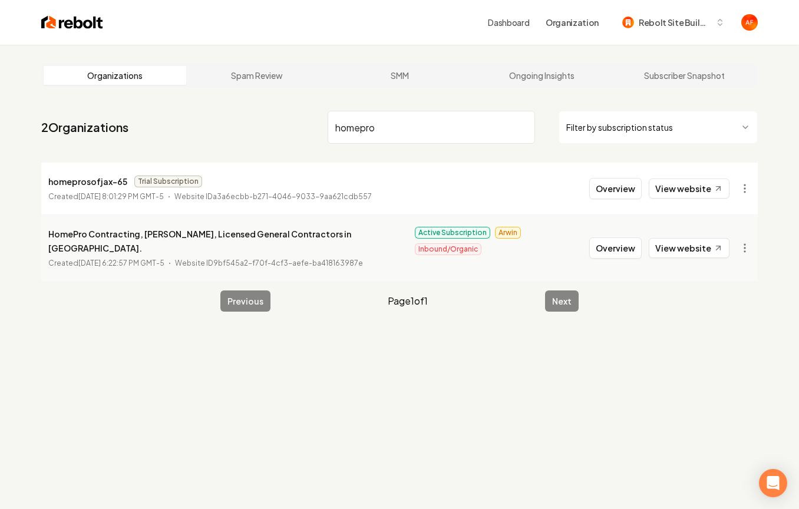
type input "homepro"
click at [609, 238] on button "Overview" at bounding box center [615, 247] width 52 height 21
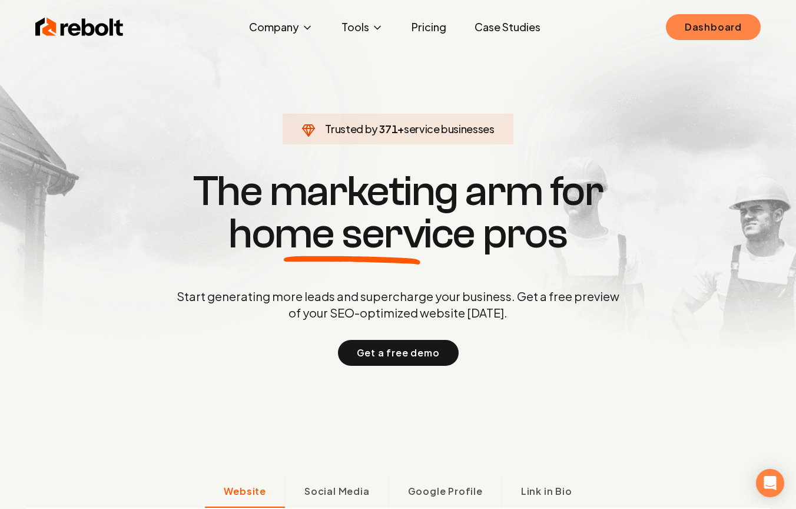
click at [725, 25] on link "Dashboard" at bounding box center [713, 27] width 95 height 26
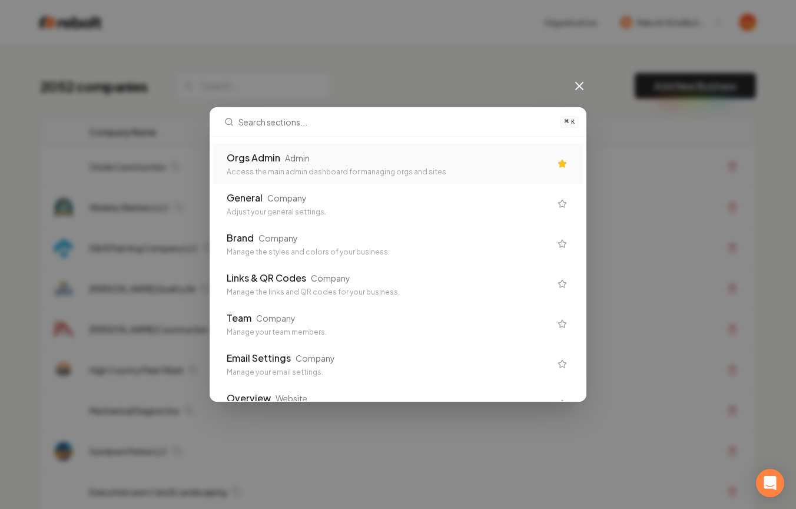
click at [313, 156] on div "Orgs Admin Admin" at bounding box center [389, 158] width 324 height 14
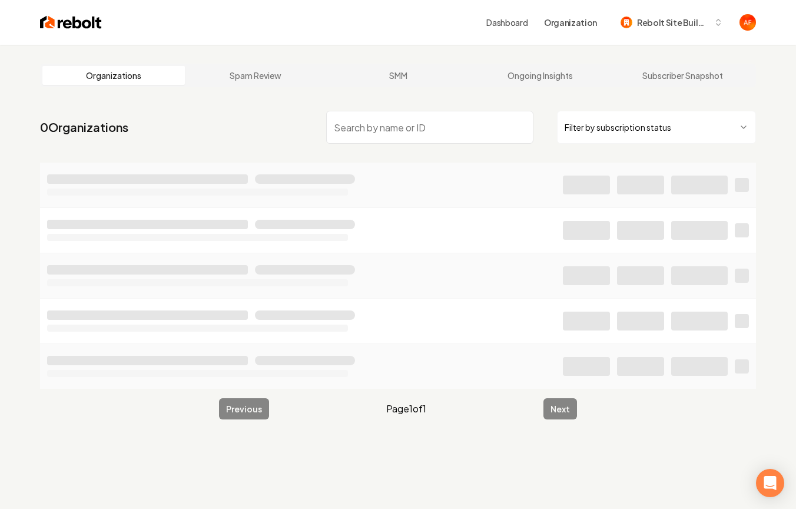
click at [382, 130] on input "search" at bounding box center [429, 127] width 207 height 33
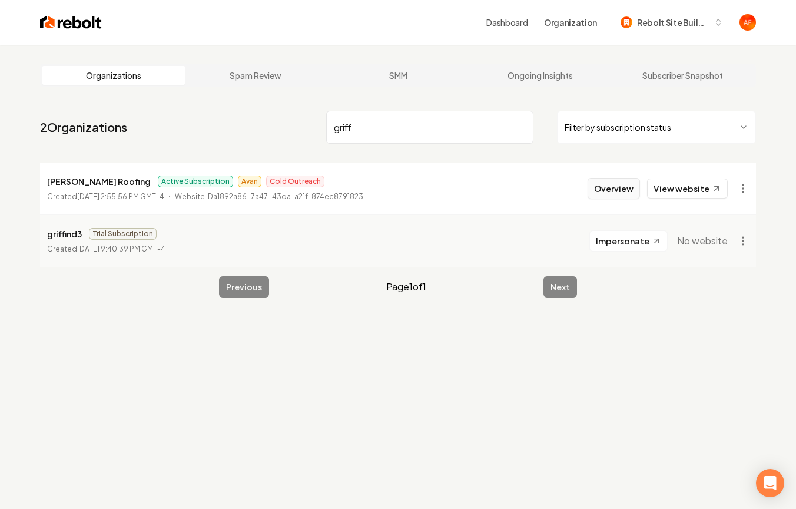
type input "griff"
click at [635, 184] on button "Overview" at bounding box center [614, 188] width 52 height 21
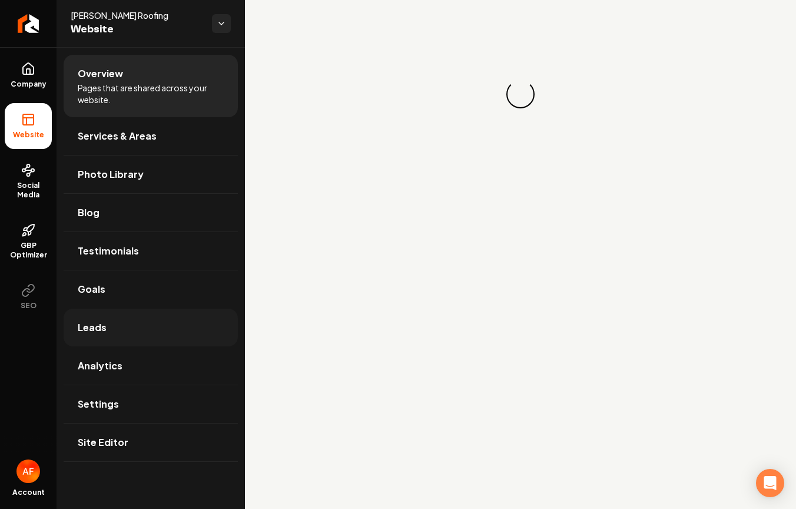
click at [108, 320] on link "Leads" at bounding box center [151, 328] width 174 height 38
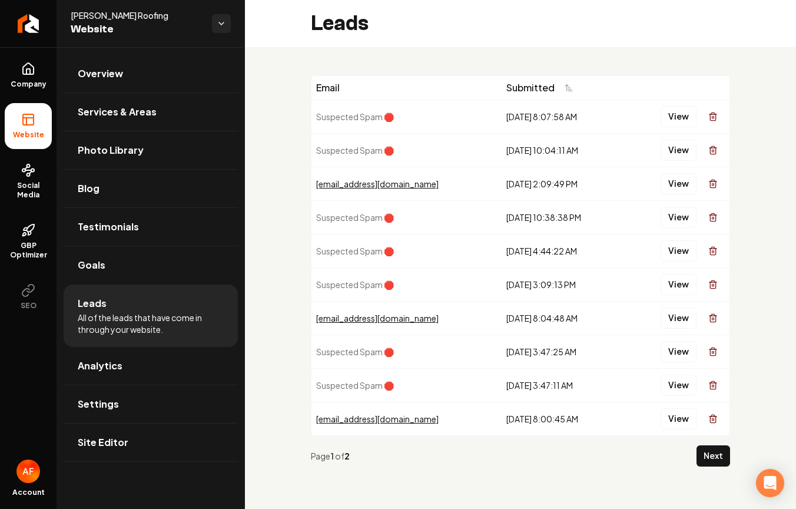
click at [695, 127] on div "View" at bounding box center [676, 117] width 97 height 24
click at [678, 115] on button "View" at bounding box center [679, 116] width 36 height 21
click at [153, 367] on link "Analytics" at bounding box center [151, 366] width 174 height 38
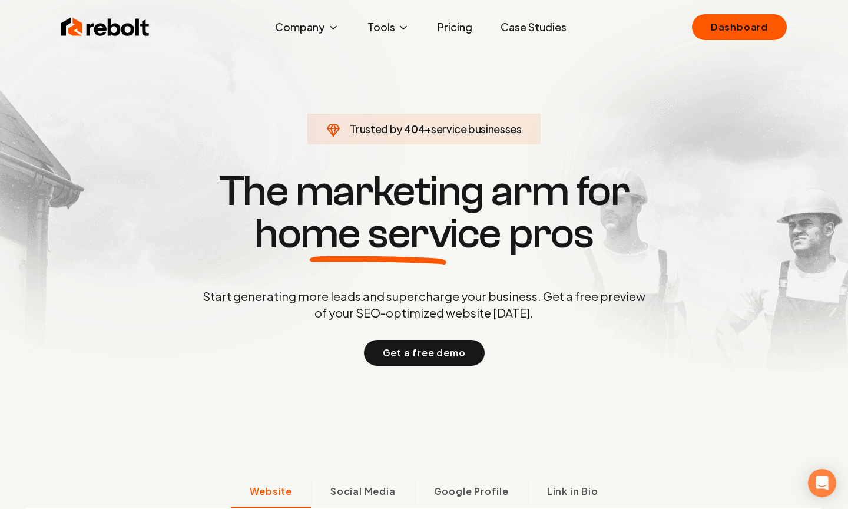
click at [466, 29] on link "Pricing" at bounding box center [455, 27] width 54 height 24
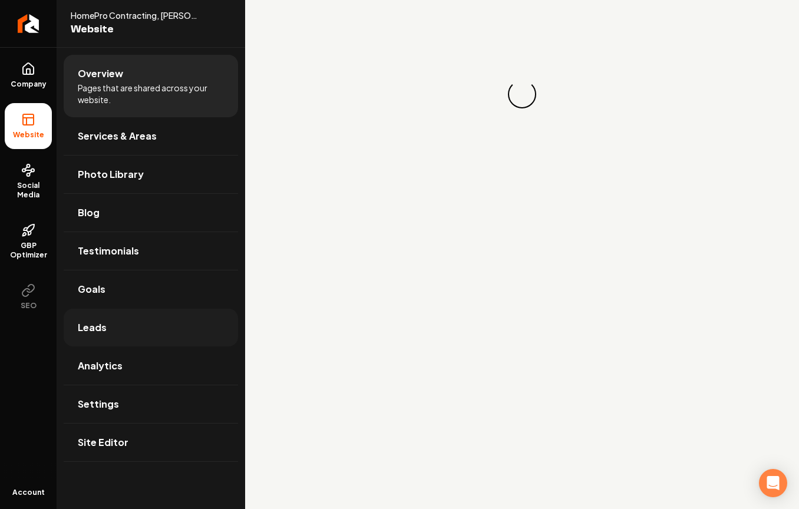
click at [109, 326] on link "Leads" at bounding box center [151, 328] width 174 height 38
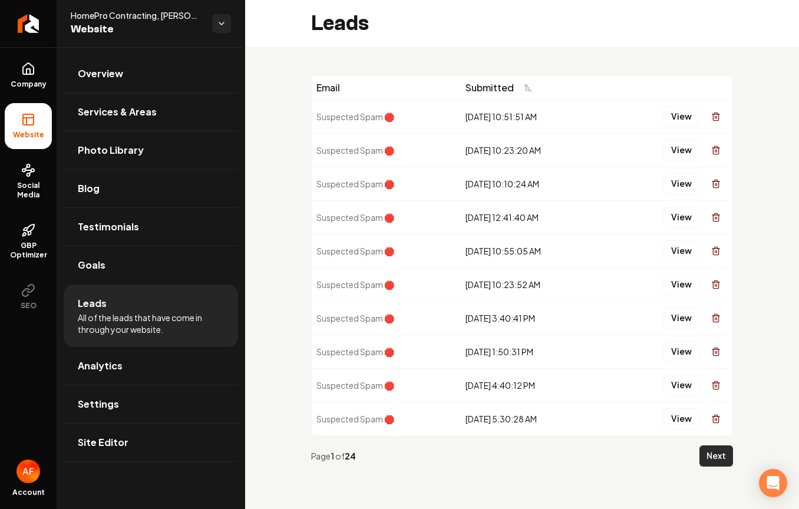
click at [713, 456] on button "Next" at bounding box center [716, 455] width 34 height 21
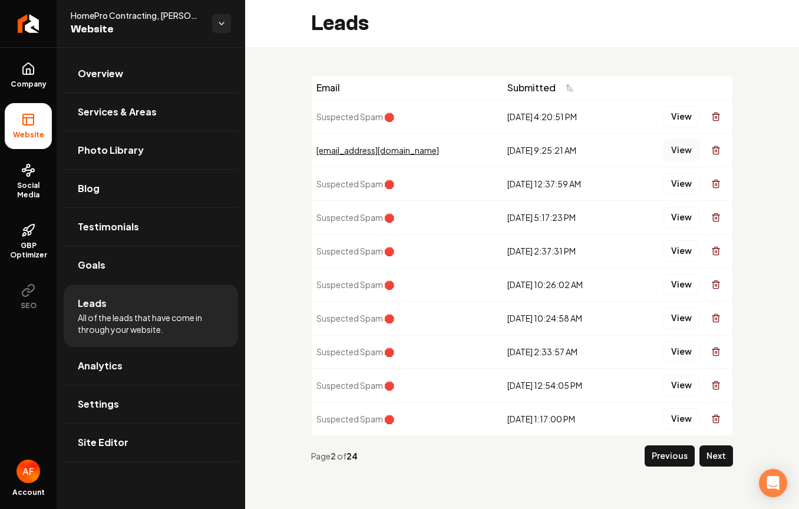
click at [681, 148] on button "View" at bounding box center [681, 150] width 36 height 21
click at [704, 456] on button "Next" at bounding box center [716, 455] width 34 height 21
click at [698, 317] on button "View" at bounding box center [681, 317] width 36 height 21
click at [140, 347] on link "Analytics" at bounding box center [151, 366] width 174 height 38
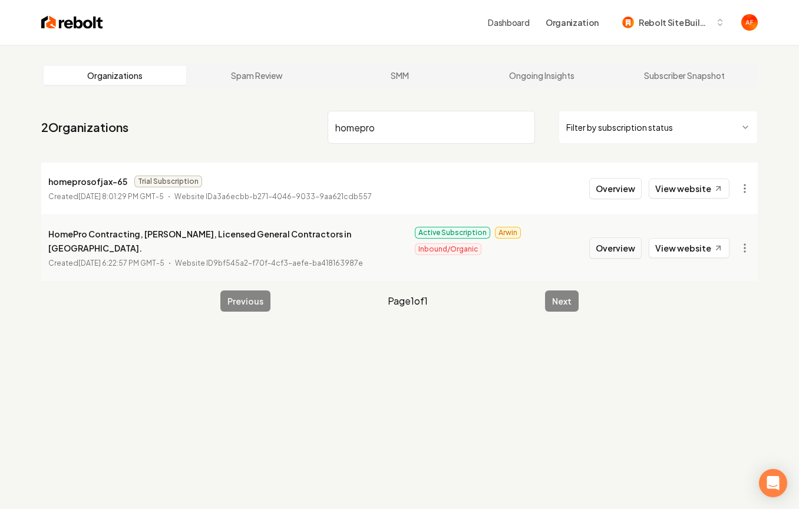
click at [615, 237] on button "Overview" at bounding box center [615, 247] width 52 height 21
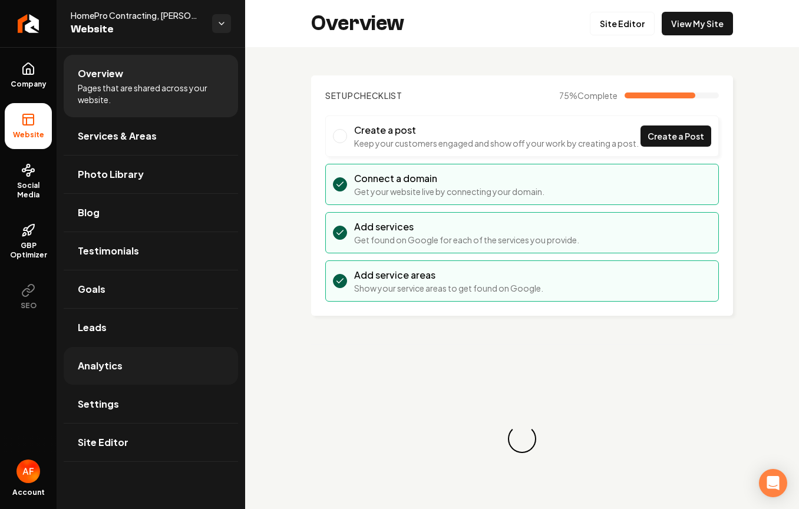
click at [117, 367] on span "Analytics" at bounding box center [100, 366] width 45 height 14
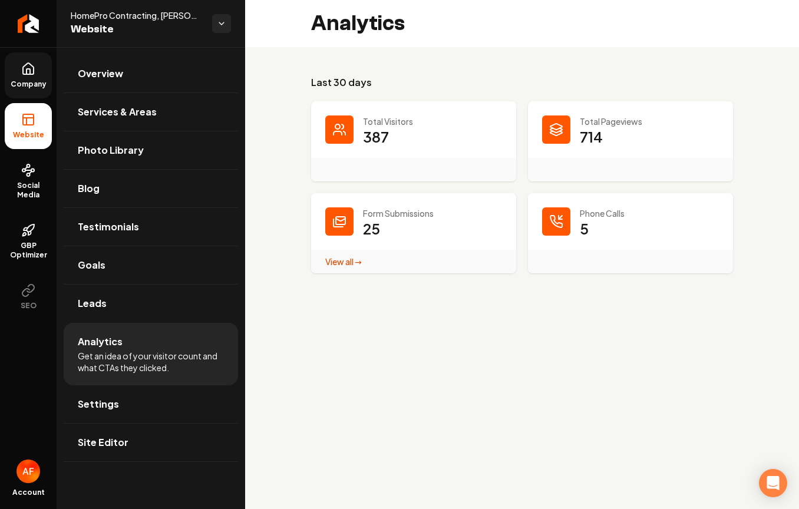
click at [19, 81] on span "Company" at bounding box center [28, 83] width 45 height 9
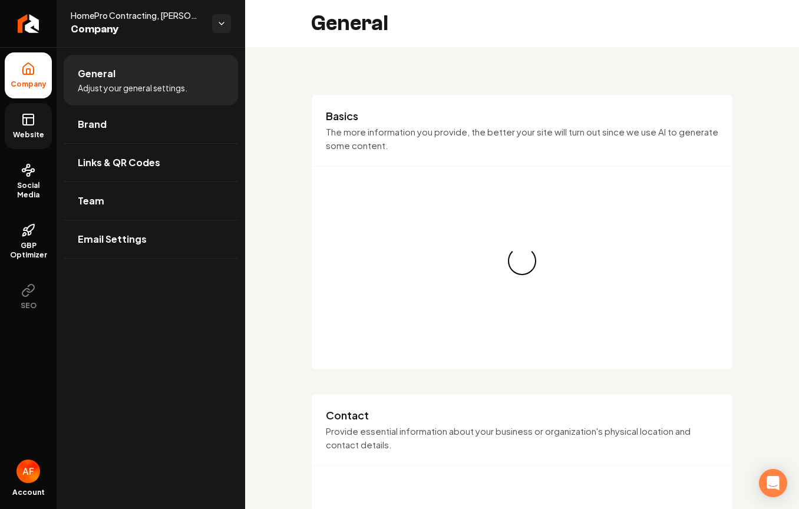
click at [20, 127] on link "Website" at bounding box center [28, 126] width 47 height 46
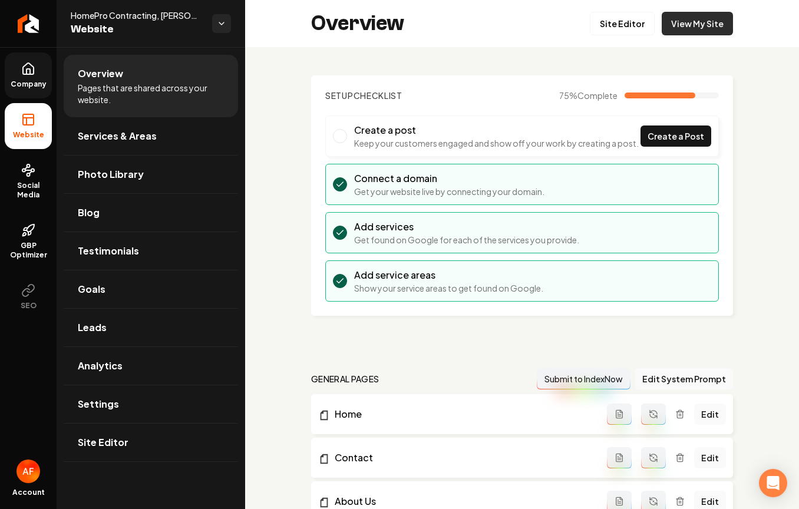
click at [684, 17] on link "View My Site" at bounding box center [696, 24] width 71 height 24
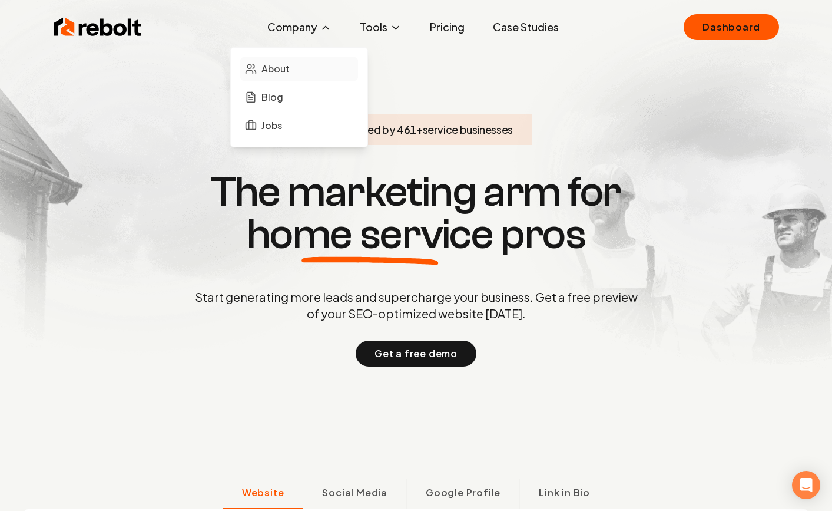
click at [282, 67] on span "About" at bounding box center [275, 69] width 28 height 14
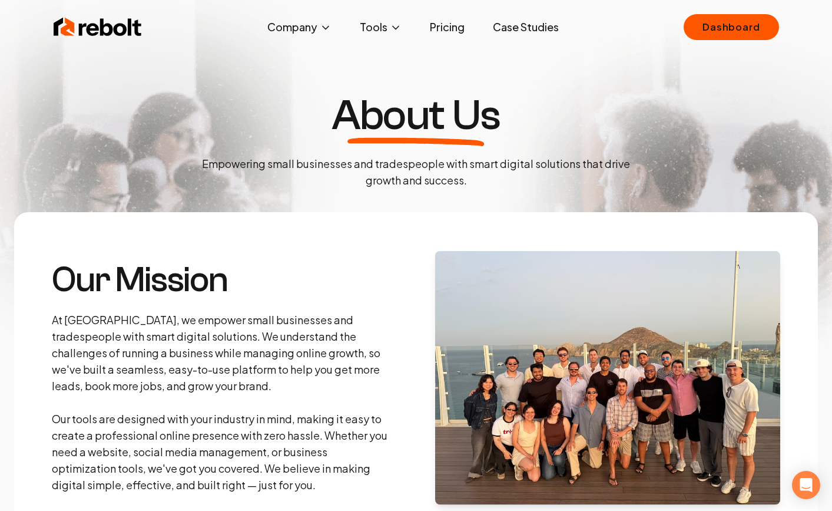
click at [107, 31] on img at bounding box center [98, 27] width 88 height 24
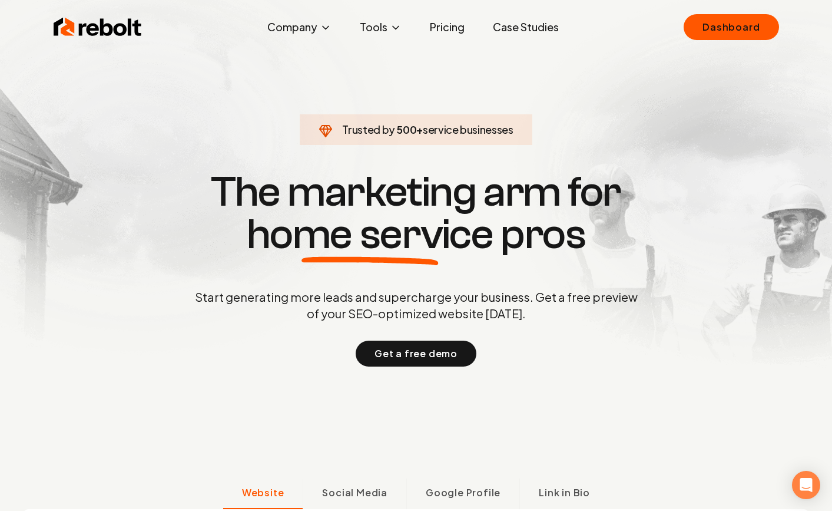
click at [428, 28] on link "Pricing" at bounding box center [447, 27] width 54 height 24
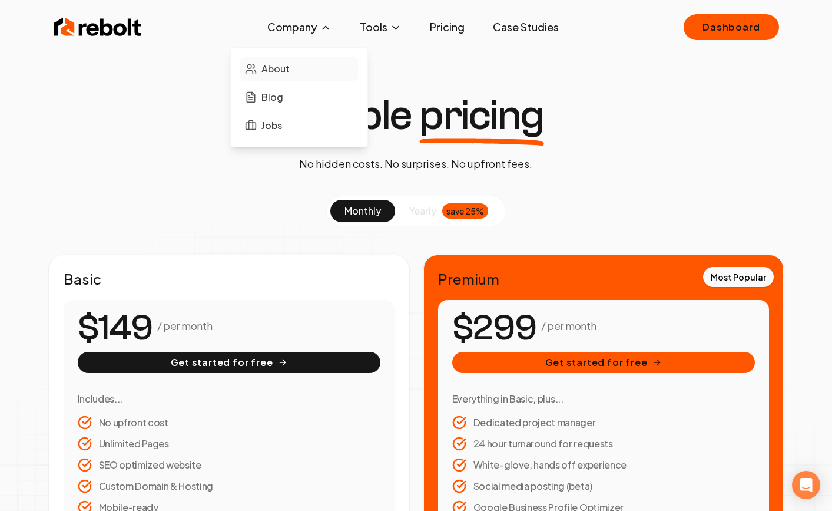
click at [287, 65] on span "About" at bounding box center [275, 69] width 28 height 14
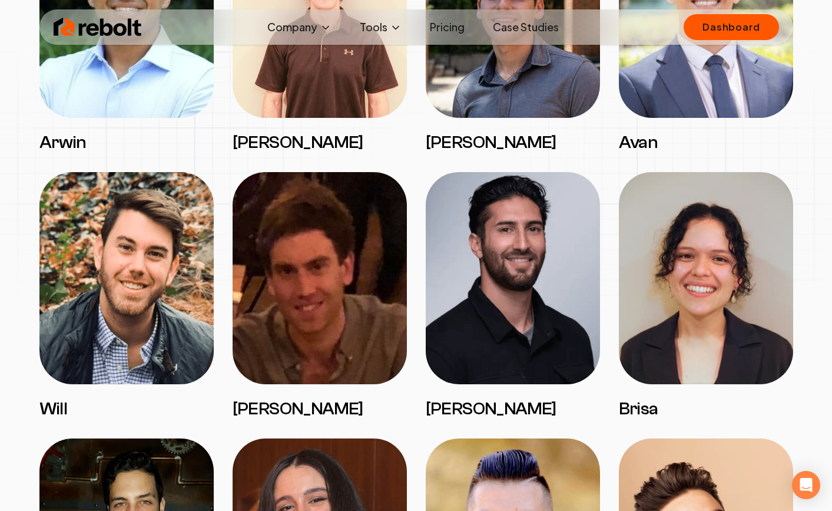
scroll to position [1387, 0]
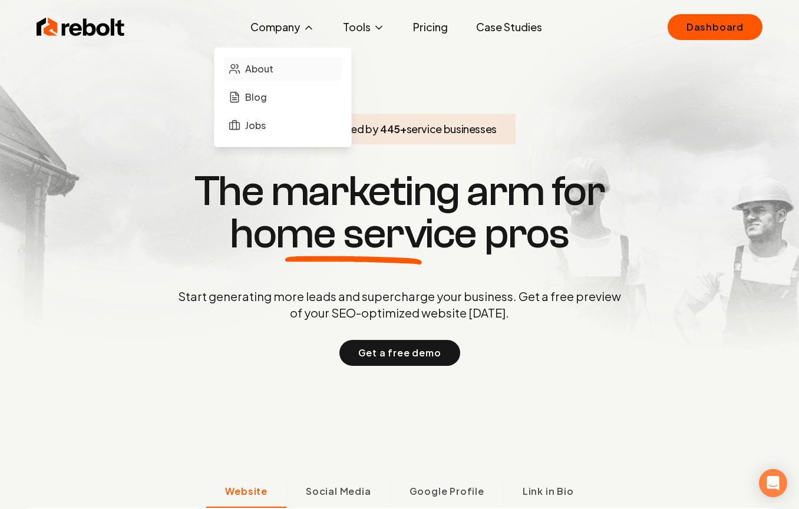
click at [268, 67] on span "About" at bounding box center [259, 69] width 28 height 14
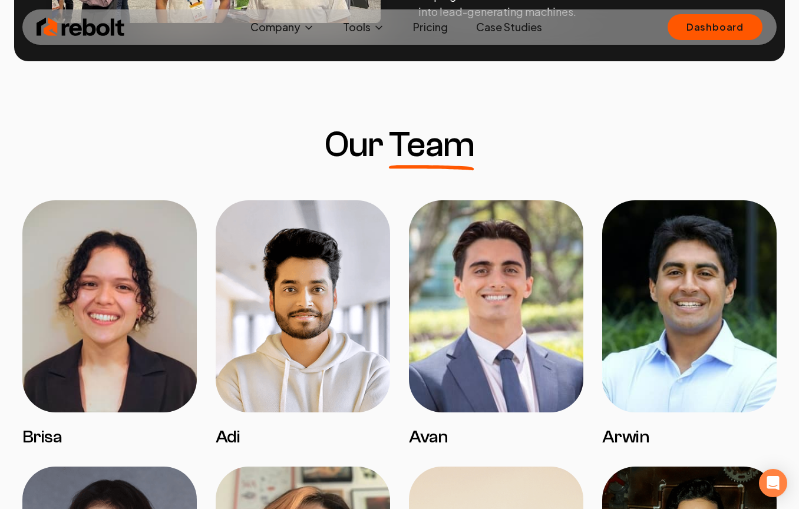
scroll to position [367, 0]
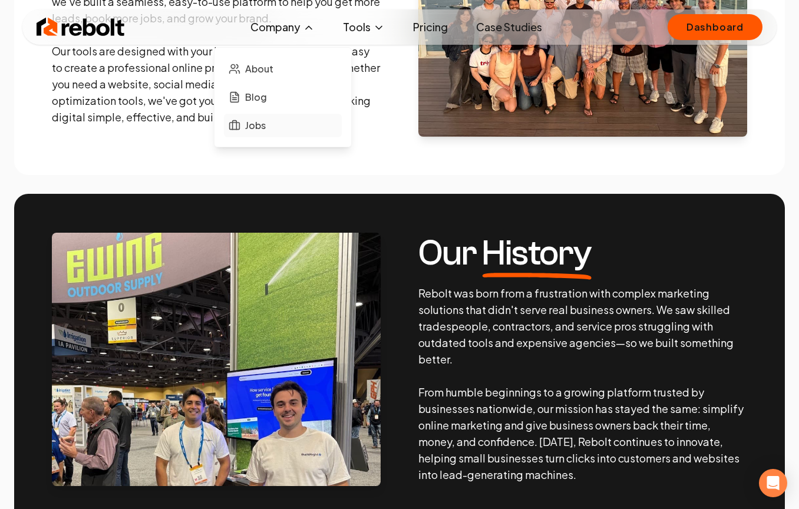
click at [284, 127] on link "Jobs" at bounding box center [283, 126] width 118 height 24
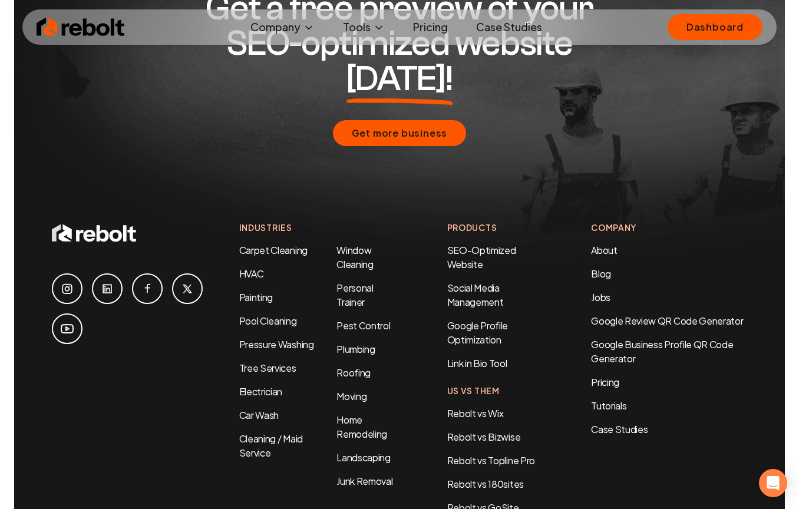
scroll to position [786, 0]
